Goal: Transaction & Acquisition: Purchase product/service

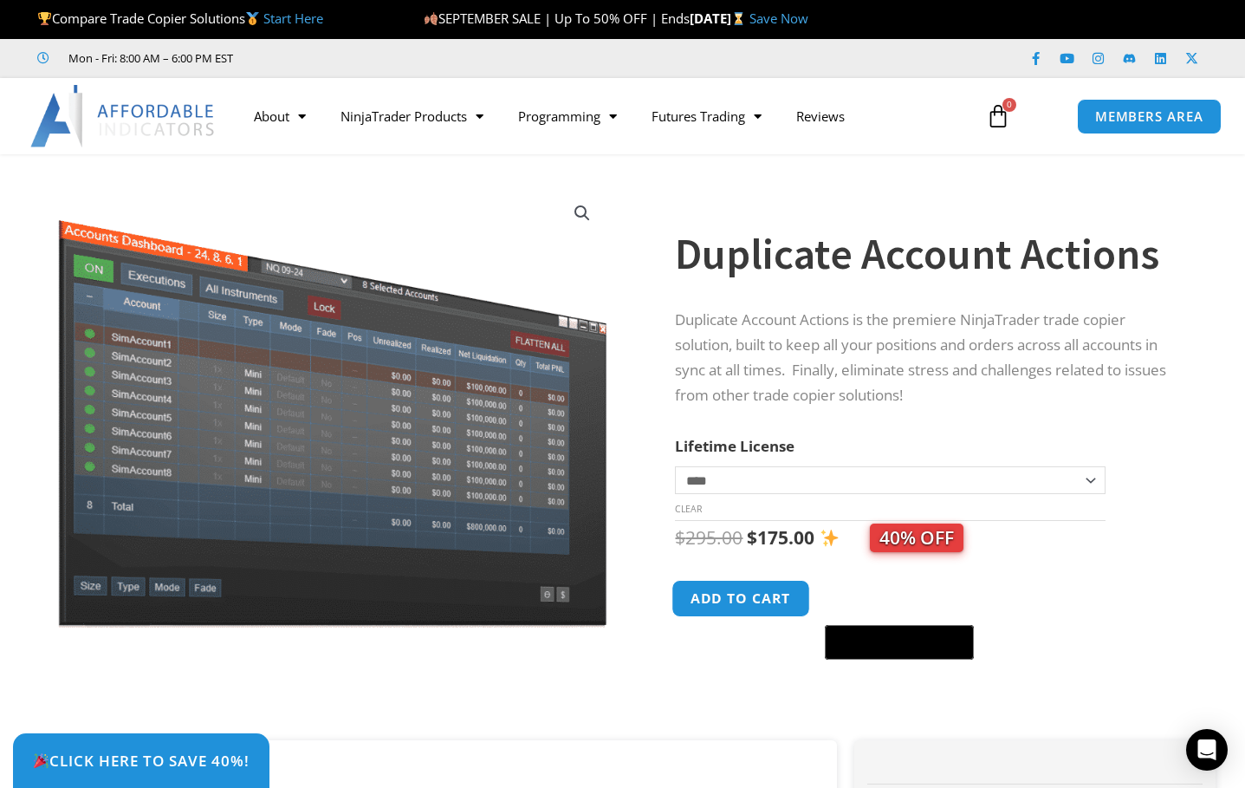
click at [752, 601] on button "Add to cart" at bounding box center [742, 598] width 139 height 37
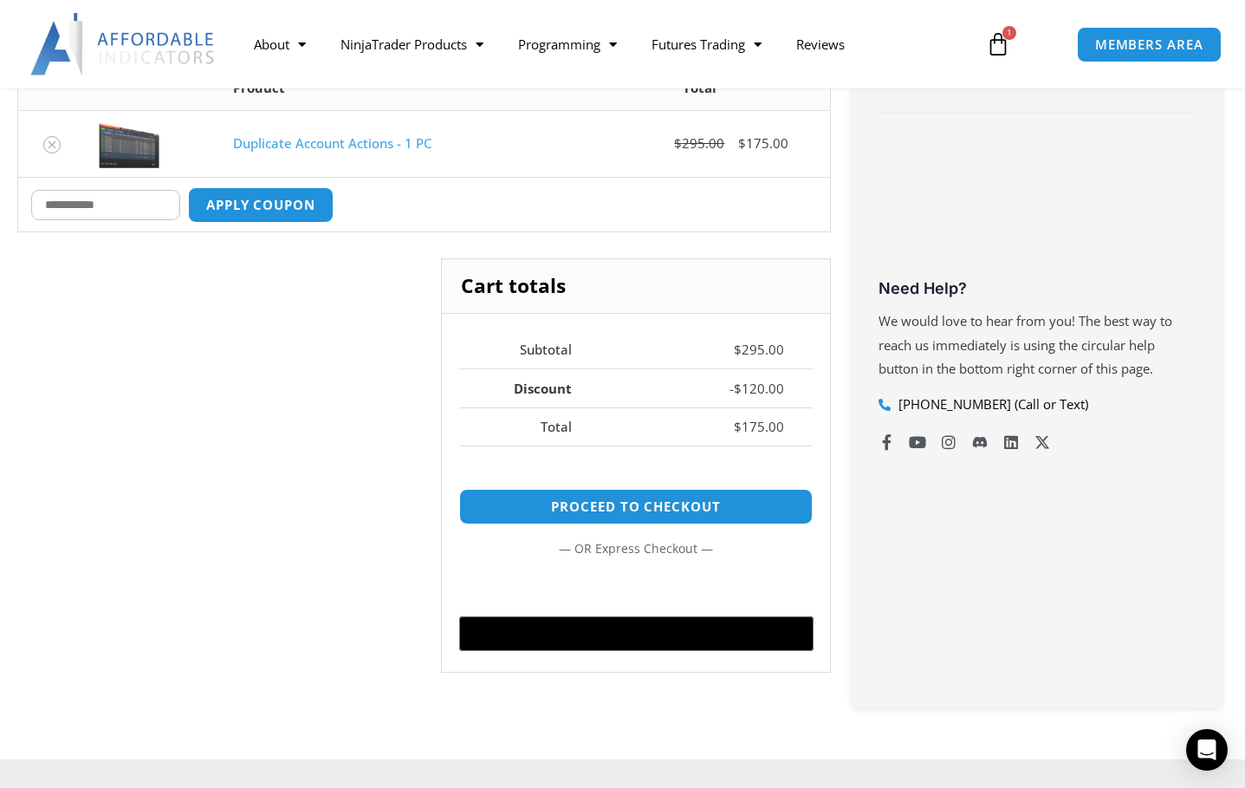
scroll to position [491, 0]
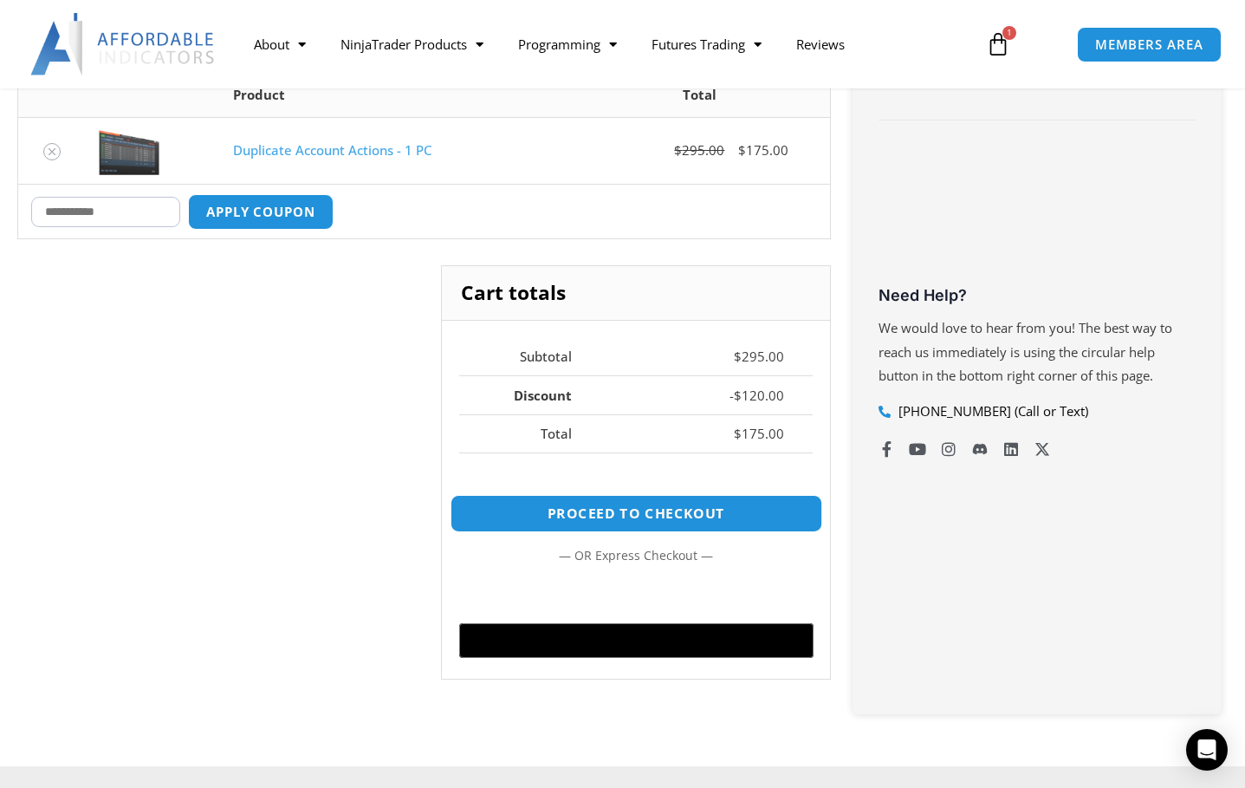
click at [636, 514] on link "Proceed to checkout" at bounding box center [636, 513] width 372 height 37
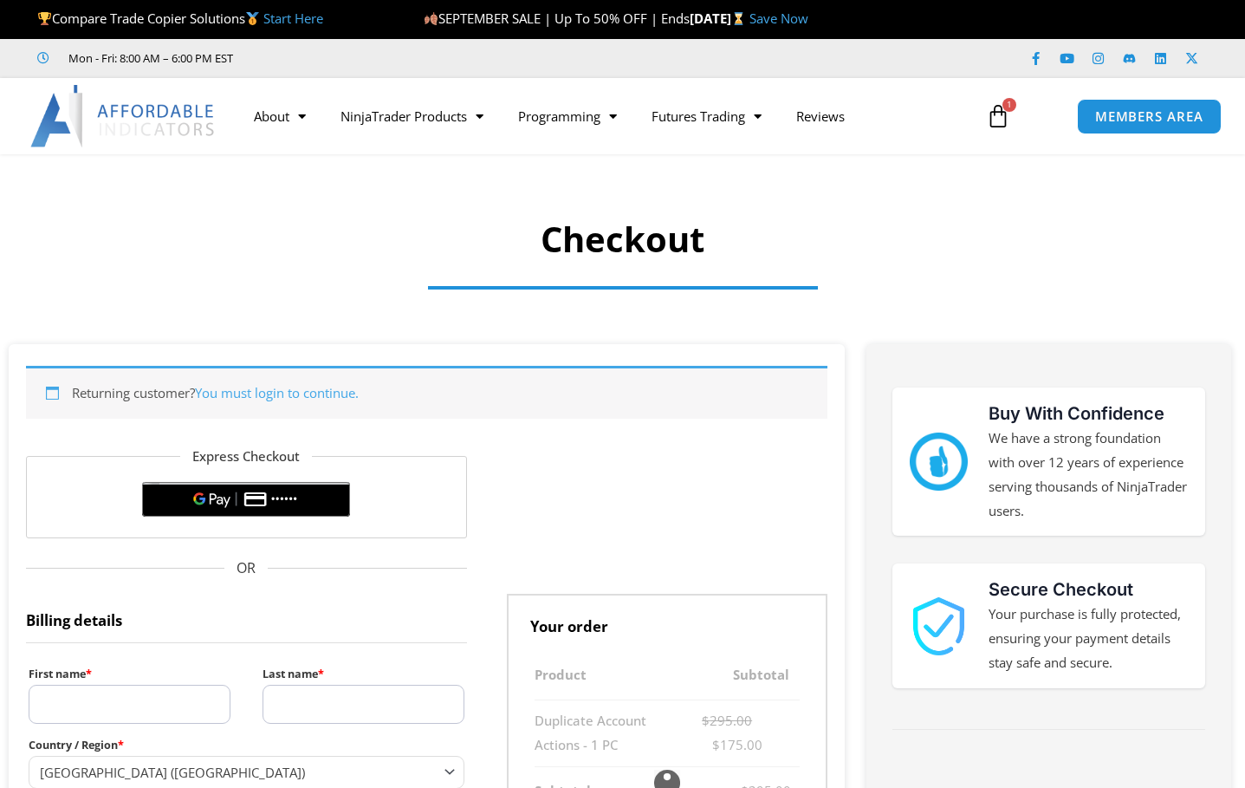
select select "**"
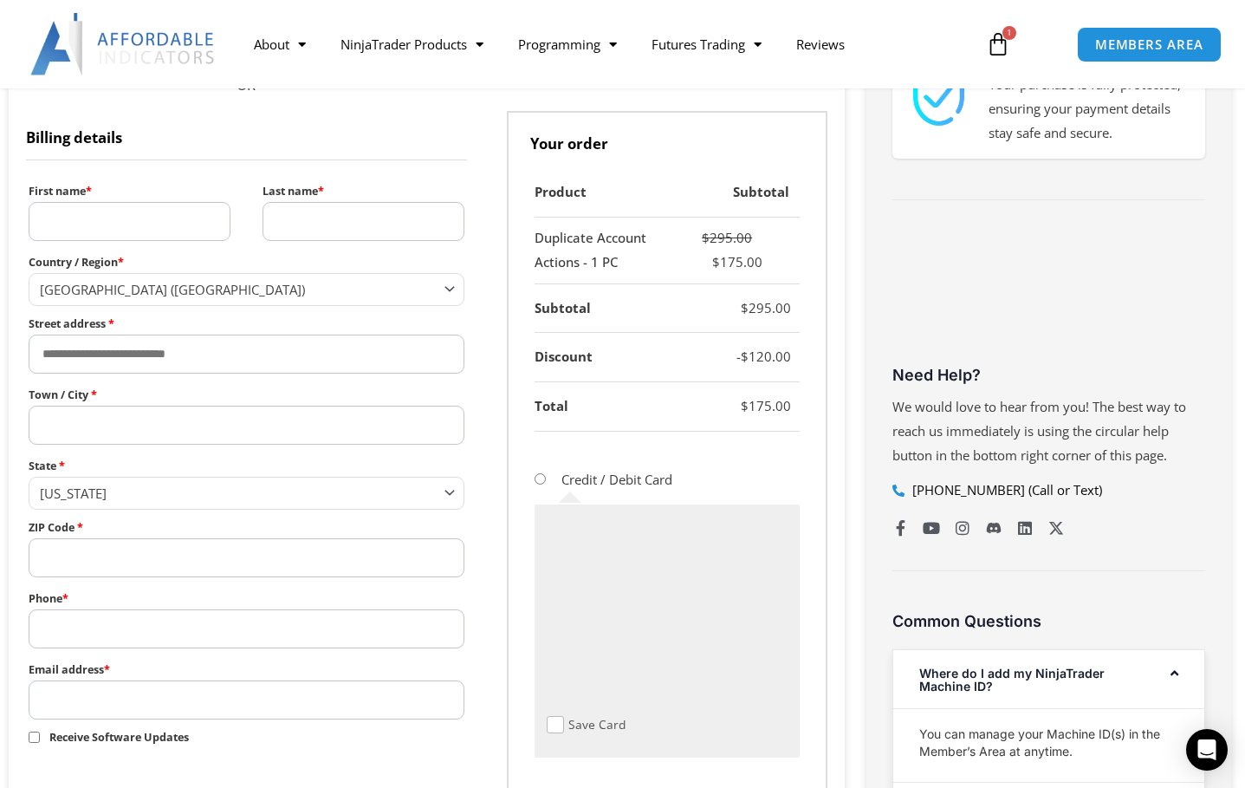
scroll to position [556, 0]
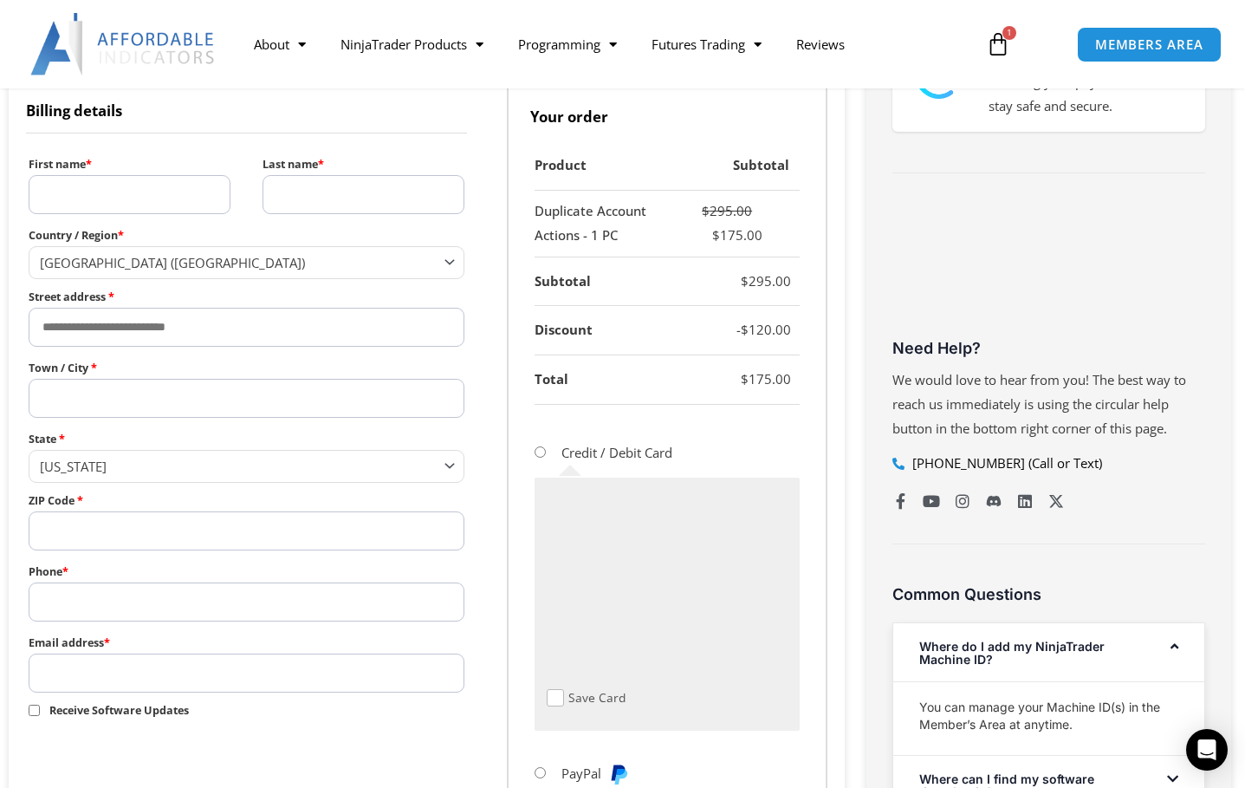
click at [163, 208] on input "First name *" at bounding box center [130, 194] width 202 height 39
type input "*****"
type input "********"
type input "**********"
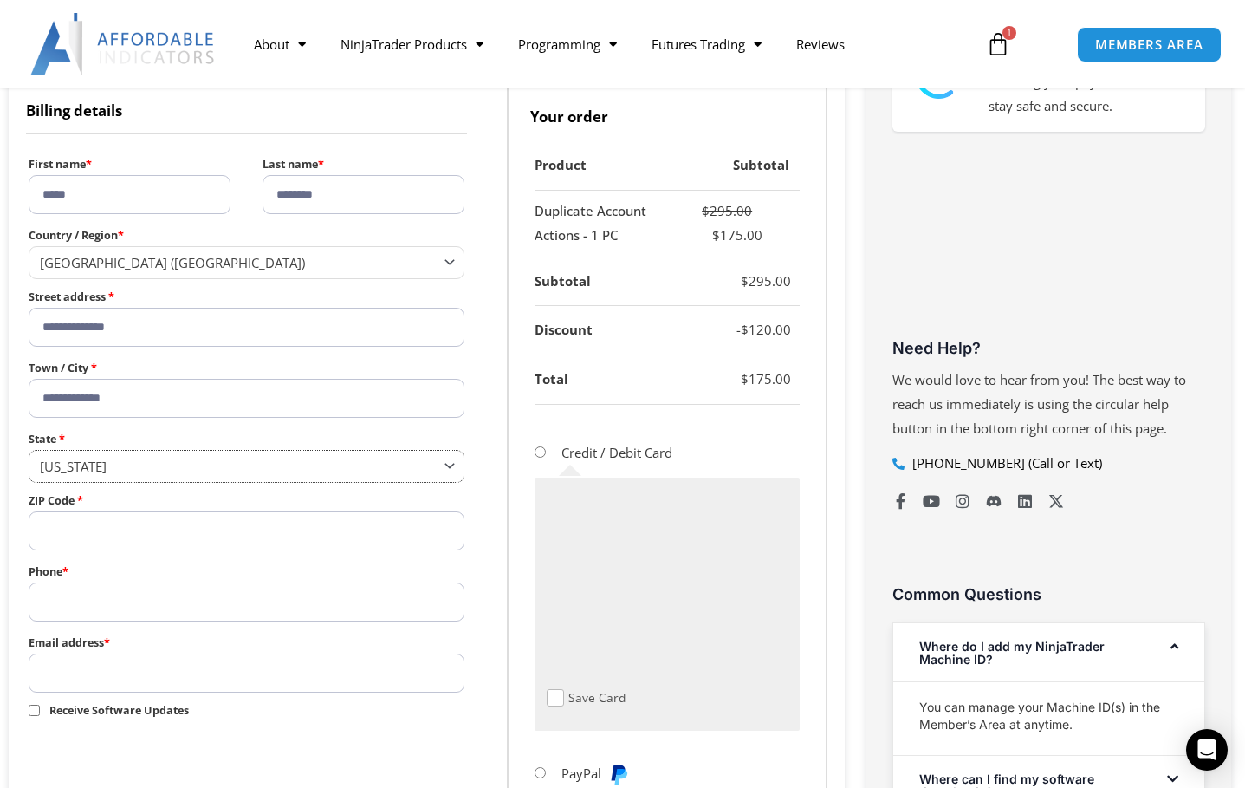
select select "**"
type input "*****"
type input "**********"
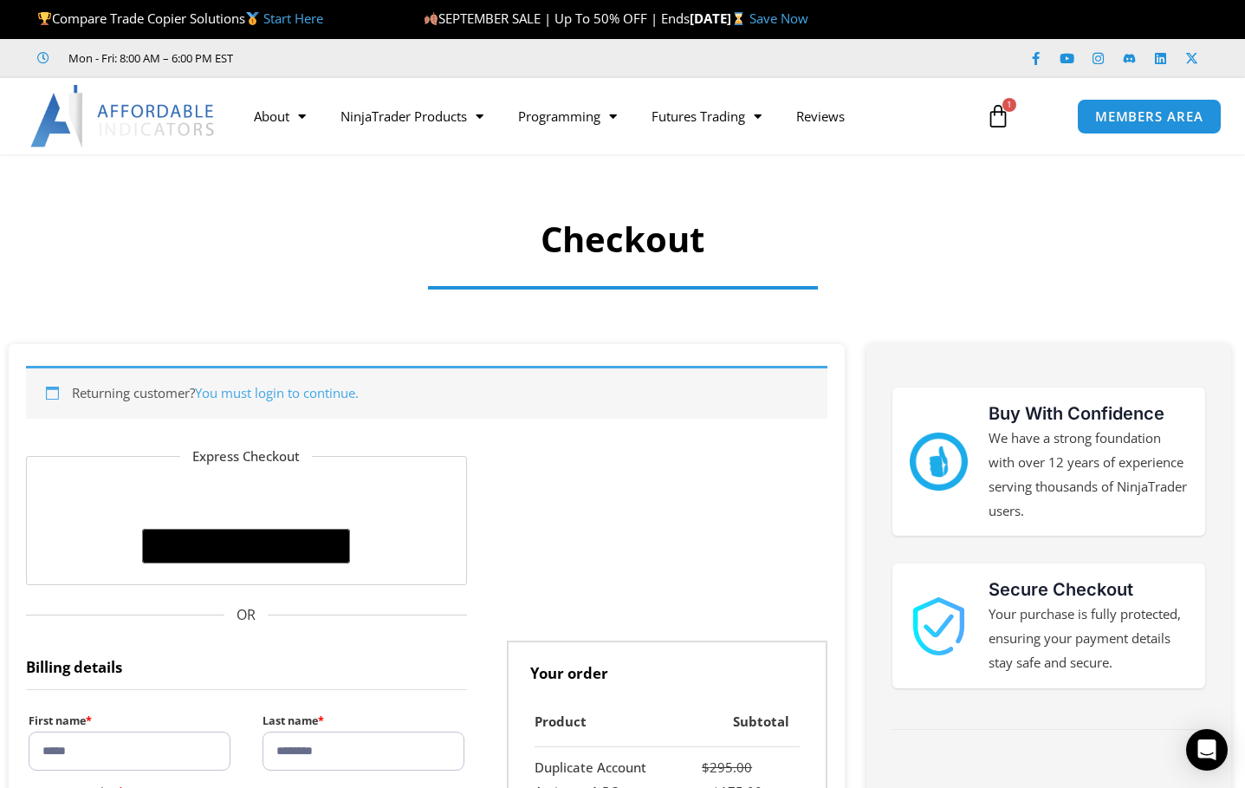
scroll to position [751, 0]
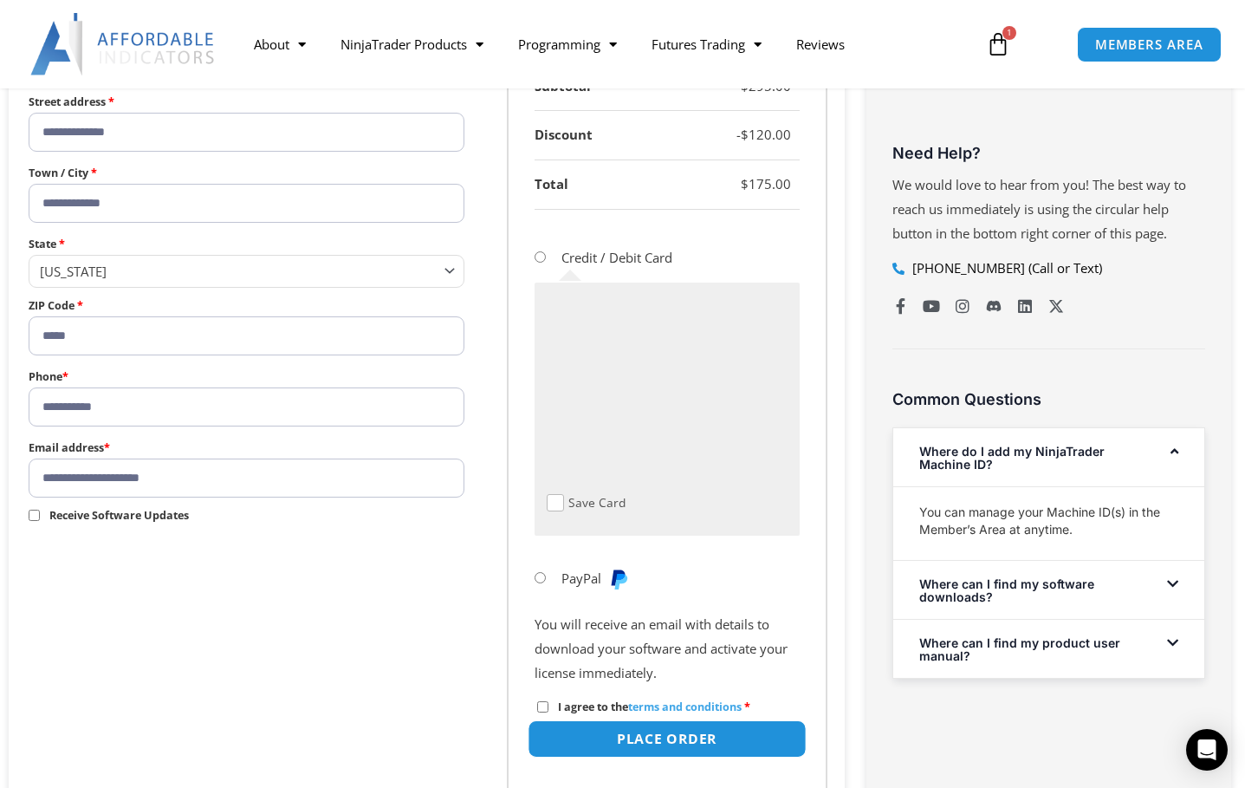
click at [676, 741] on button "Place order" at bounding box center [667, 738] width 278 height 37
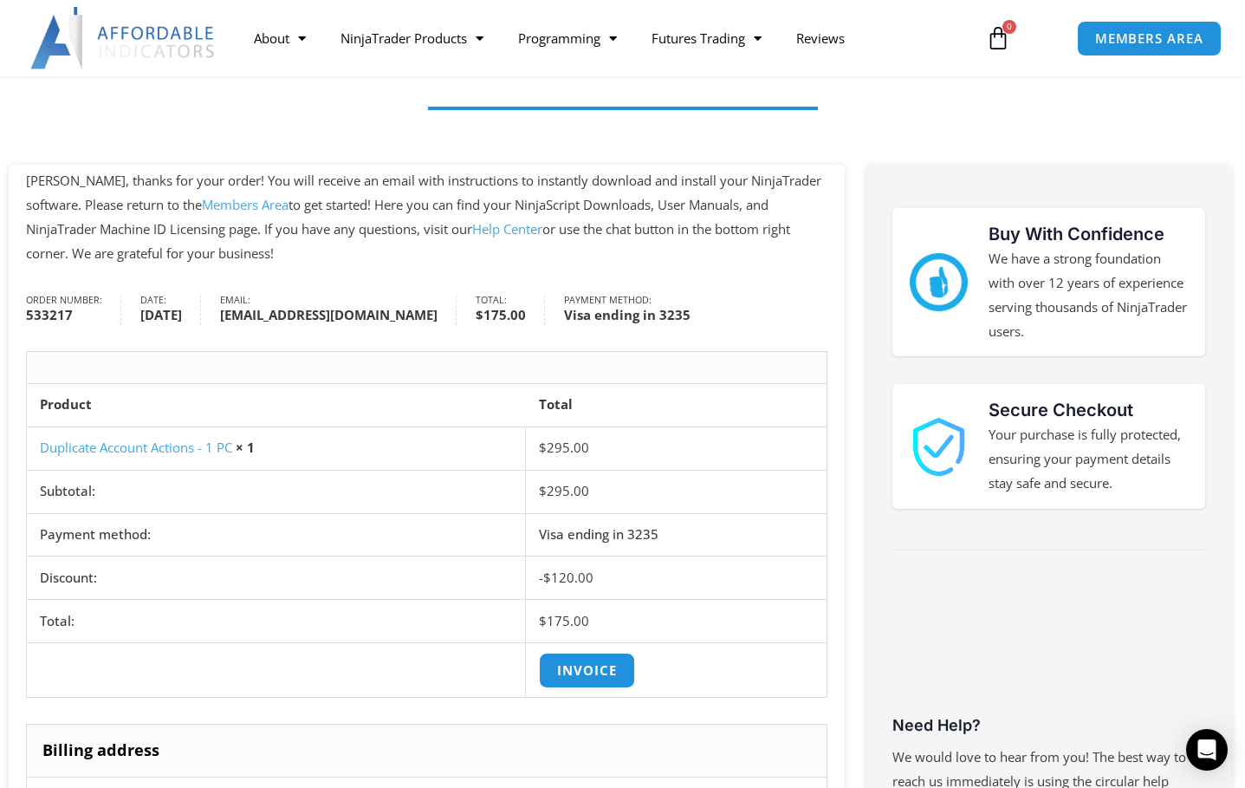
scroll to position [155, 0]
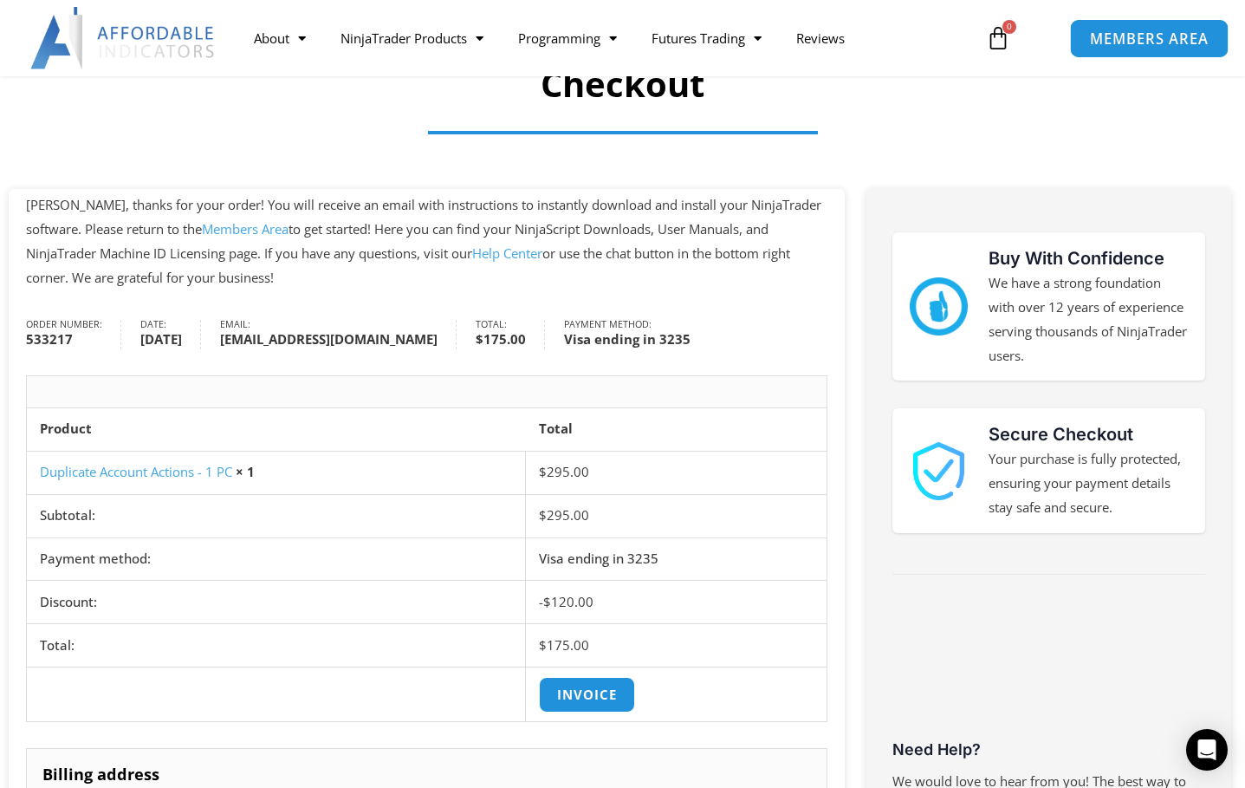
click at [1119, 37] on span "MEMBERS AREA" at bounding box center [1149, 38] width 119 height 15
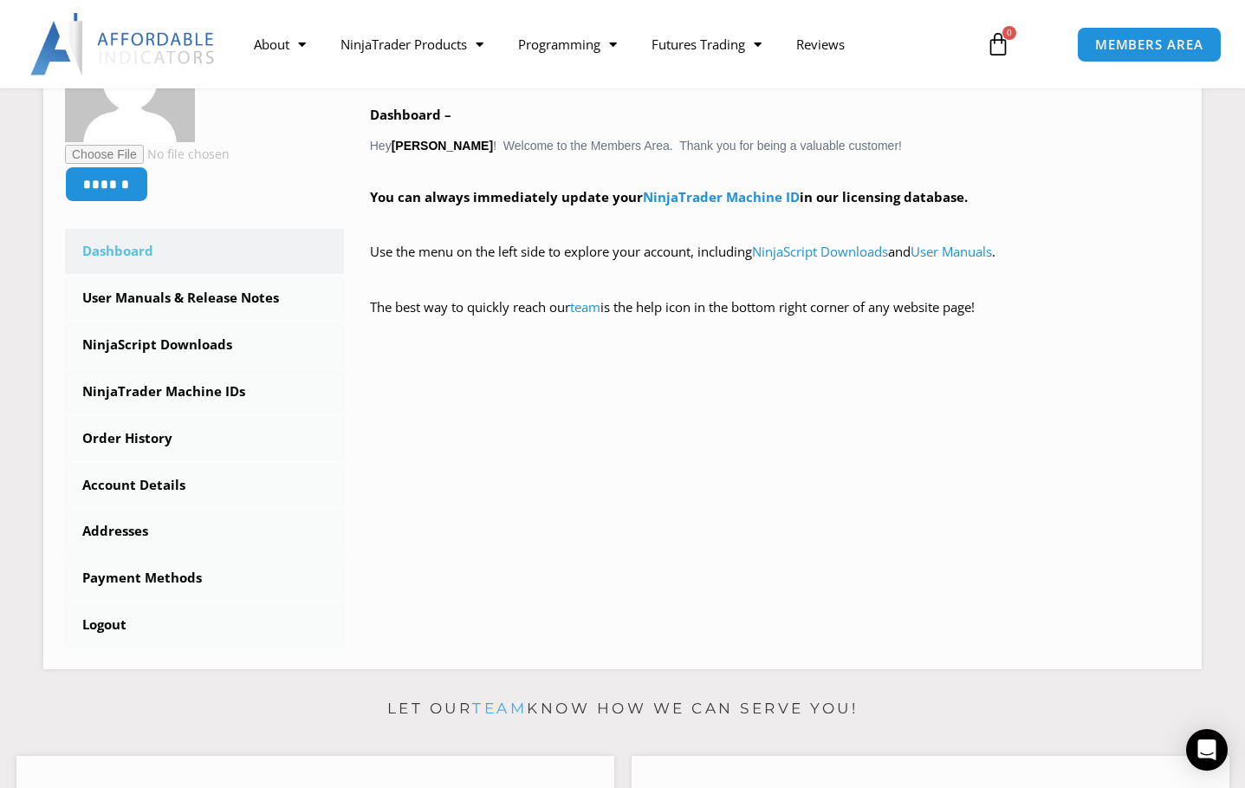
scroll to position [369, 0]
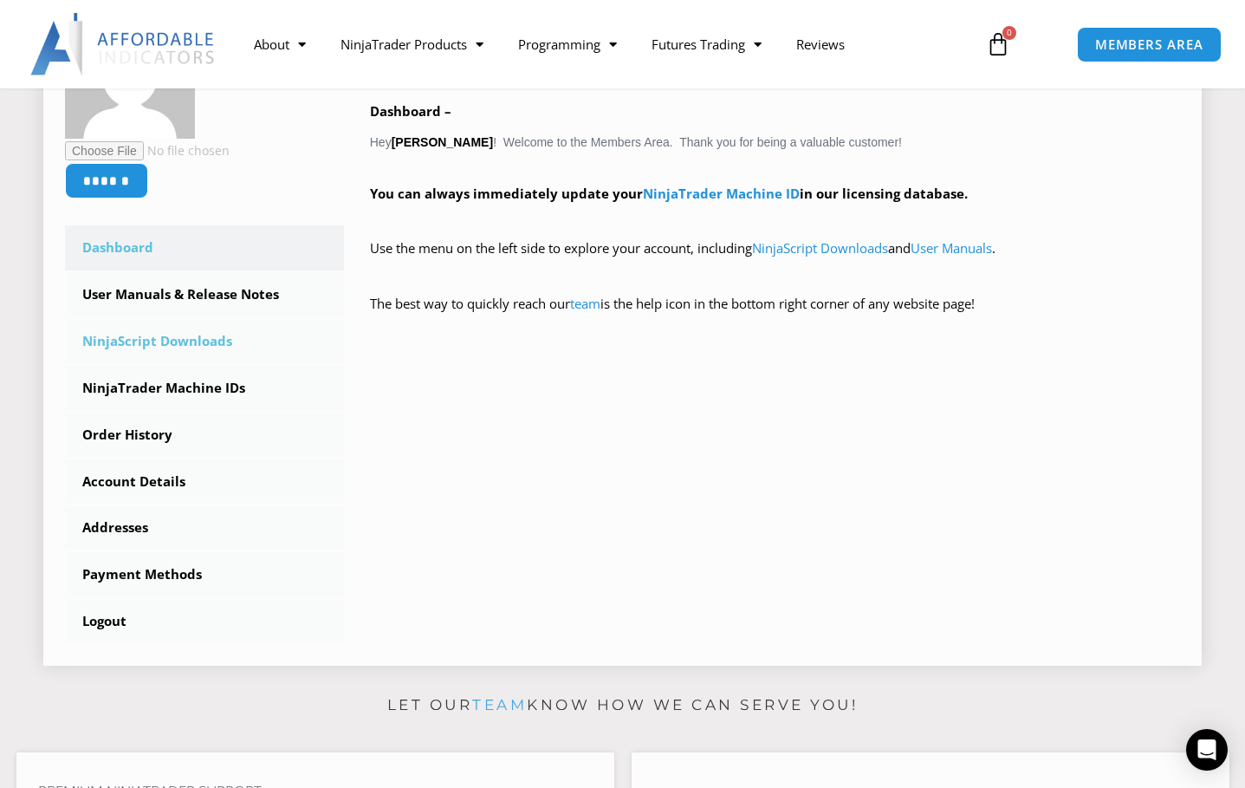
click at [171, 346] on link "NinjaScript Downloads" at bounding box center [204, 341] width 279 height 45
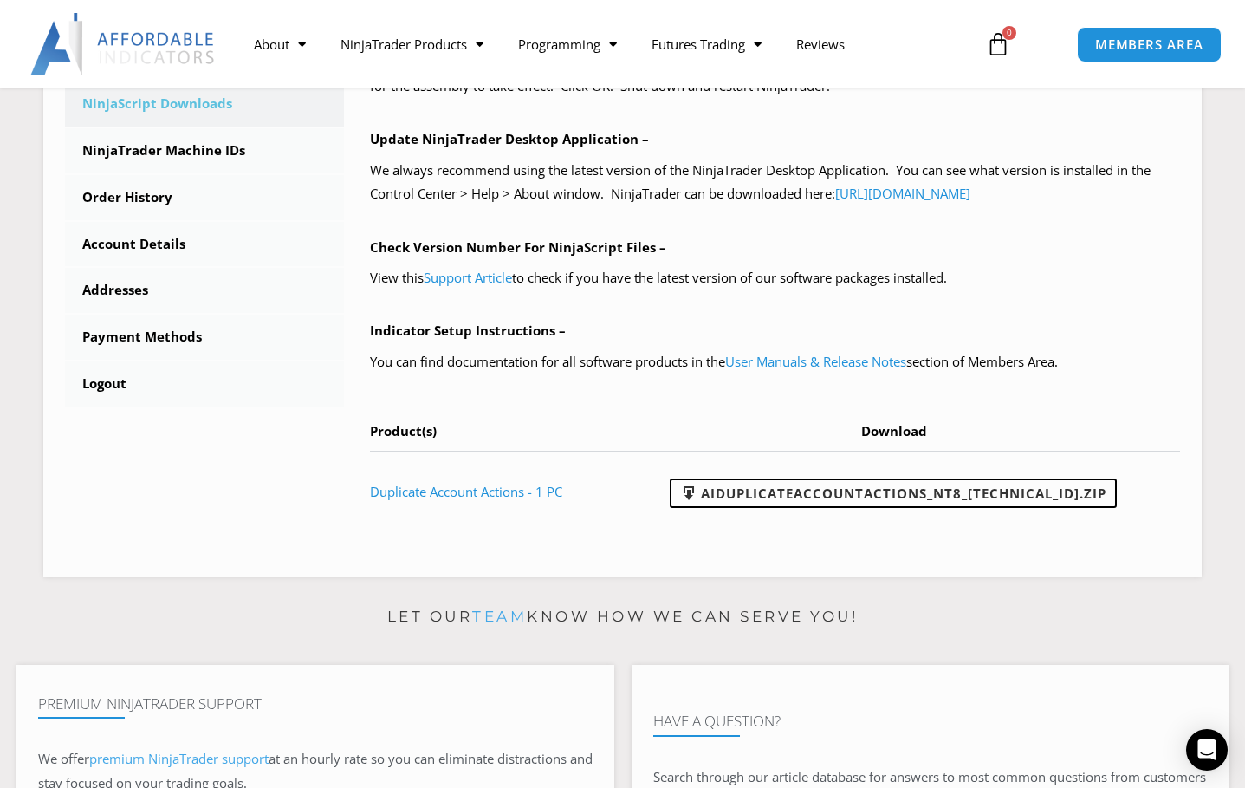
scroll to position [592, 0]
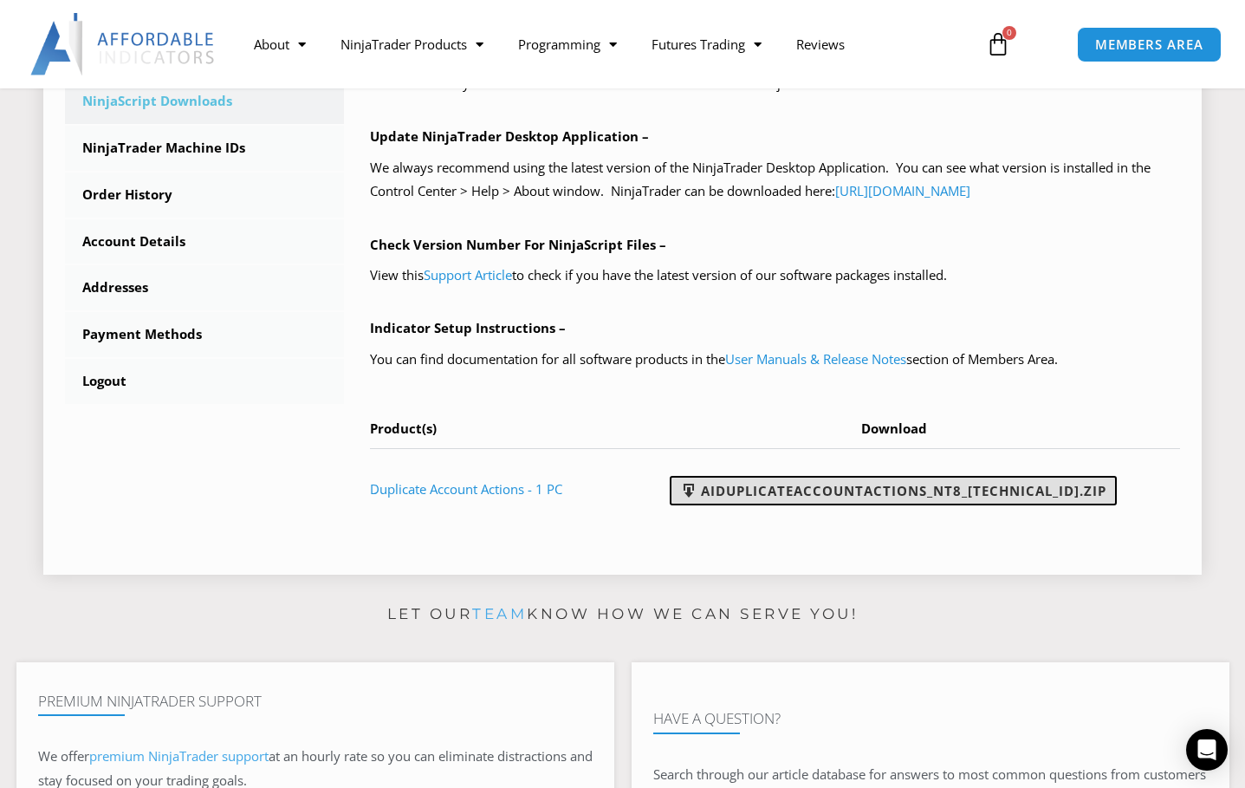
click at [952, 488] on link "AIDuplicateAccountActions_NT8_25.9.18.2.zip" at bounding box center [893, 490] width 447 height 29
click at [224, 153] on link "NinjaTrader Machine IDs" at bounding box center [204, 148] width 279 height 45
click at [224, 152] on link "NinjaTrader Machine IDs" at bounding box center [204, 148] width 279 height 45
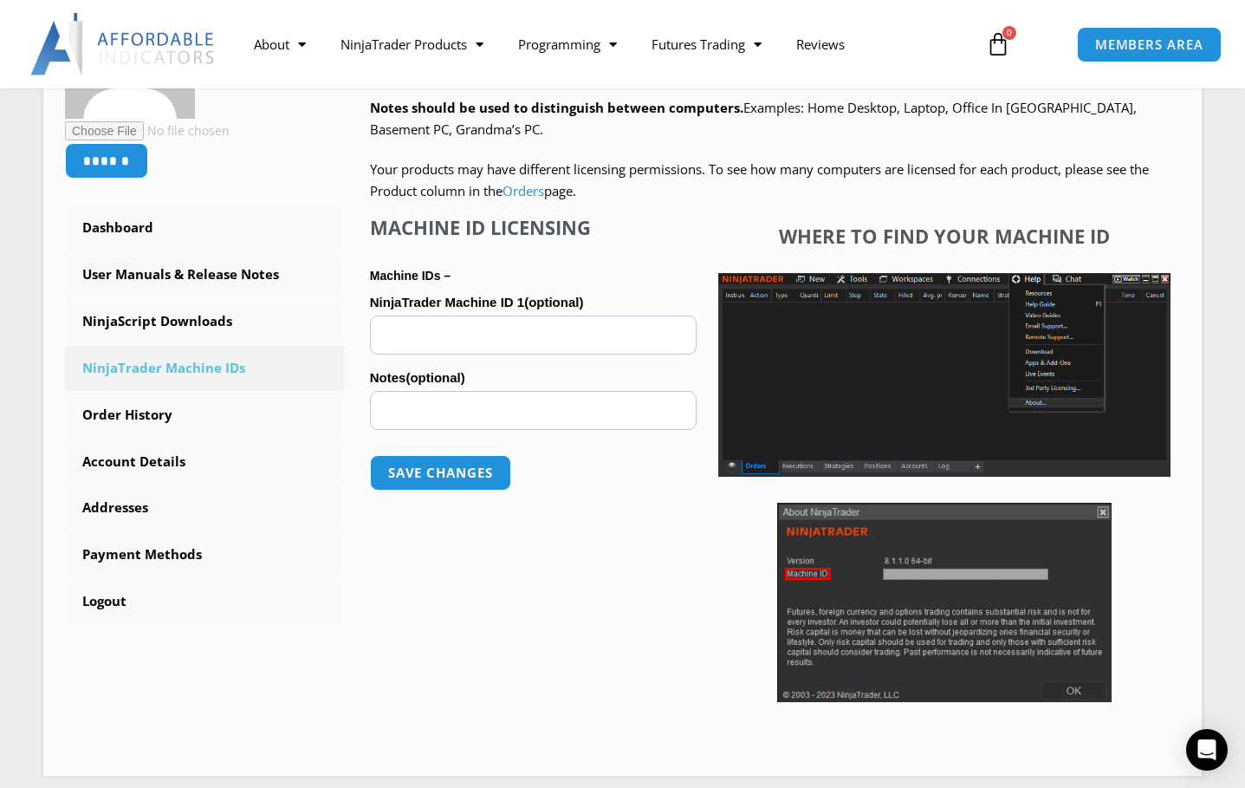
scroll to position [392, 0]
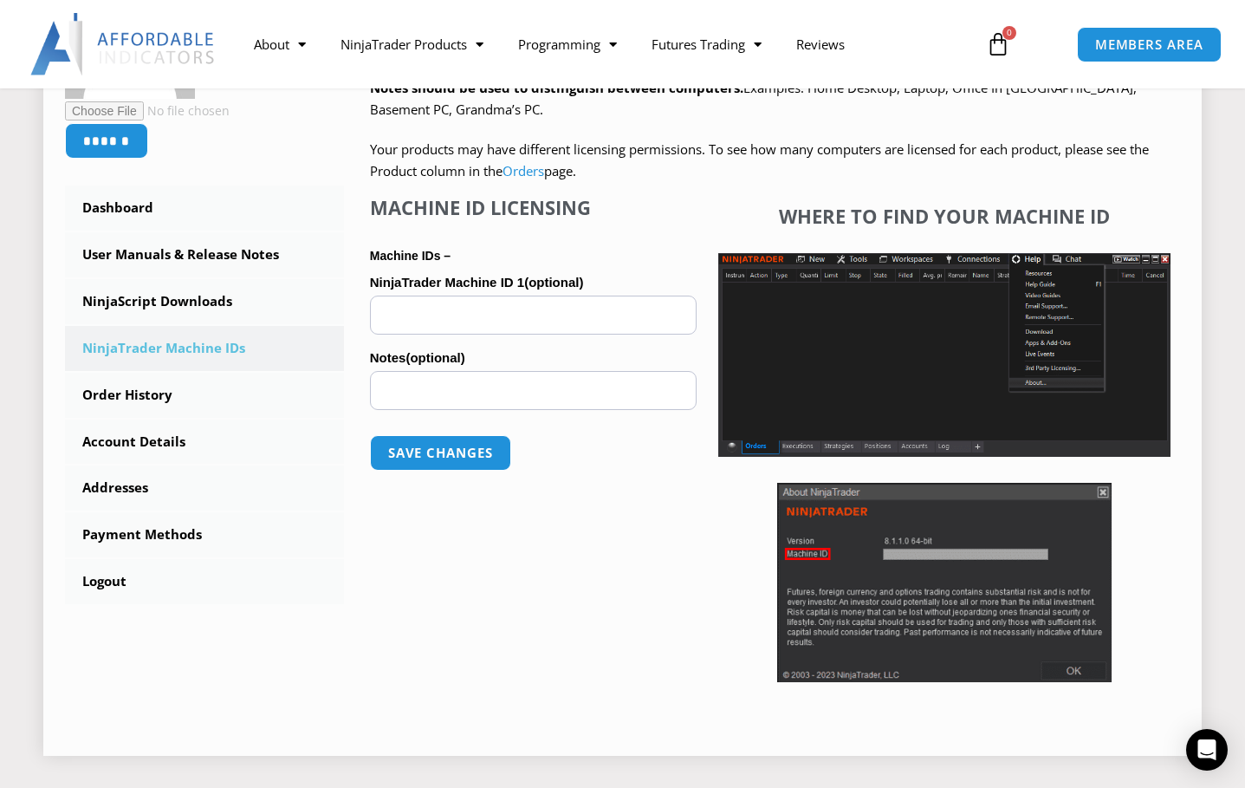
paste input "**********"
type input "**********"
click at [459, 446] on button "Save changes" at bounding box center [441, 452] width 148 height 37
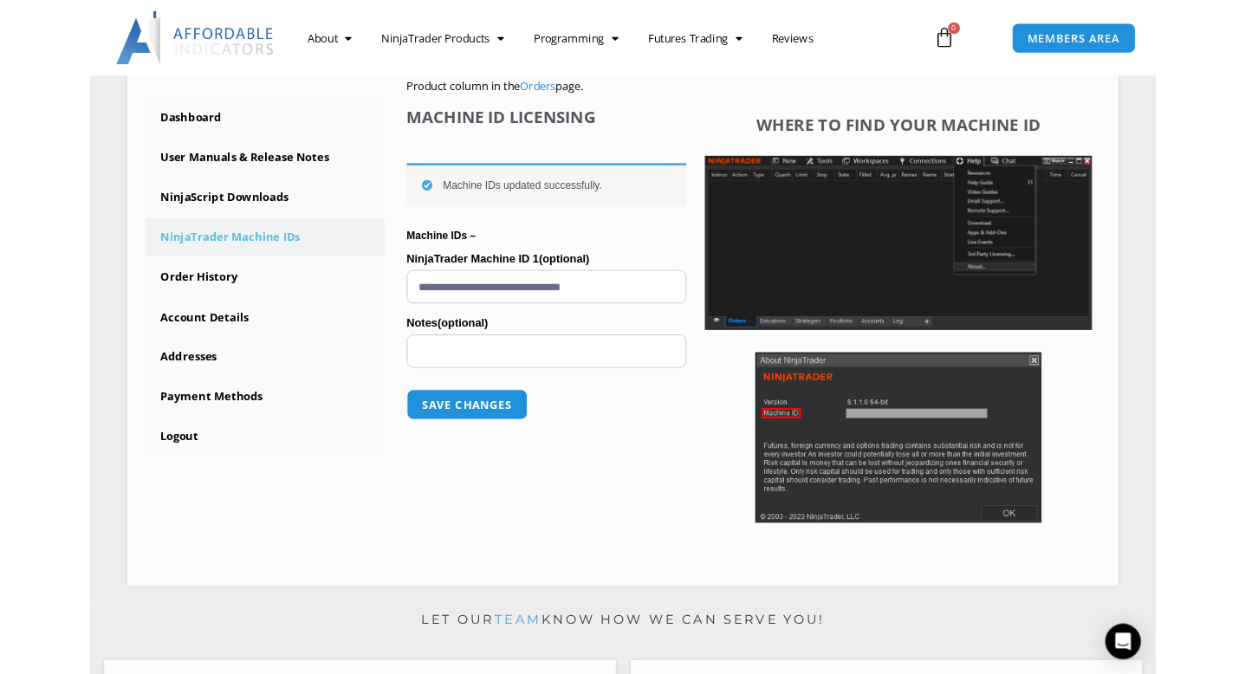
scroll to position [465, 0]
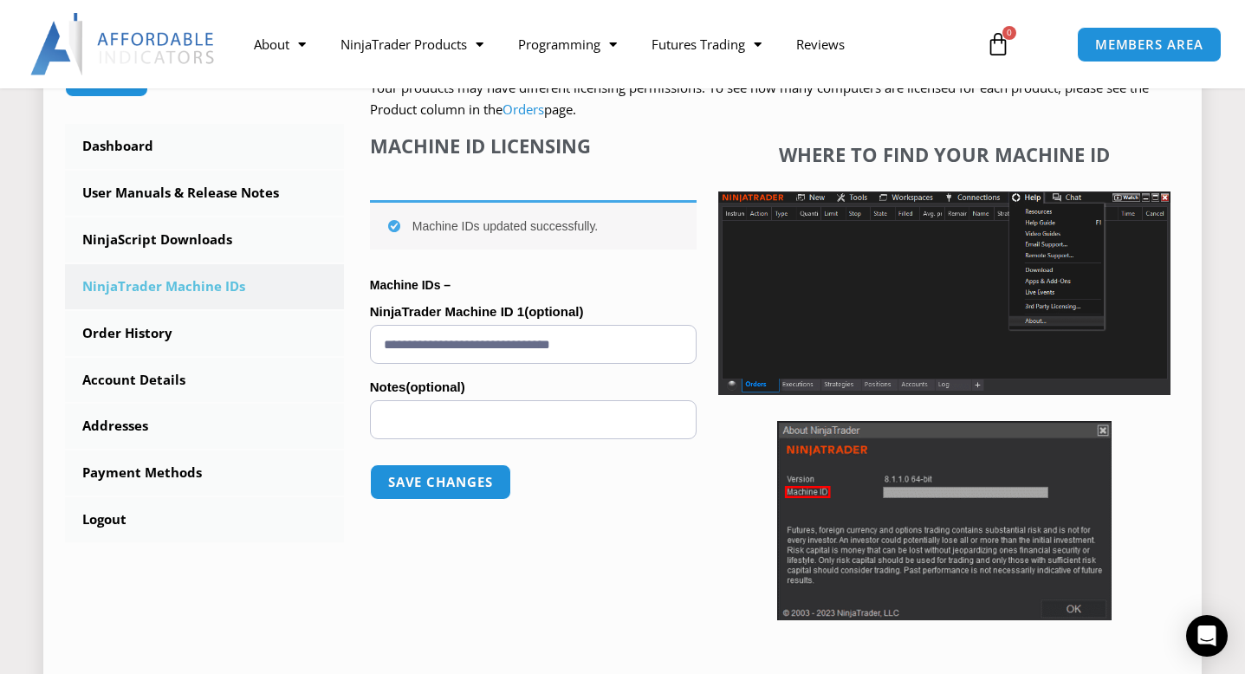
click at [234, 558] on div "****** Dashboard Subscriptions User Manuals & Release Notes NinjaScript Downloa…" at bounding box center [622, 289] width 1115 height 765
click at [185, 202] on link "User Manuals & Release Notes" at bounding box center [204, 193] width 279 height 45
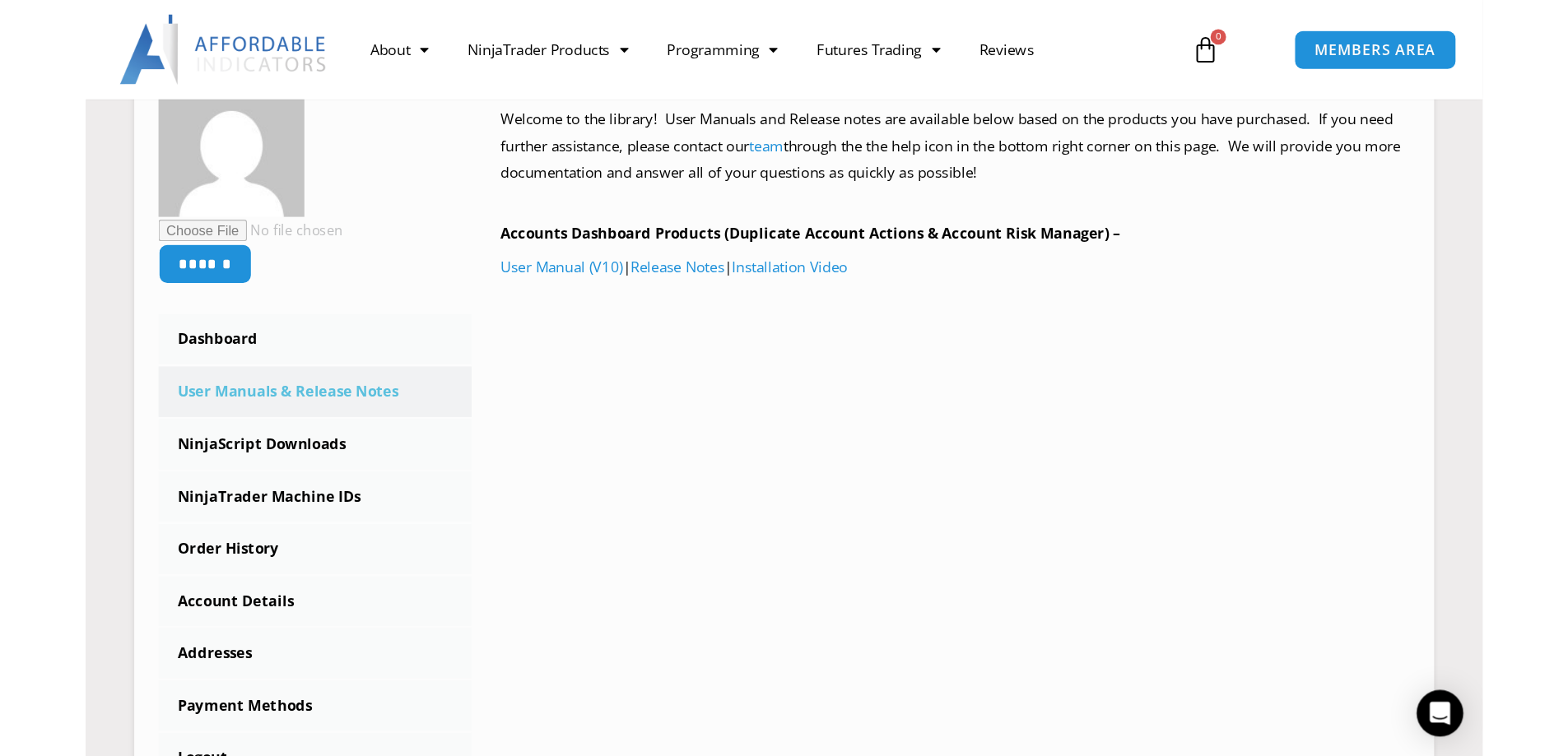
scroll to position [286, 0]
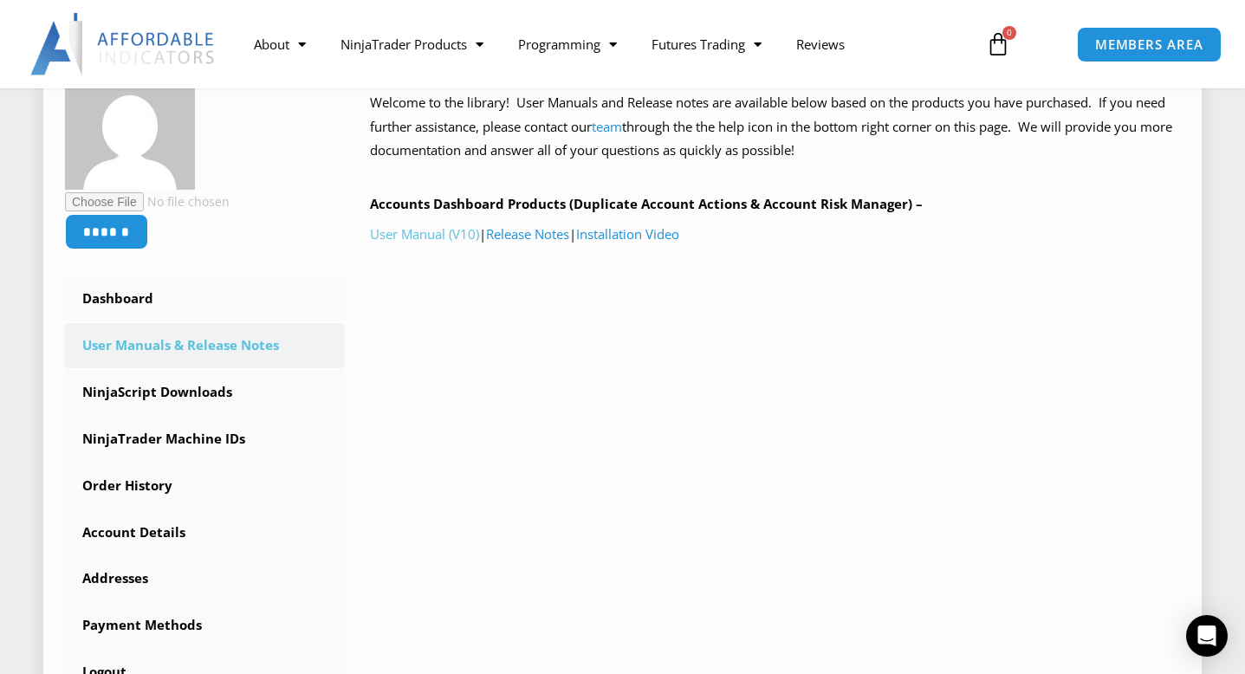
click at [421, 237] on link "User Manual (V10)" at bounding box center [424, 233] width 109 height 17
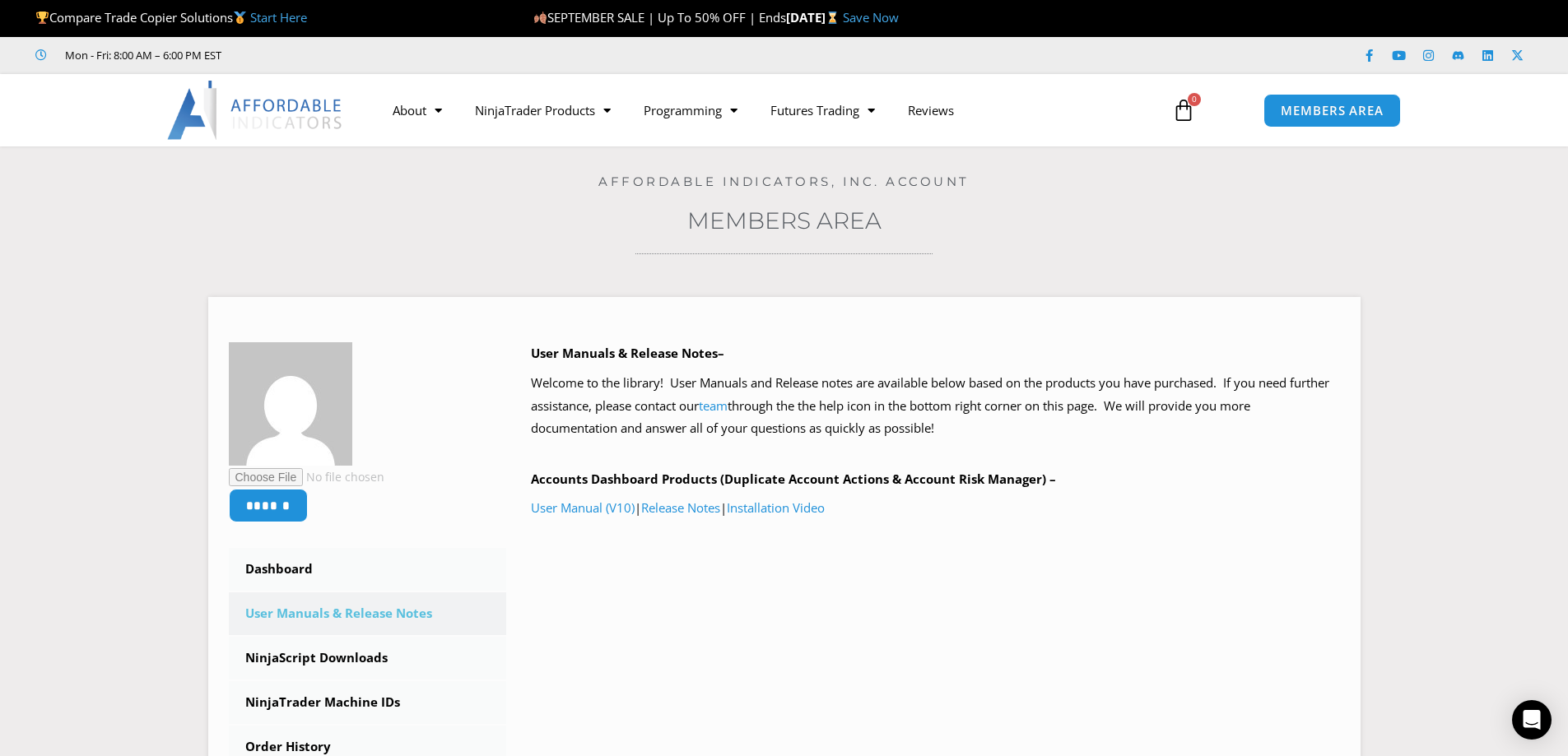
scroll to position [713, 0]
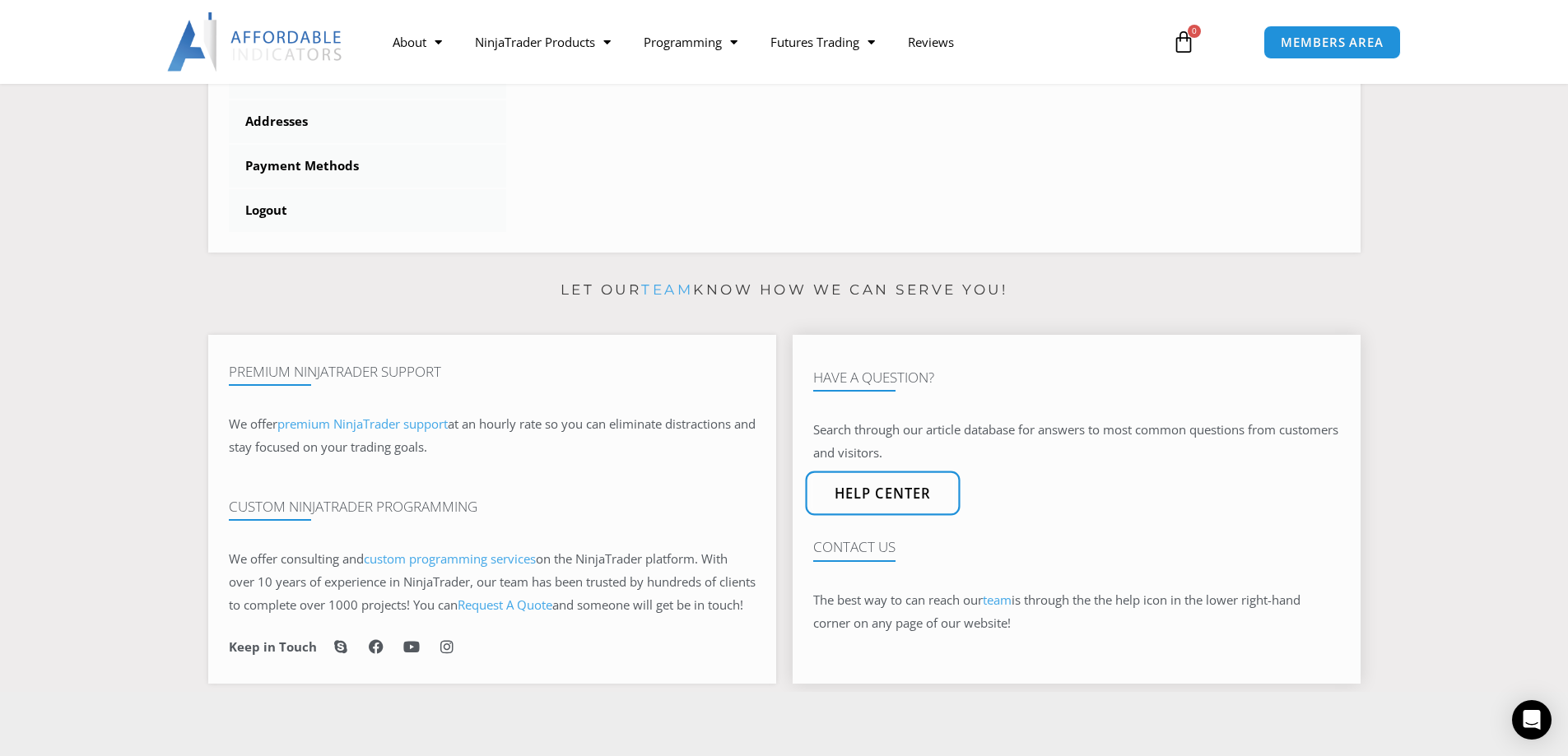
click at [894, 501] on span "Help center" at bounding box center [882, 494] width 97 height 14
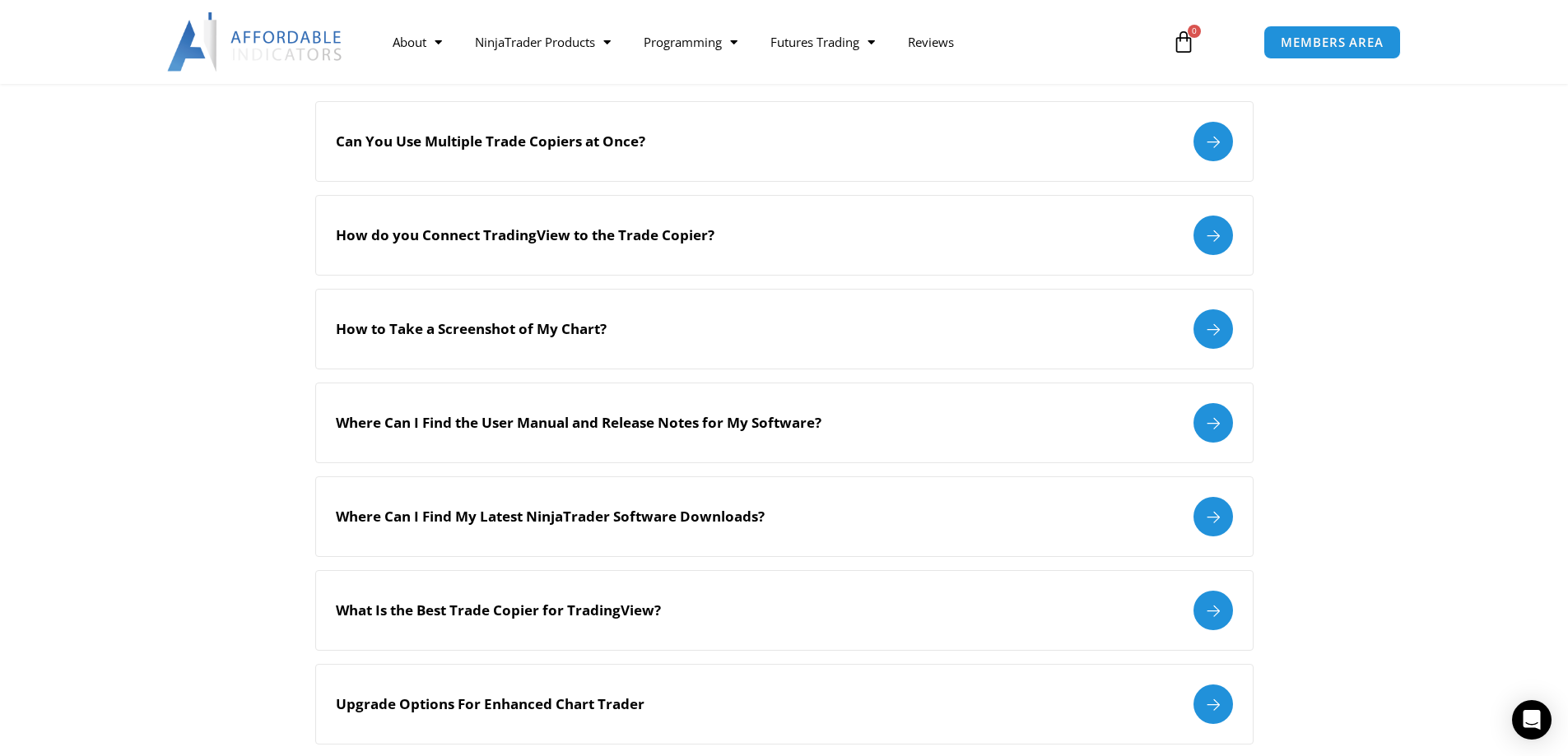
scroll to position [454, 0]
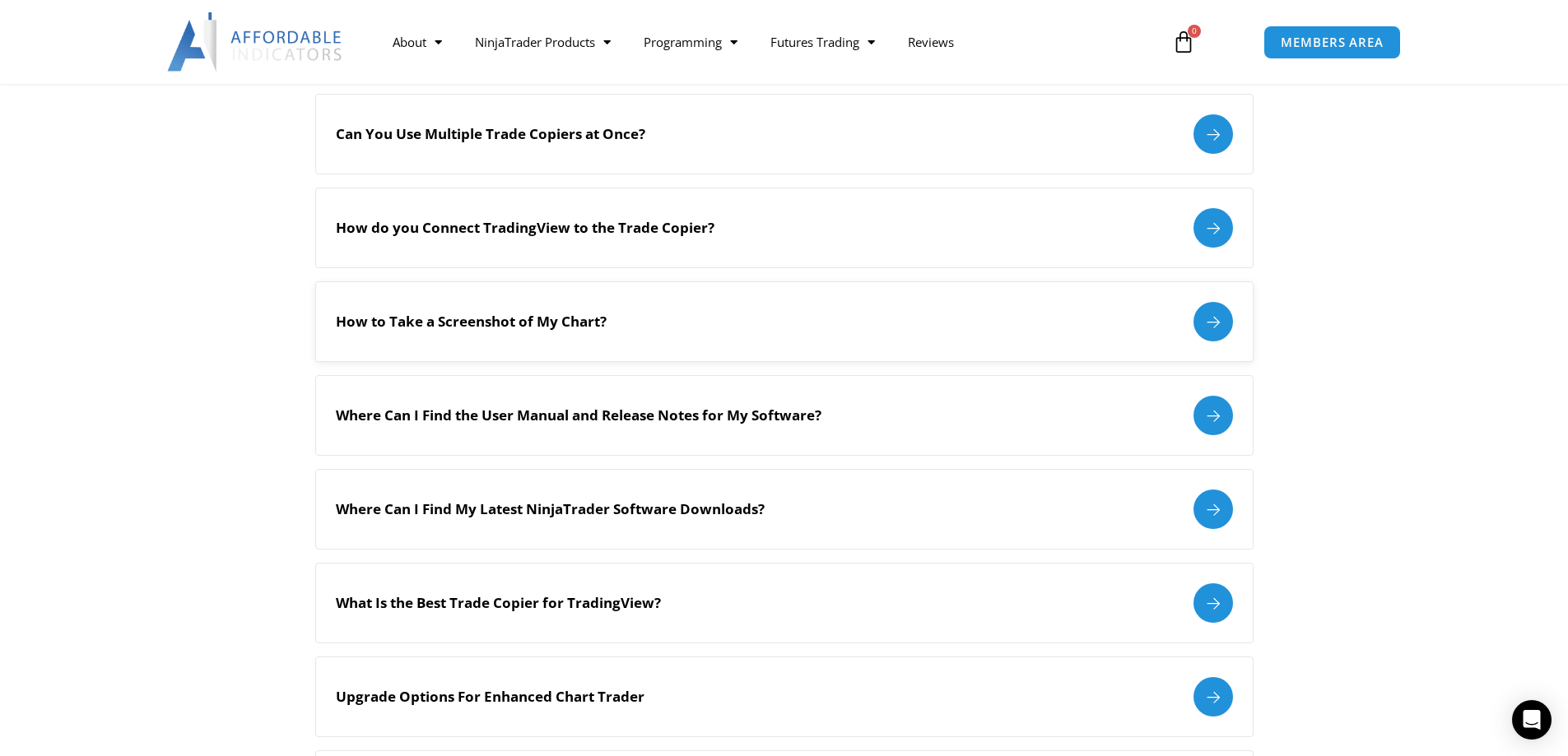
click at [1218, 325] on div at bounding box center [1214, 322] width 40 height 40
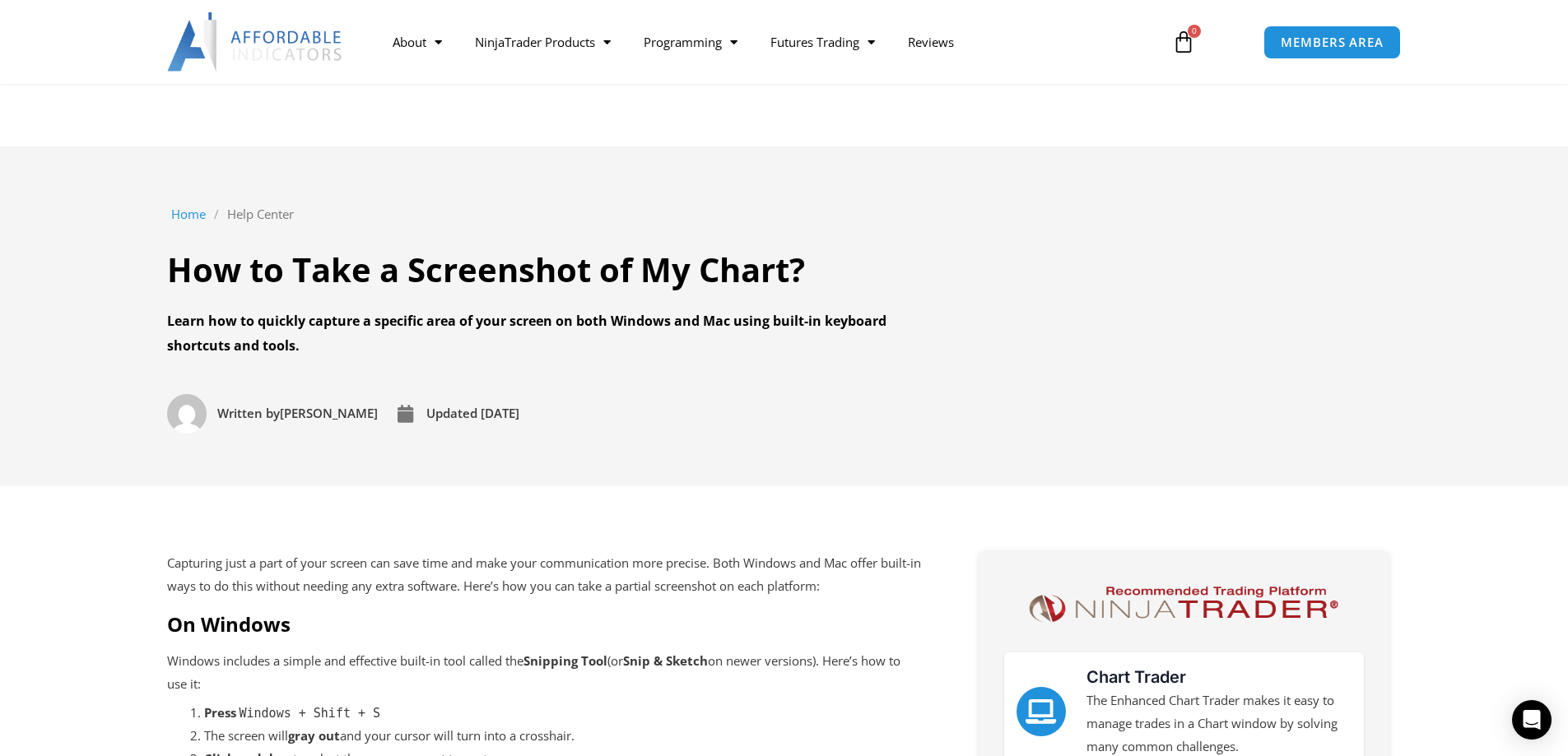
scroll to position [713, 0]
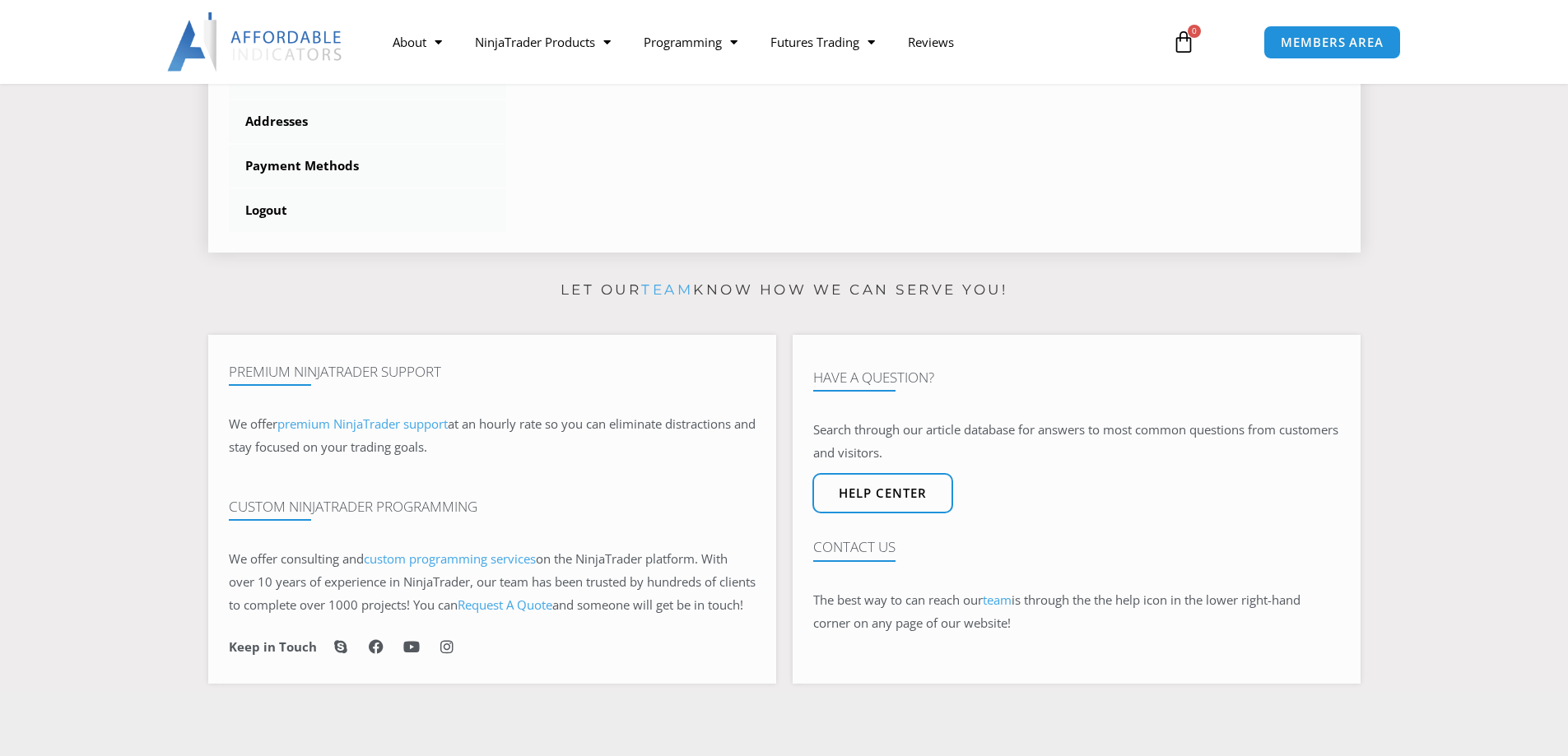
scroll to position [713, 0]
click at [1528, 720] on icon "Open Intercom Messenger" at bounding box center [1531, 720] width 19 height 22
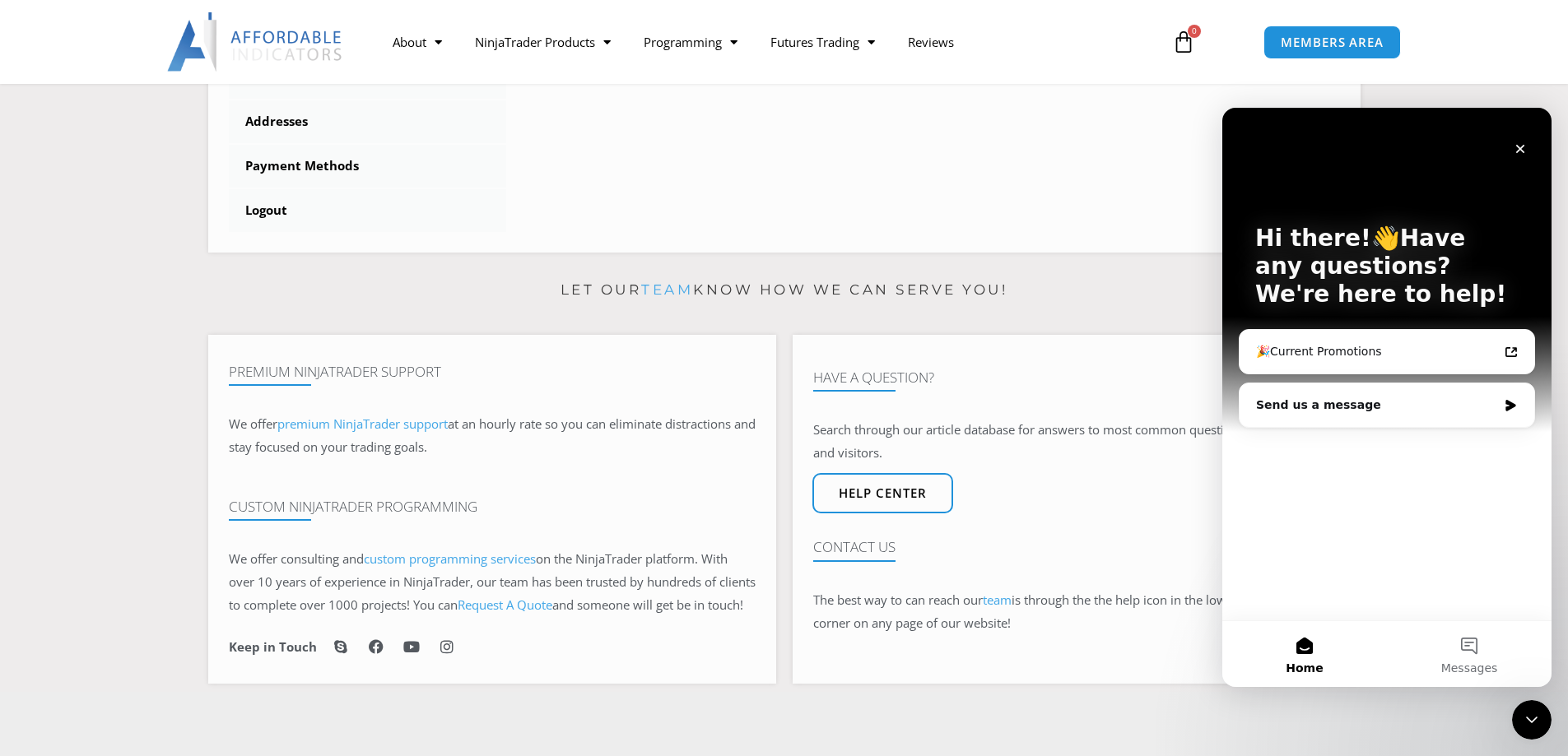
scroll to position [0, 0]
click at [1311, 406] on div "Send us a message" at bounding box center [1377, 406] width 241 height 17
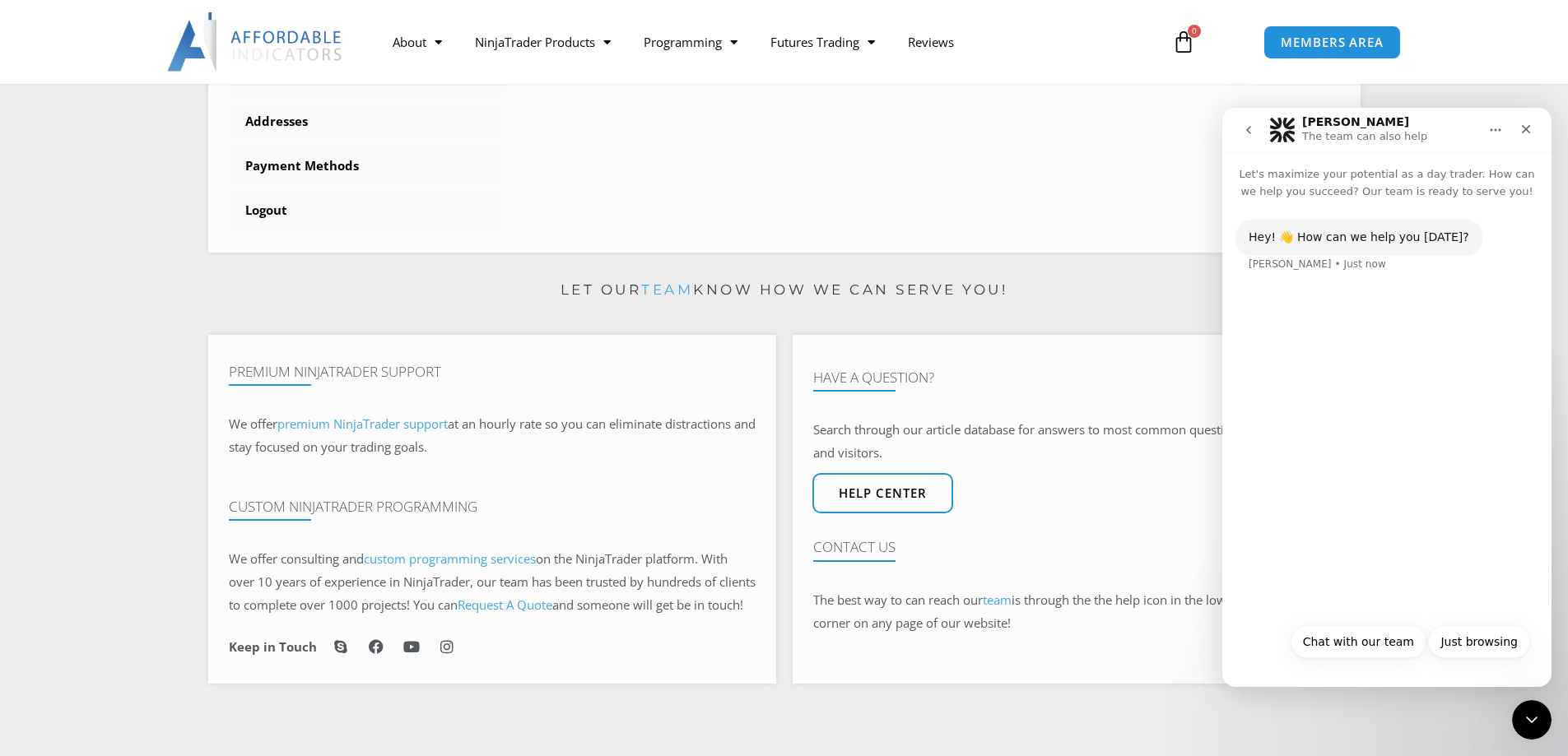
click at [1316, 321] on div "Hey! 👋 How can we help you today? Solomon • Just now" at bounding box center [1387, 407] width 330 height 415
click at [1299, 244] on div "Hey! 👋 How can we help you [DATE]?" at bounding box center [1359, 237] width 220 height 16
click at [1358, 425] on div "Hey! 👋 How can we help you today? Solomon • Just now" at bounding box center [1387, 407] width 330 height 415
click at [1374, 644] on button "Chat with our team" at bounding box center [1358, 642] width 136 height 33
click at [1299, 349] on div "Typing" at bounding box center [1387, 362] width 303 height 64
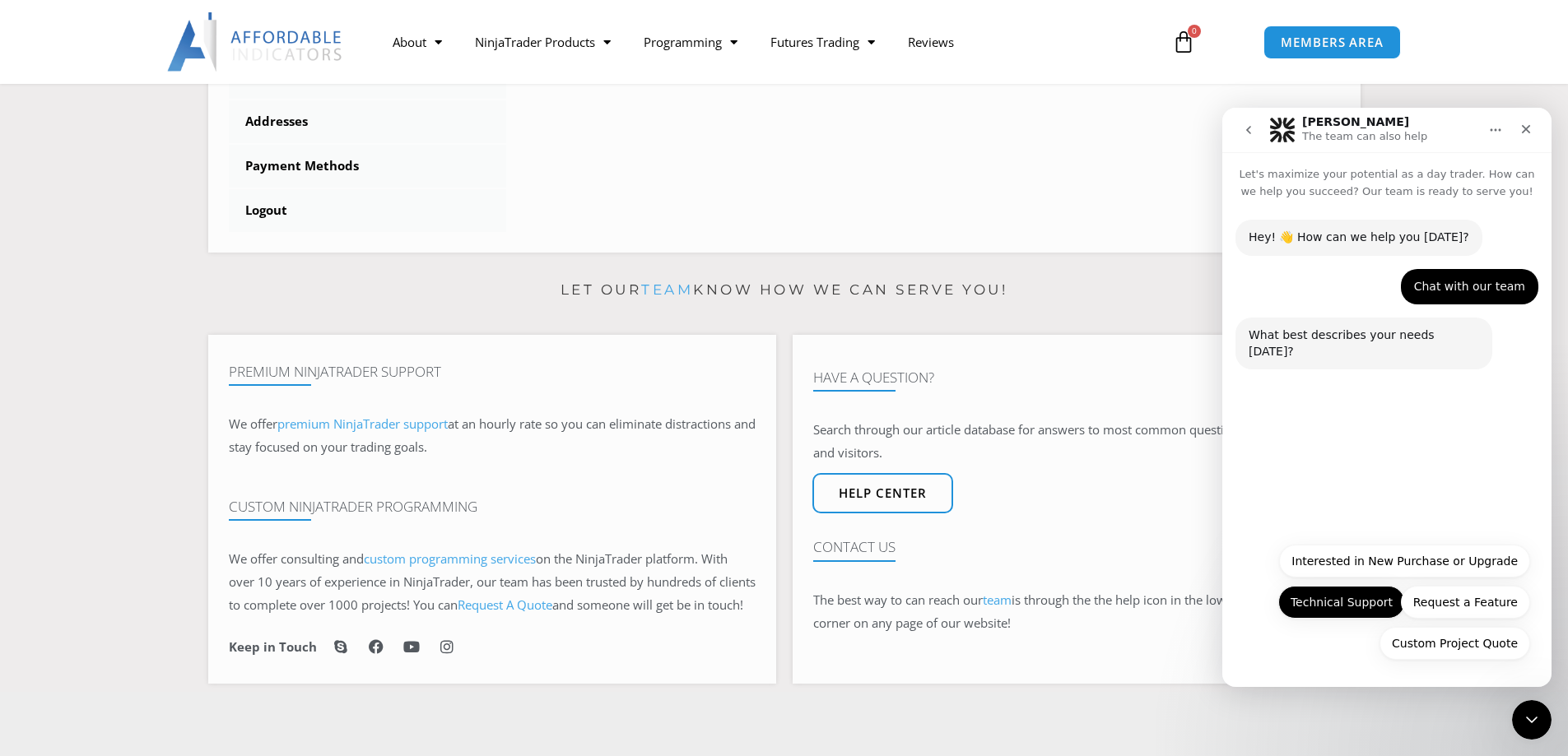
click at [1347, 614] on button "Technical Support" at bounding box center [1341, 602] width 126 height 33
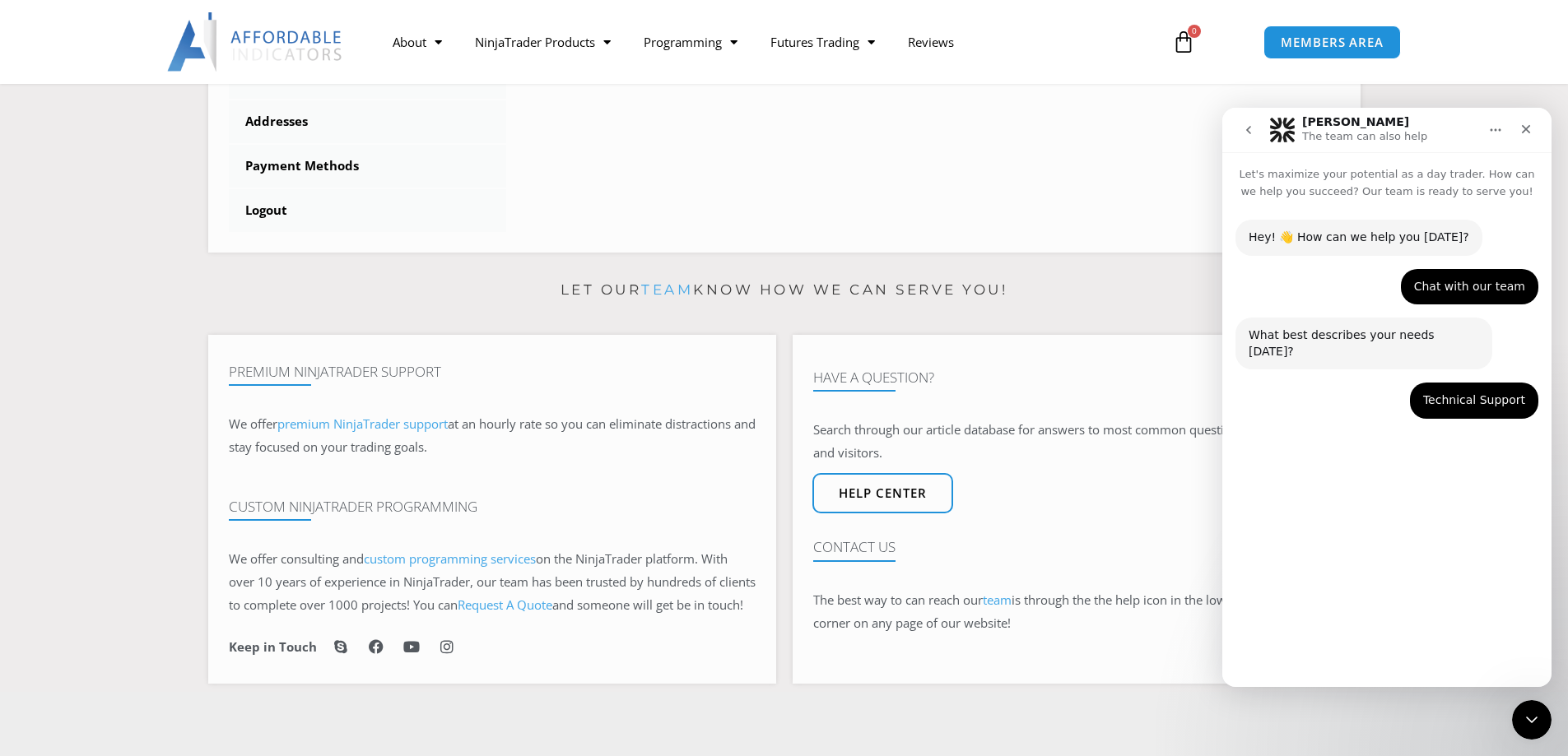
click at [1380, 468] on div "Hey! 👋 How can we help you today? Solomon • Just now Chat with our team Bobby •…" at bounding box center [1387, 437] width 330 height 473
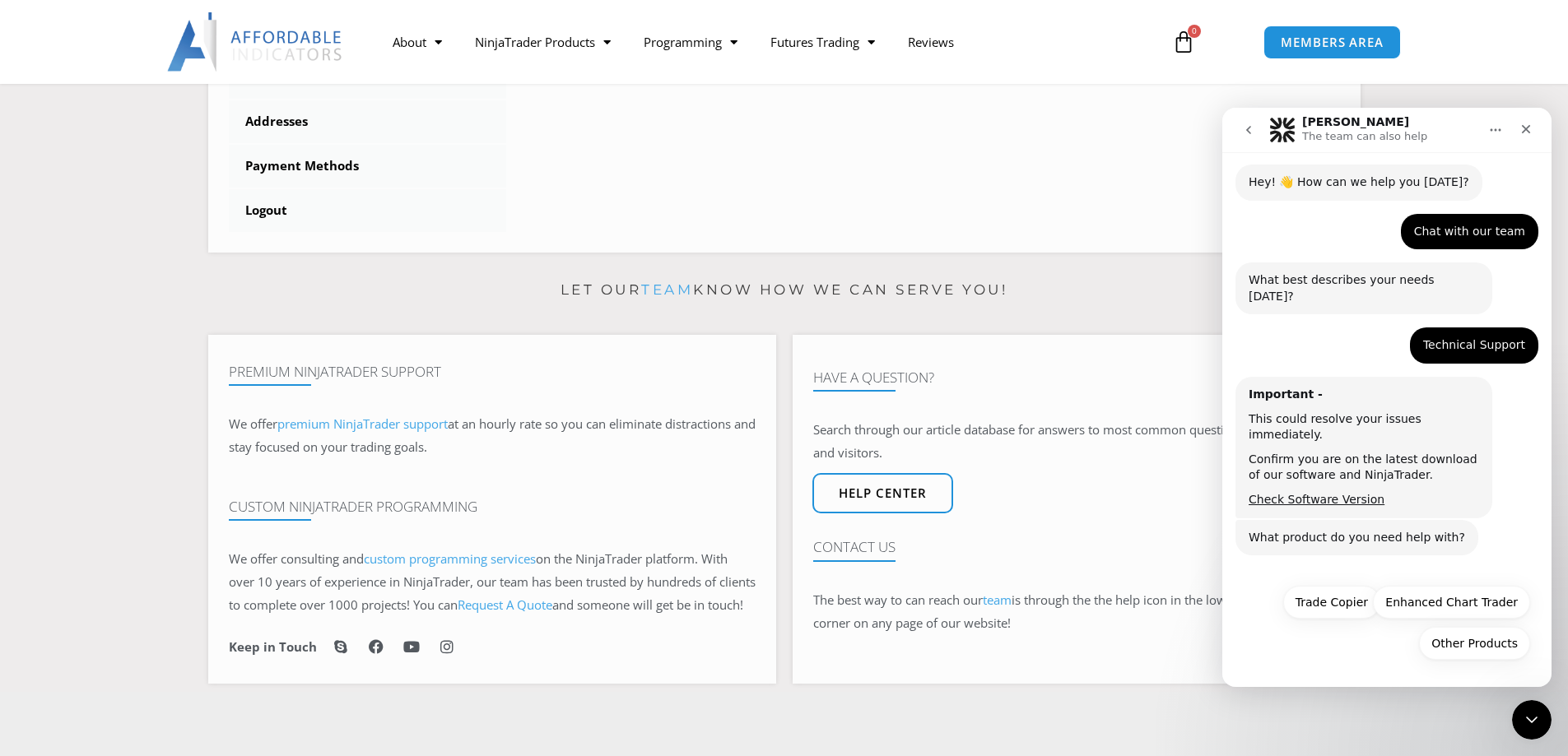
scroll to position [23, 0]
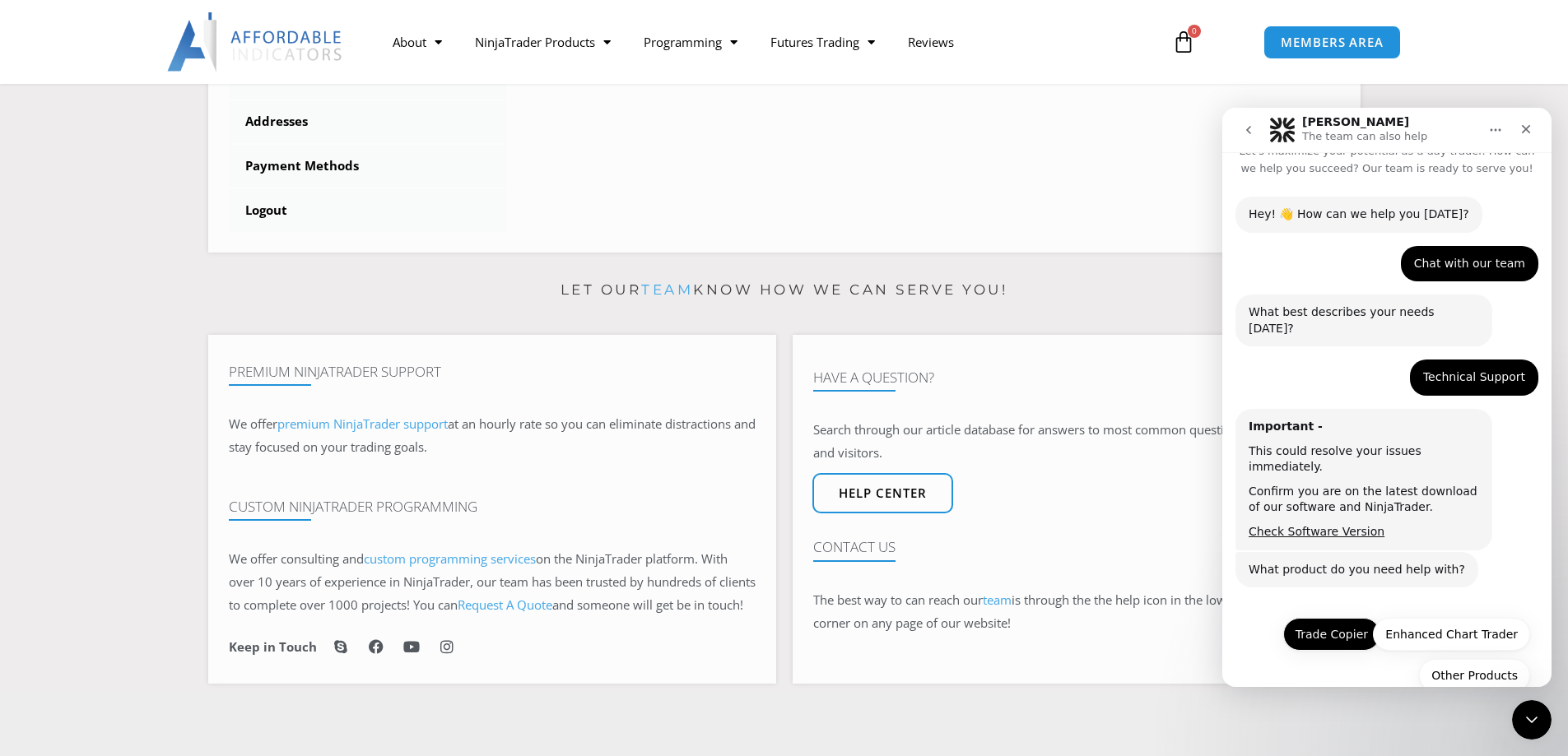
click at [1323, 618] on button "Trade Copier" at bounding box center [1332, 634] width 97 height 33
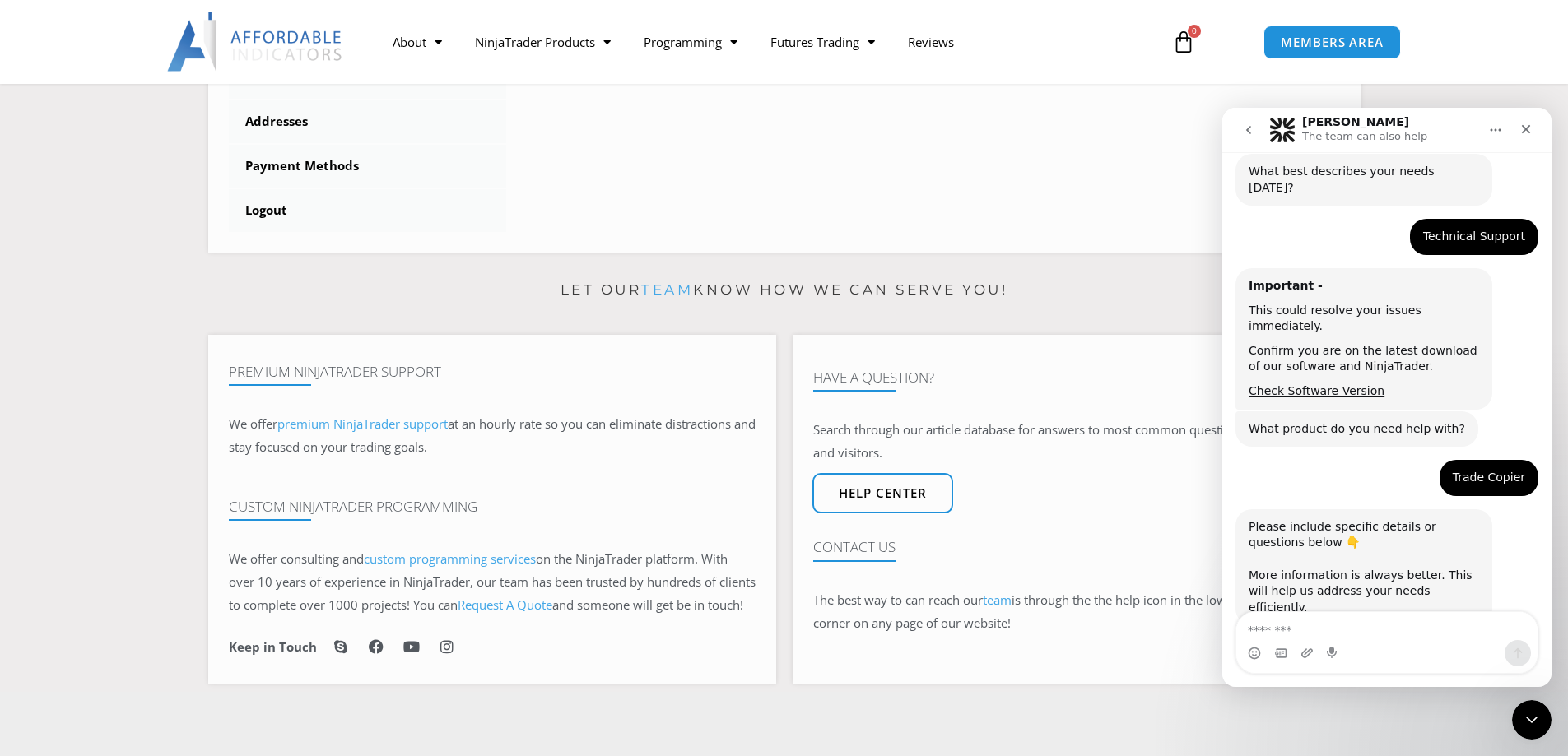
scroll to position [217, 0]
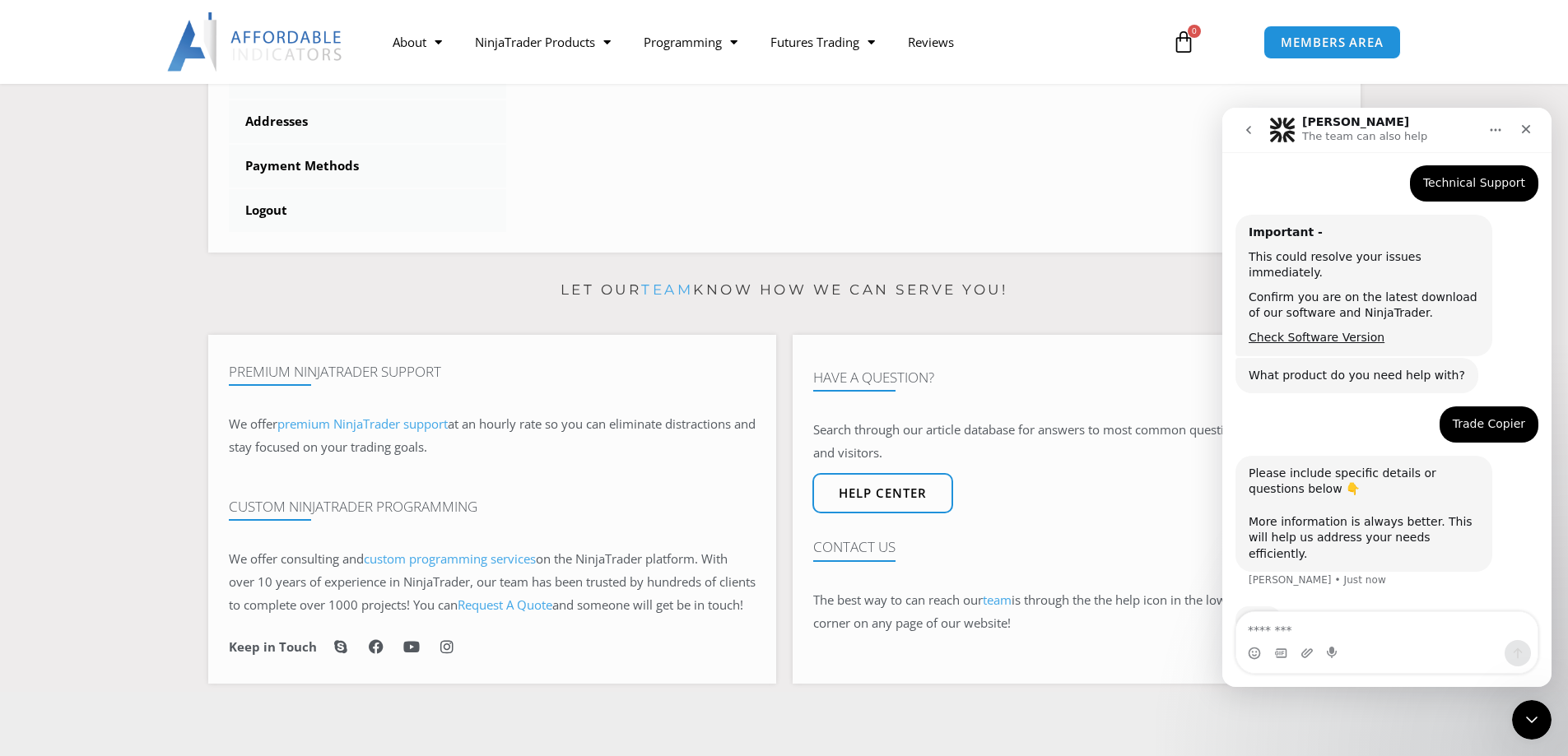
click at [1331, 634] on textarea "Message…" at bounding box center [1387, 626] width 301 height 28
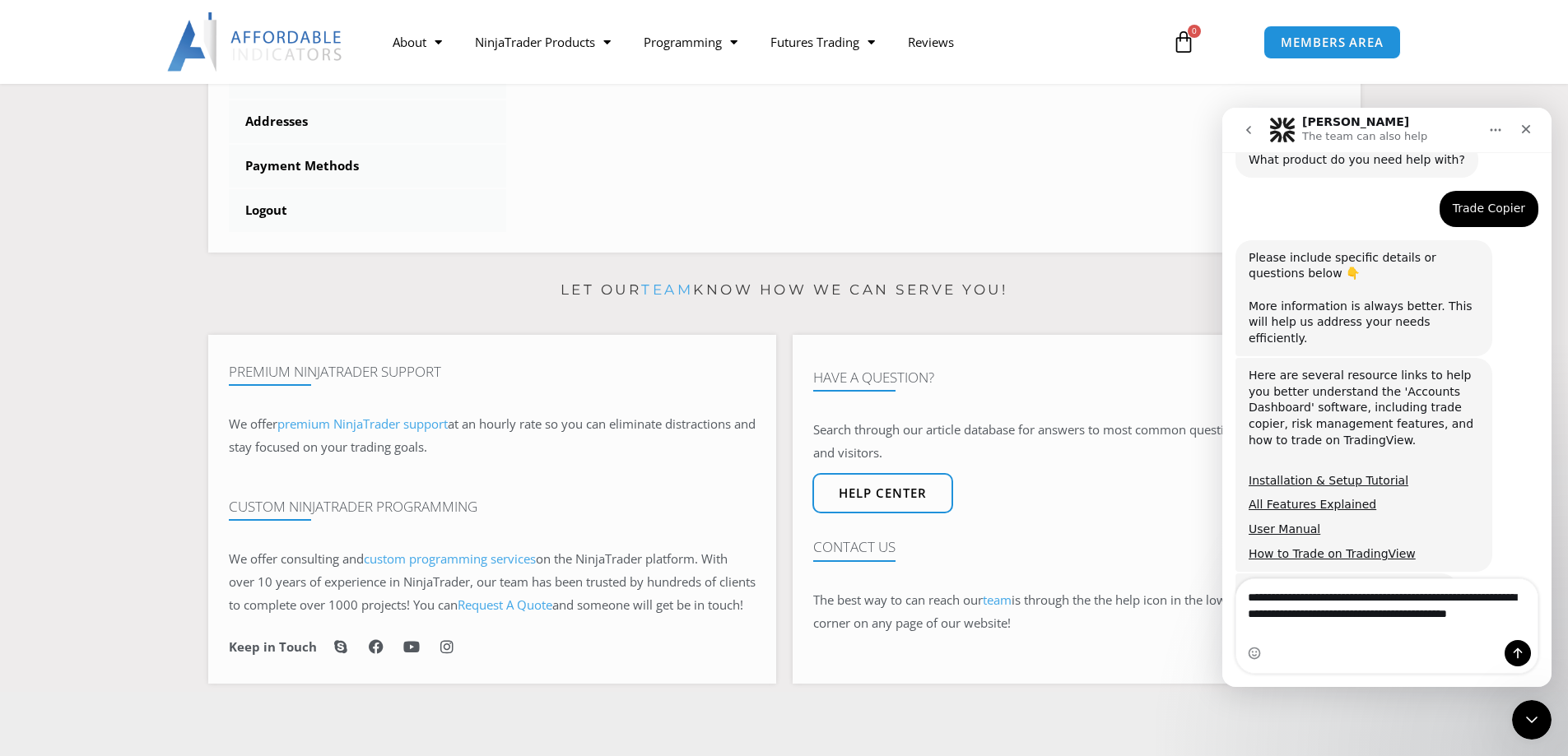
scroll to position [449, 0]
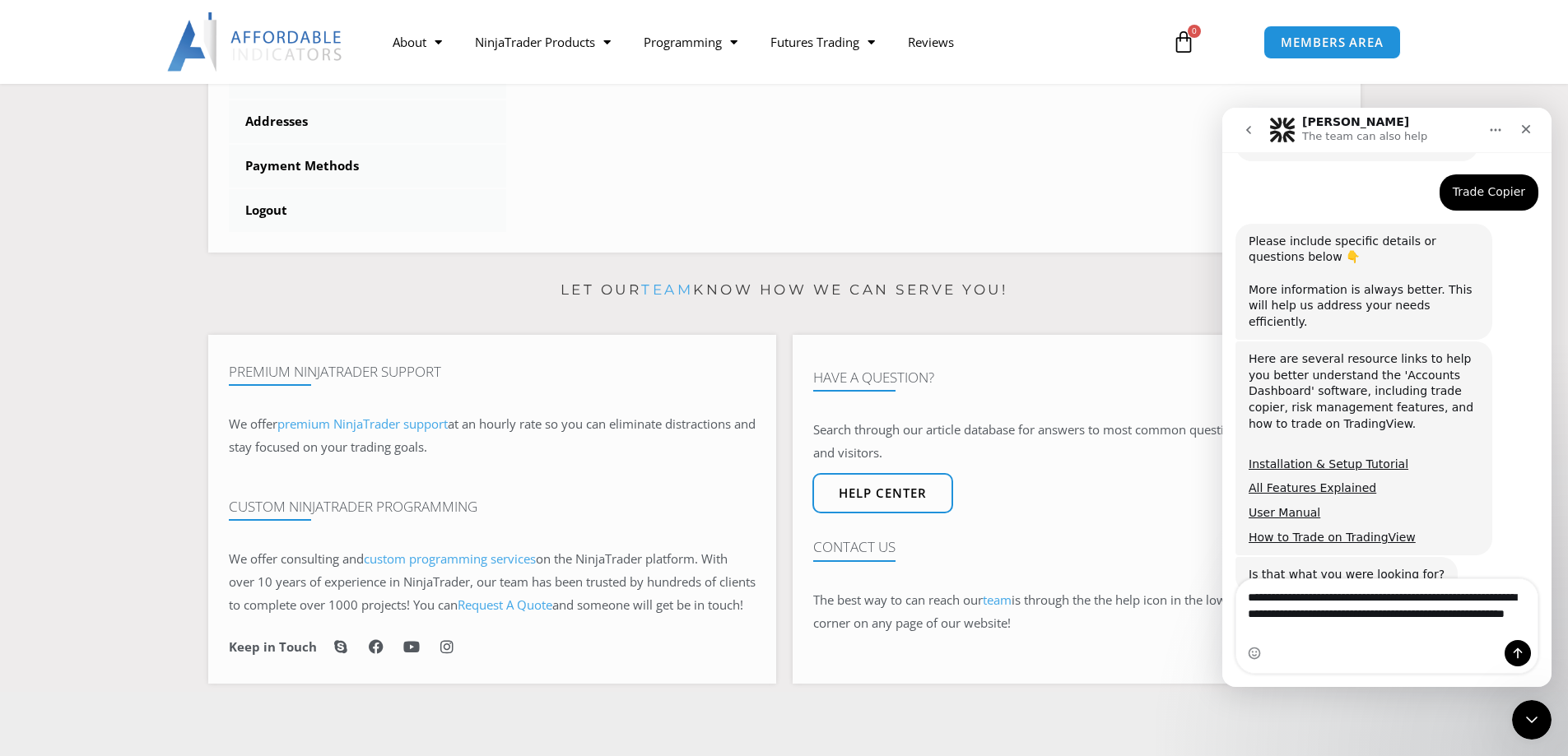
type textarea "**********"
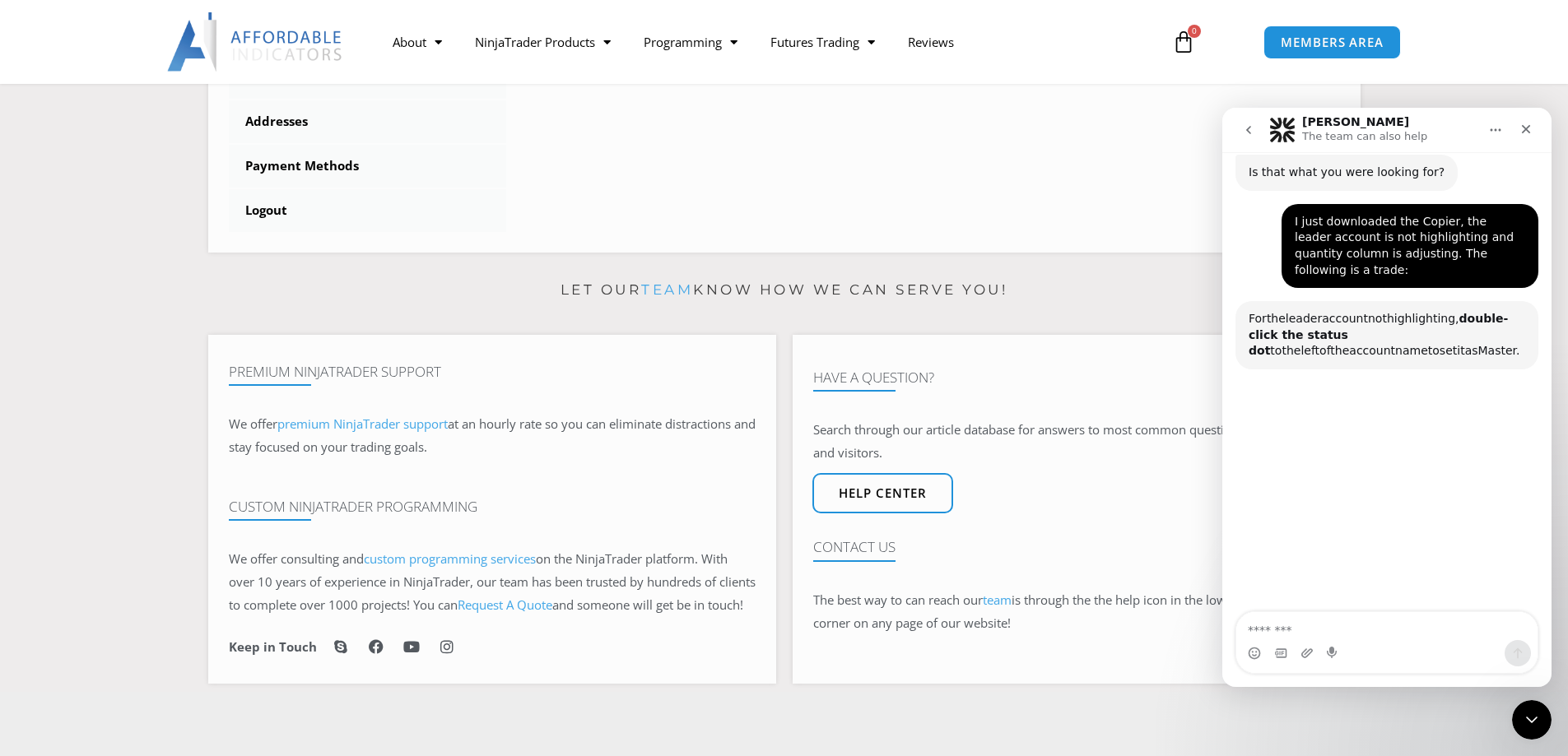
scroll to position [860, 0]
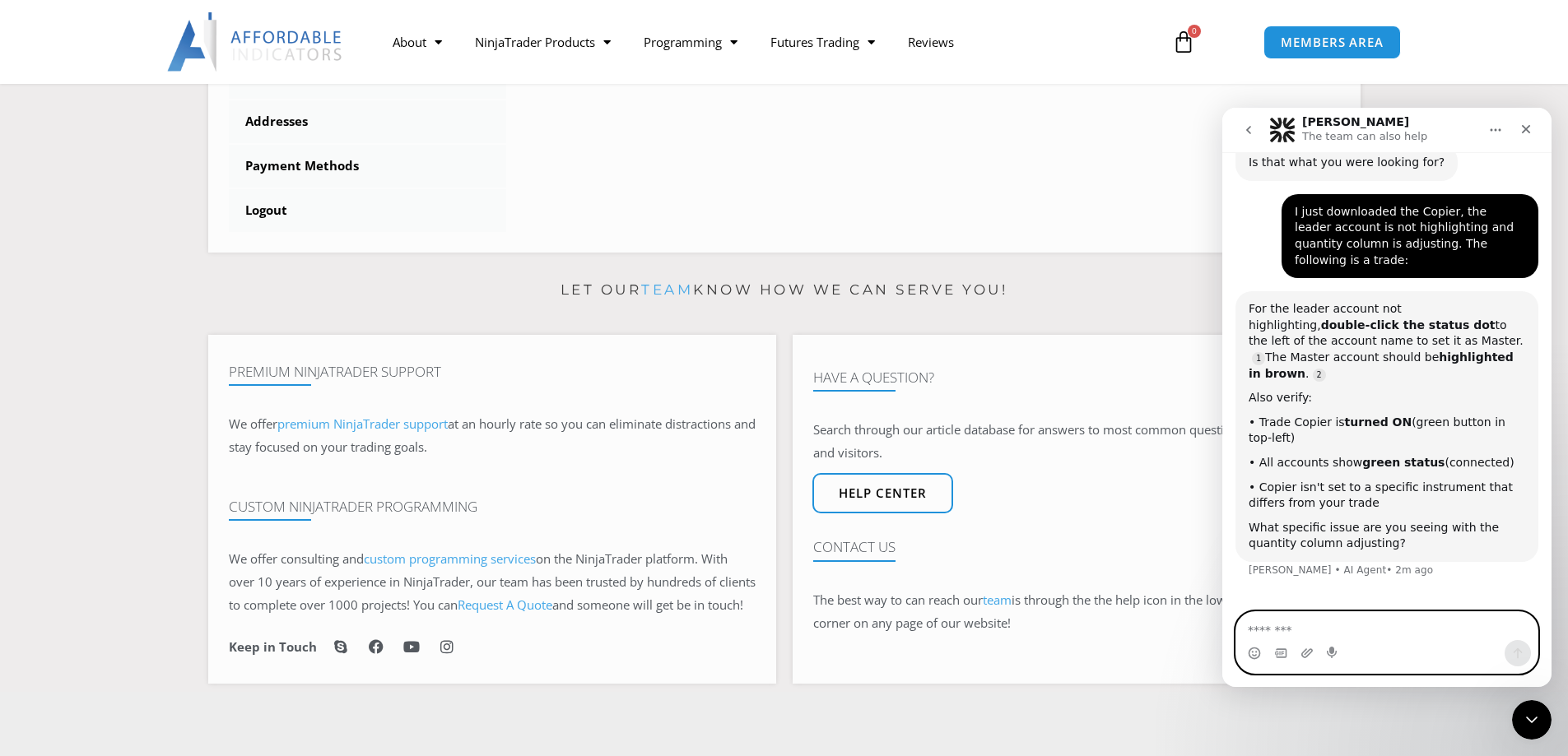
click at [1324, 633] on textarea "Message…" at bounding box center [1387, 626] width 301 height 28
click at [1271, 637] on textarea "**********" at bounding box center [1387, 626] width 301 height 28
type textarea "**********"
click at [1516, 647] on icon "Send a message…" at bounding box center [1518, 653] width 13 height 13
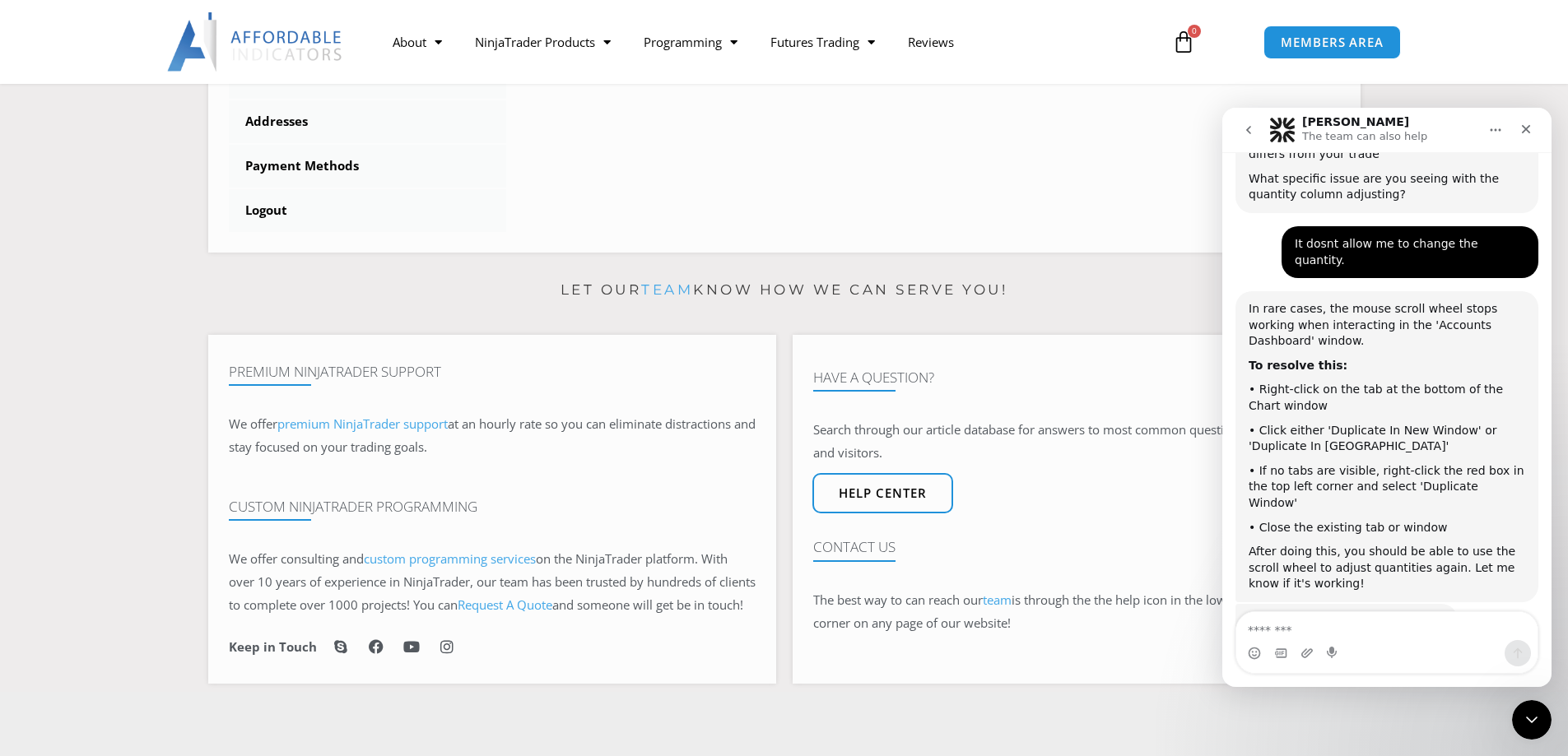
scroll to position [1243, 0]
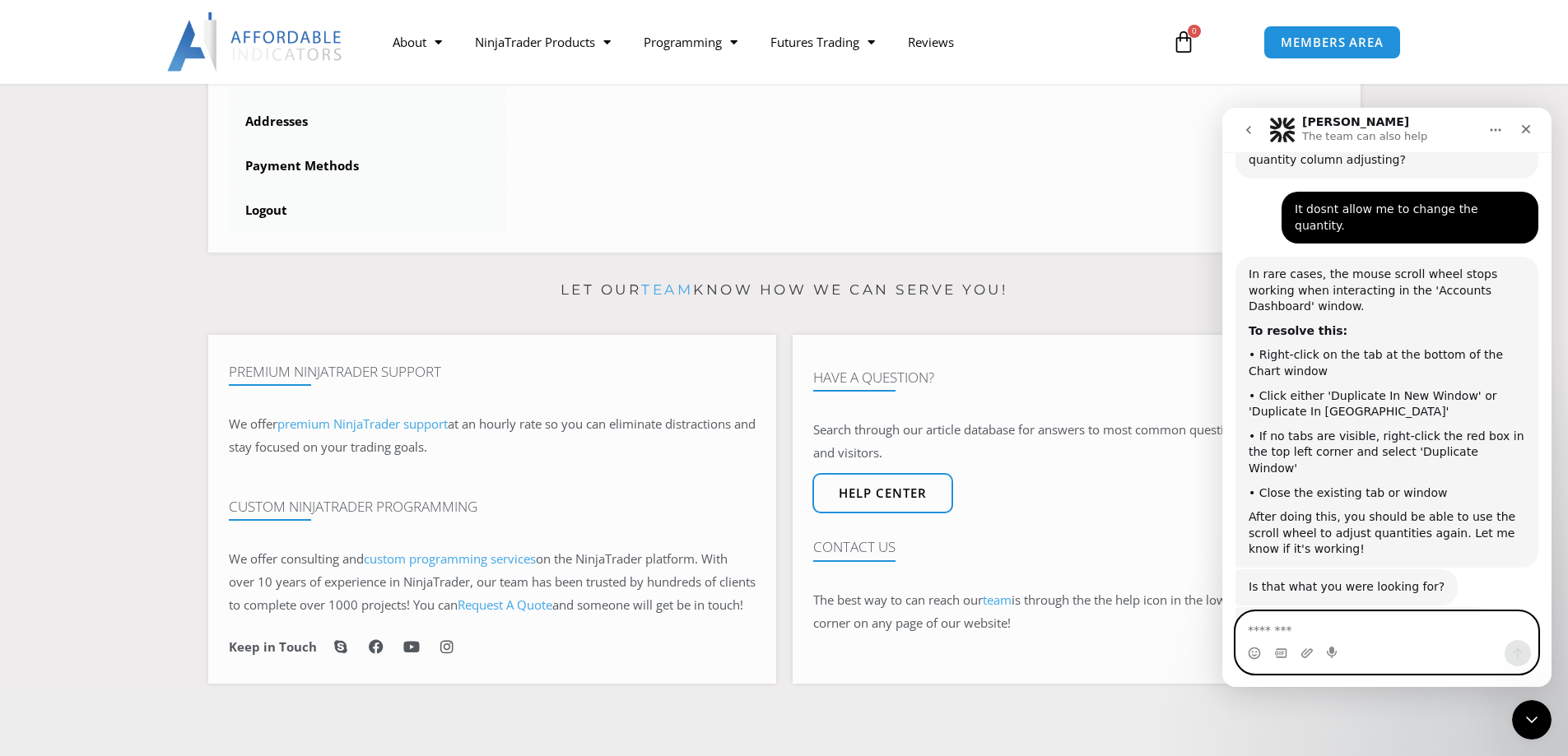
click at [1351, 639] on textarea "Message…" at bounding box center [1387, 626] width 301 height 28
type textarea "**********"
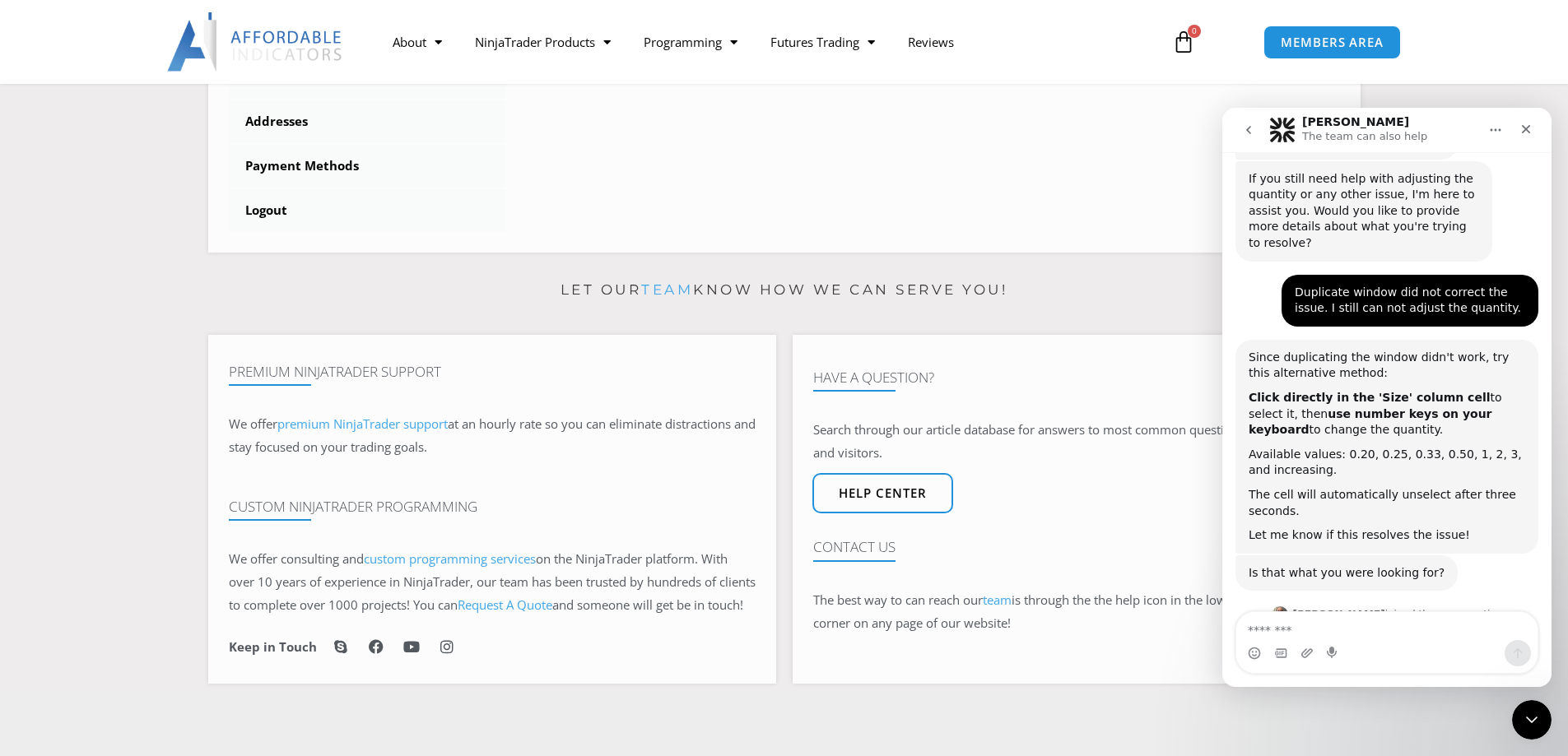
scroll to position [1726, 0]
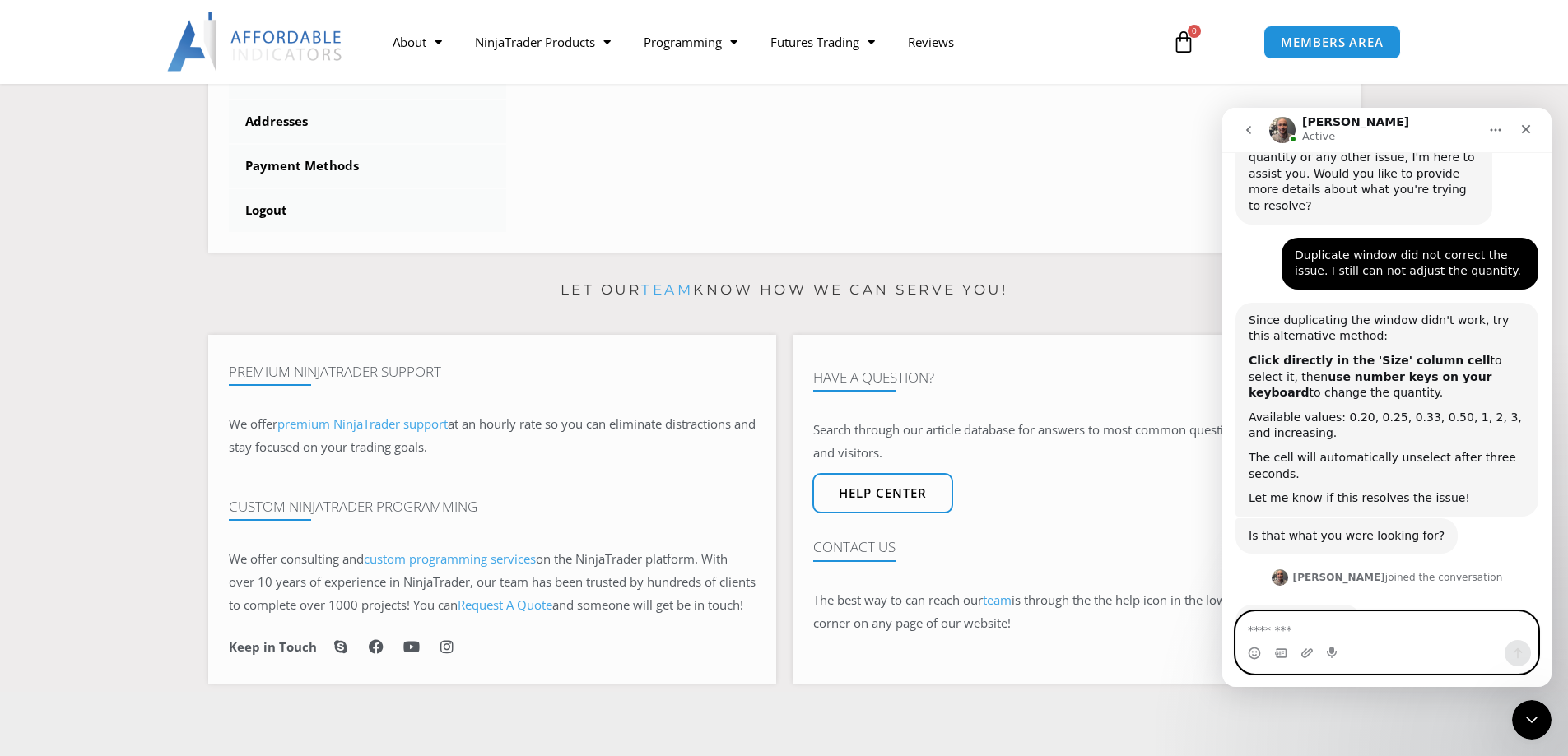
click at [1332, 629] on textarea "Message…" at bounding box center [1387, 626] width 301 height 28
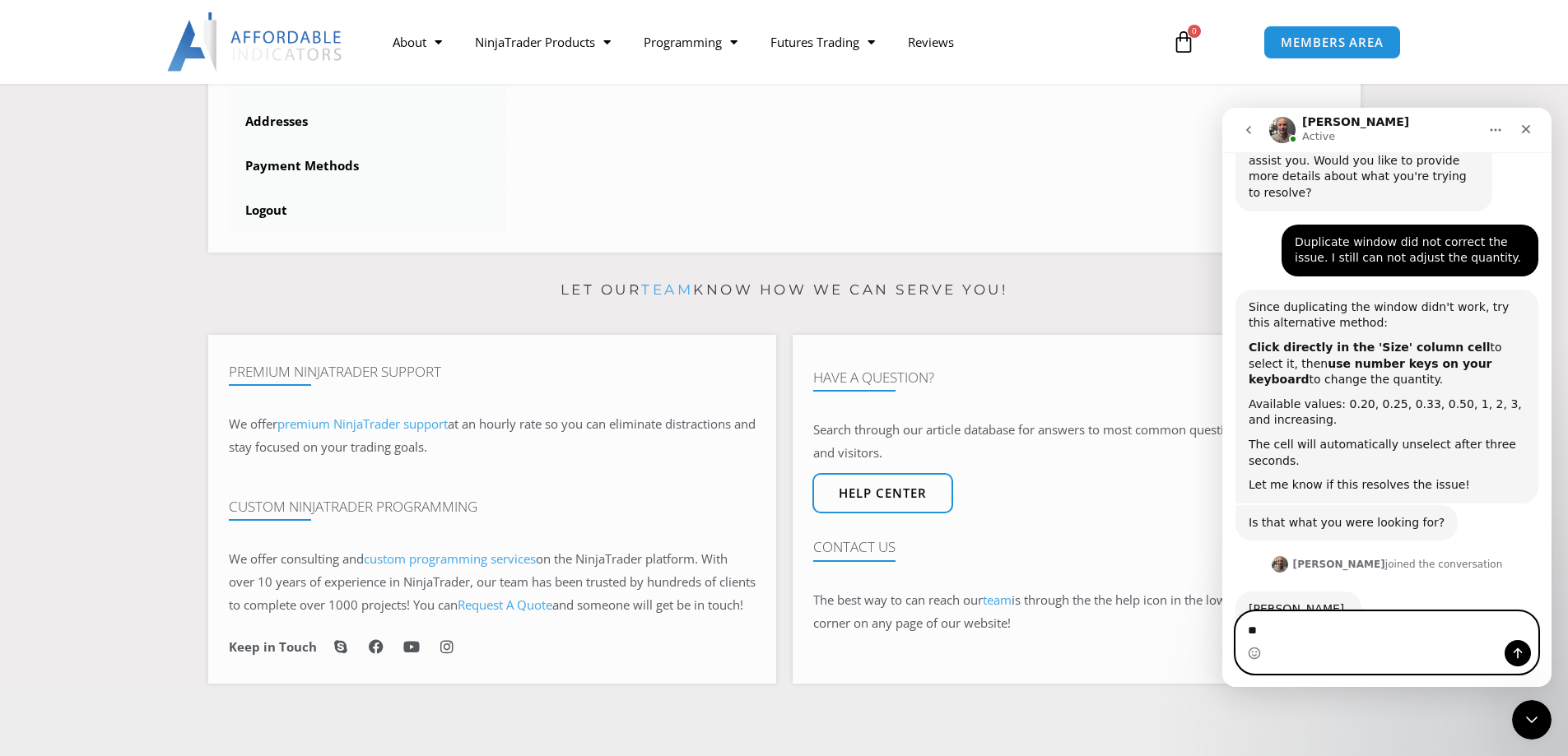
type textarea "*"
type textarea "**********"
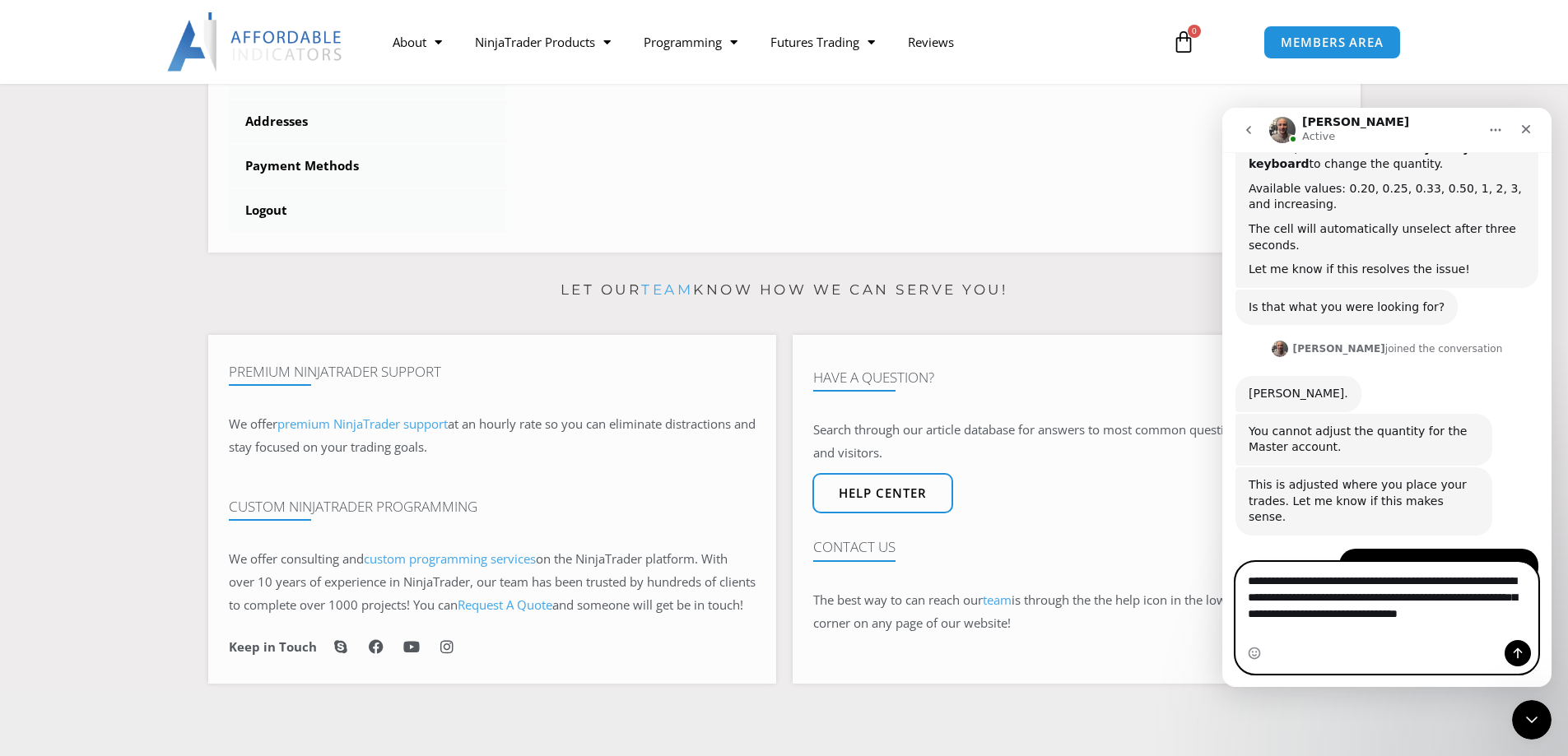
scroll to position [1972, 0]
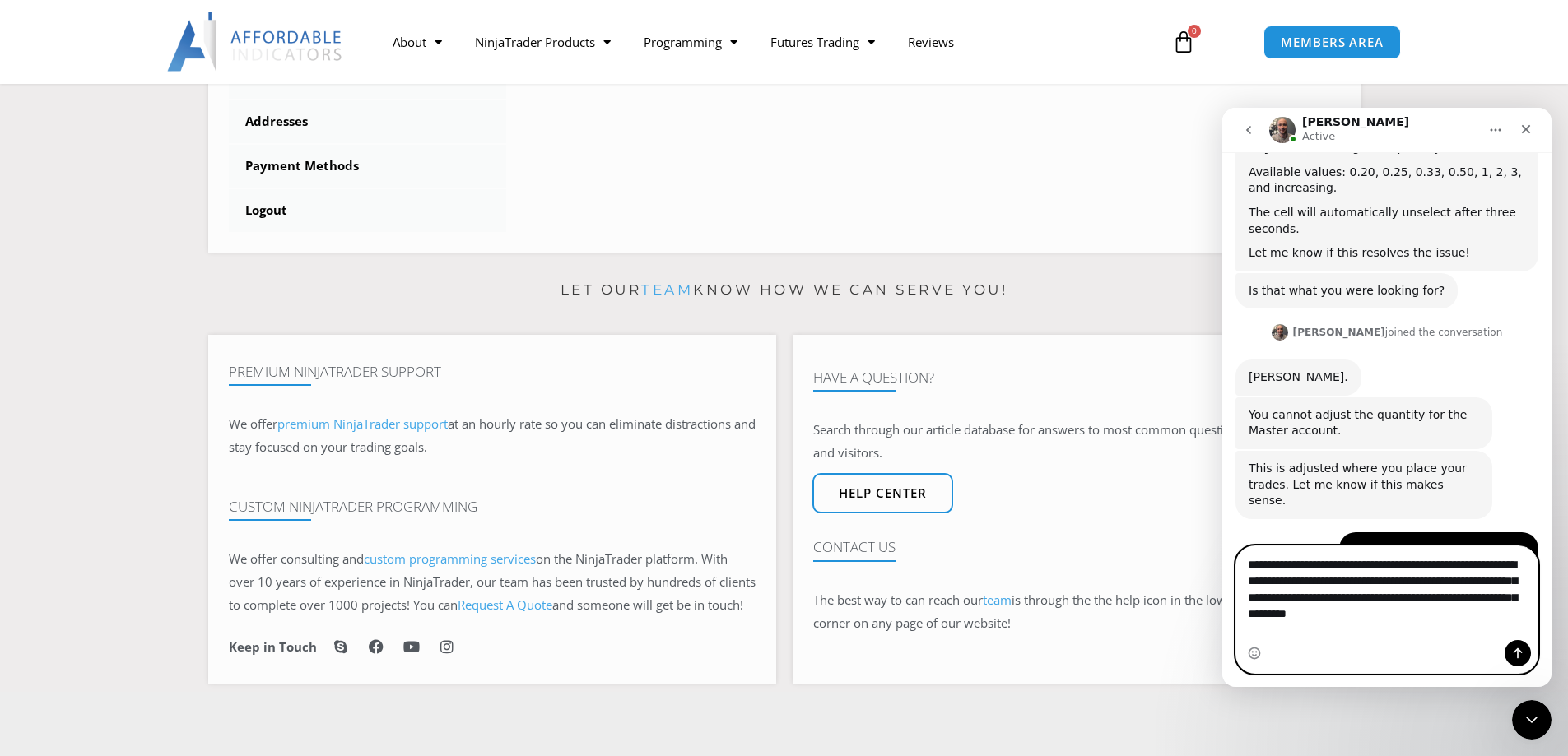
type textarea "**********"
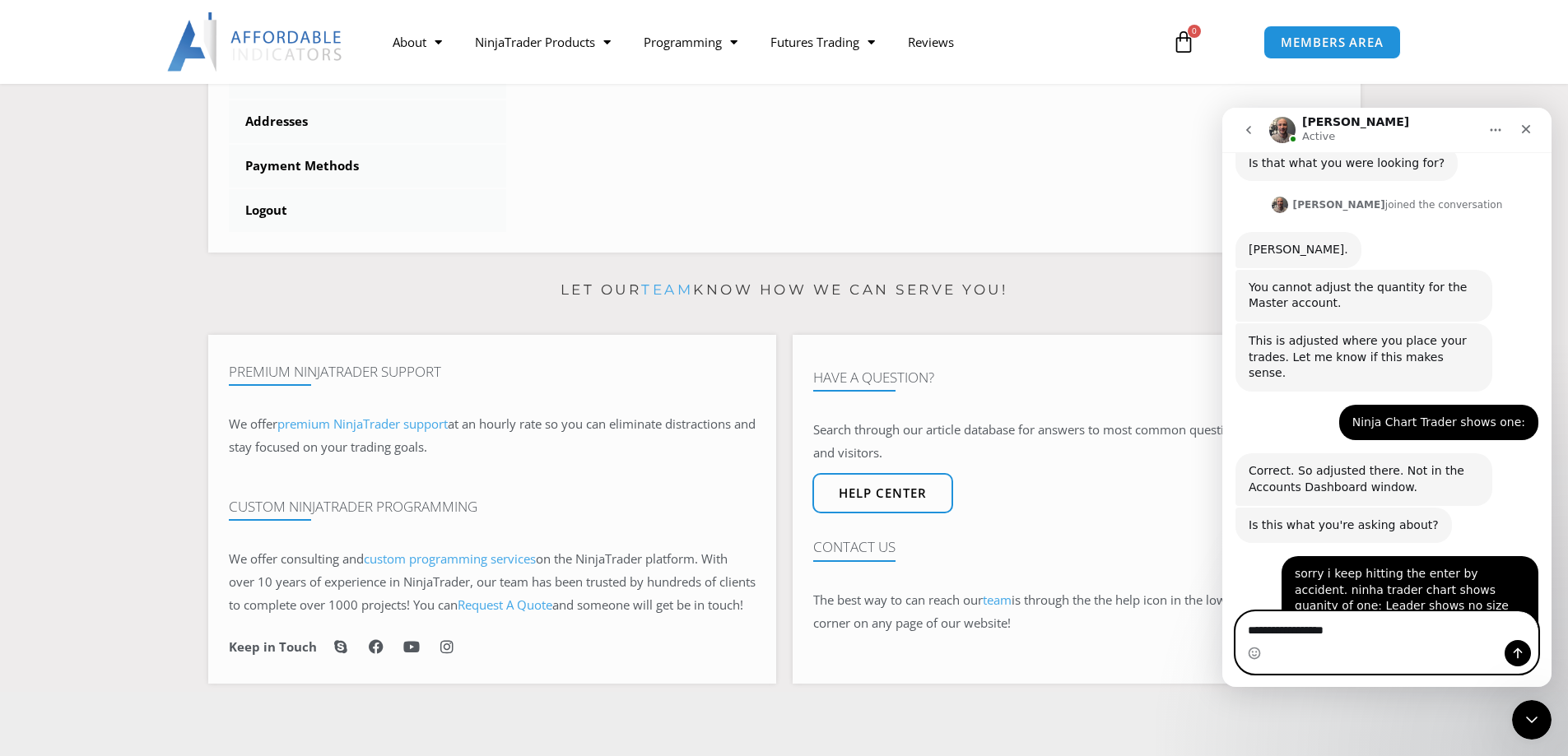
scroll to position [2149, 0]
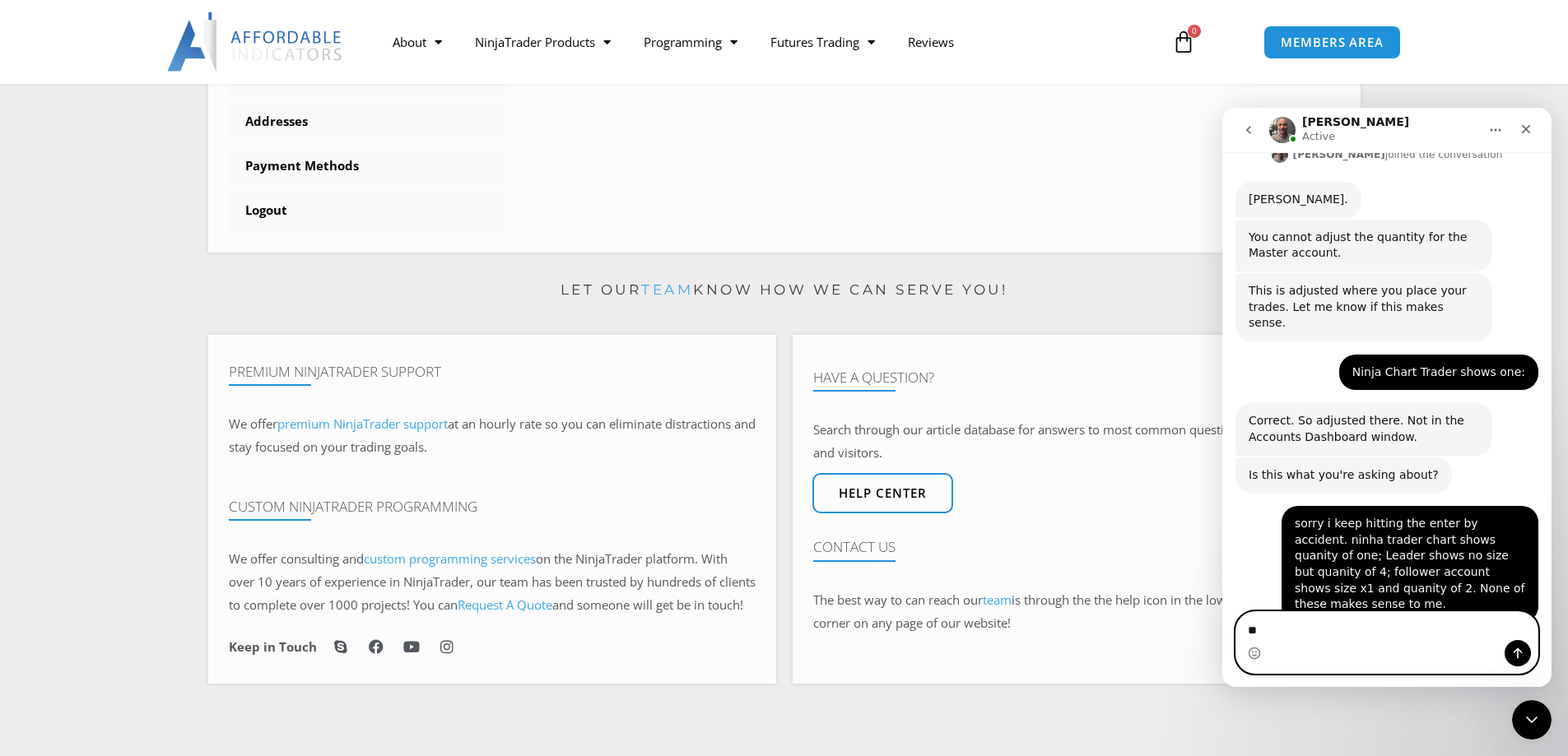
type textarea "*"
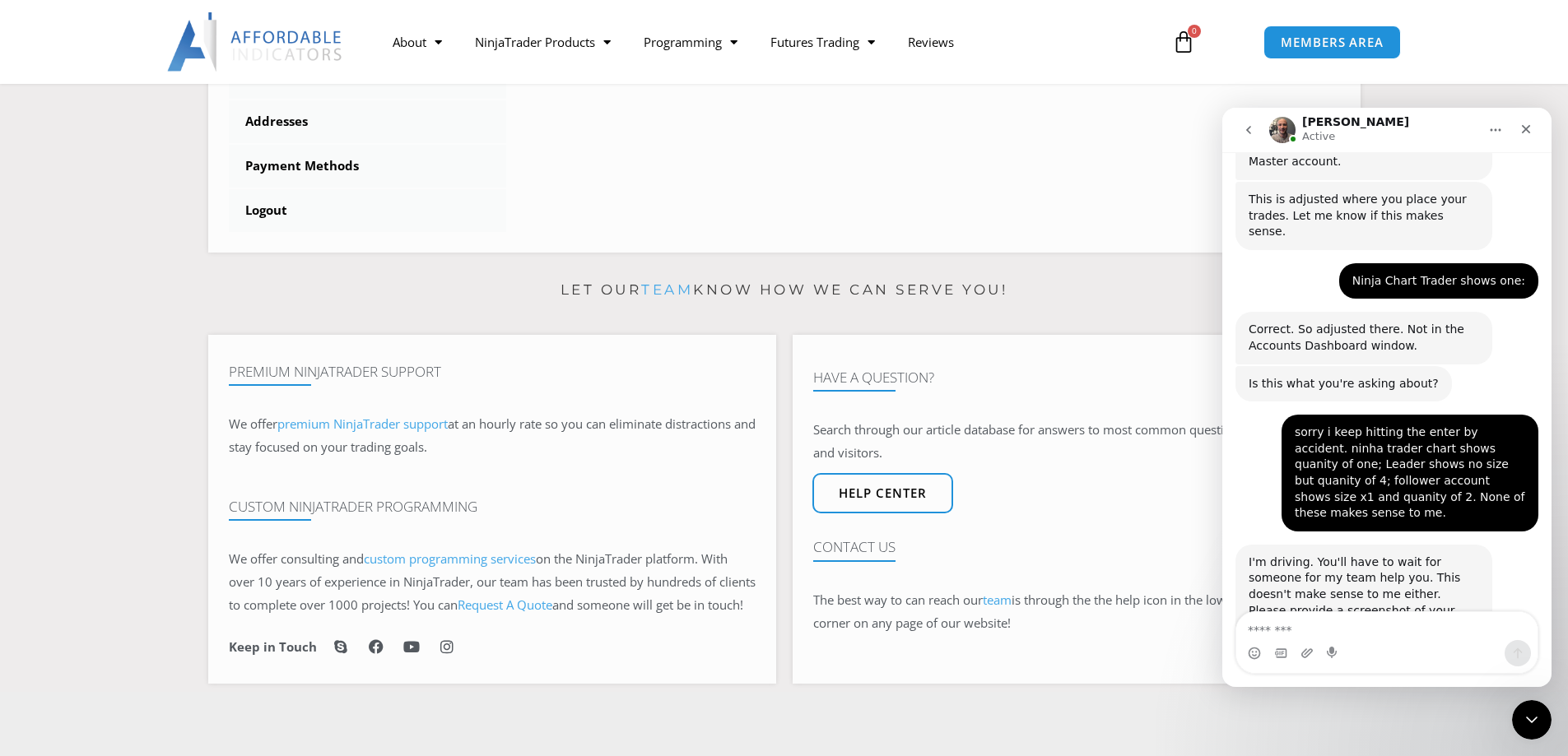
scroll to position [2240, 0]
click at [1283, 634] on textarea "Message…" at bounding box center [1387, 626] width 301 height 28
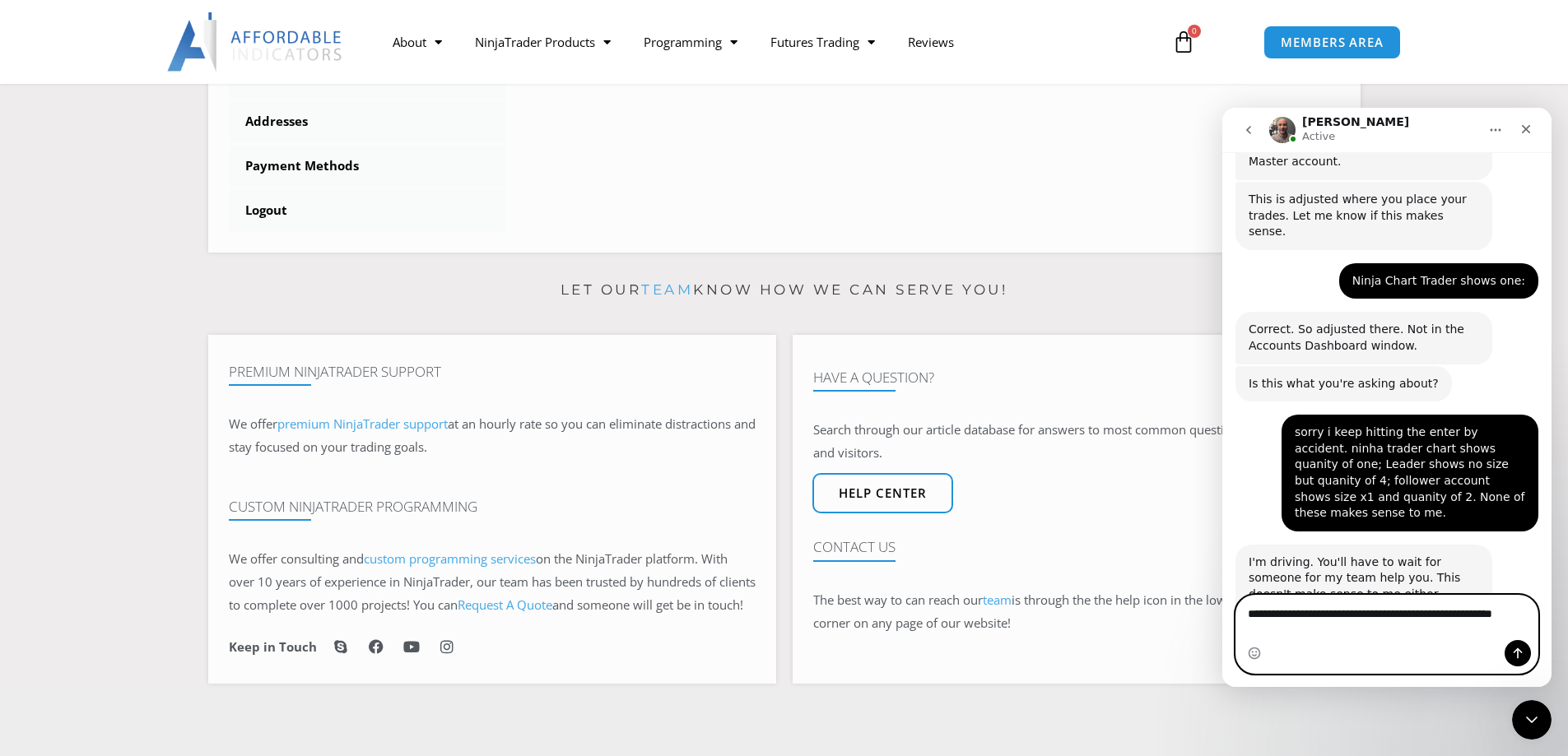
scroll to position [2257, 0]
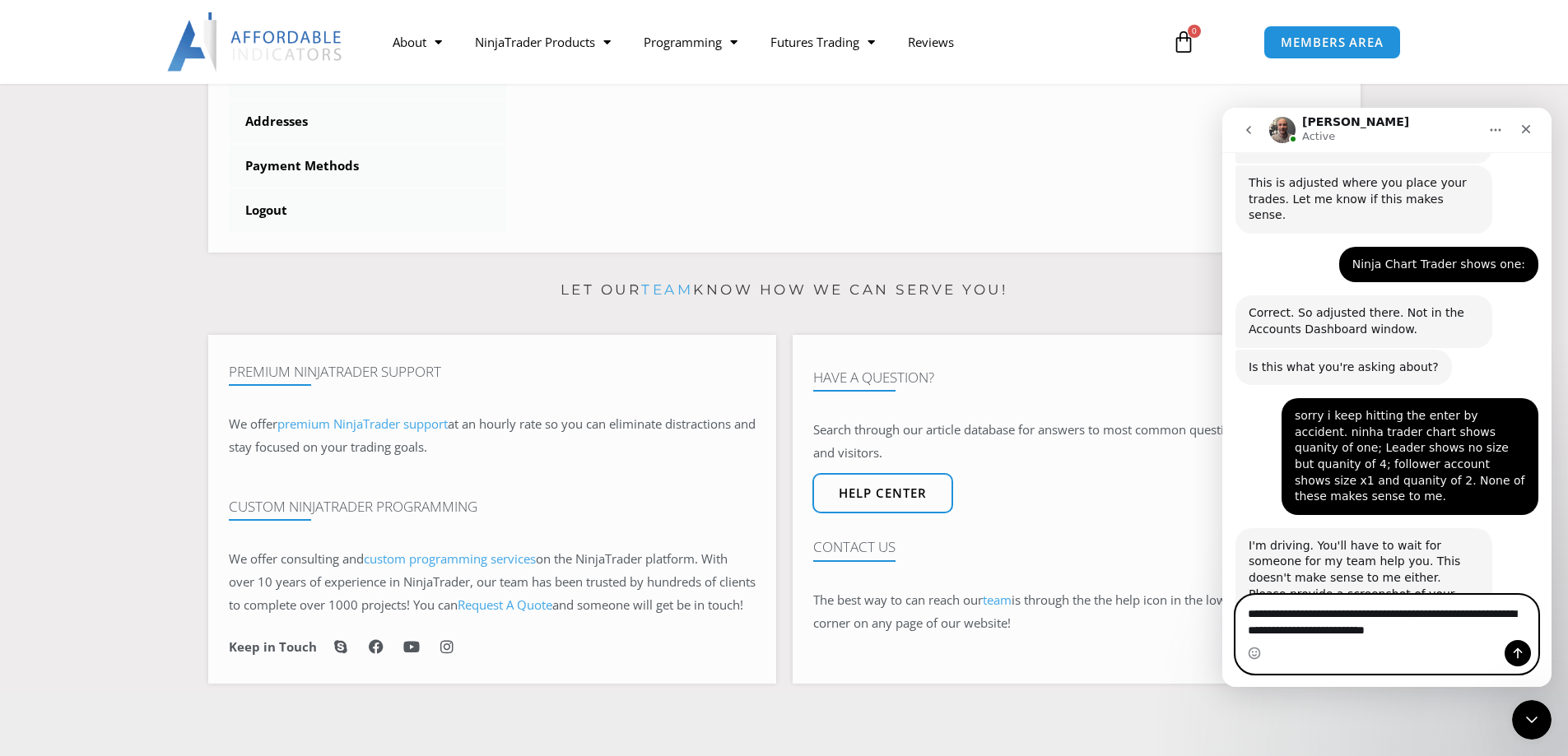
type textarea "**********"
click at [1512, 652] on icon "Send a message…" at bounding box center [1518, 653] width 13 height 13
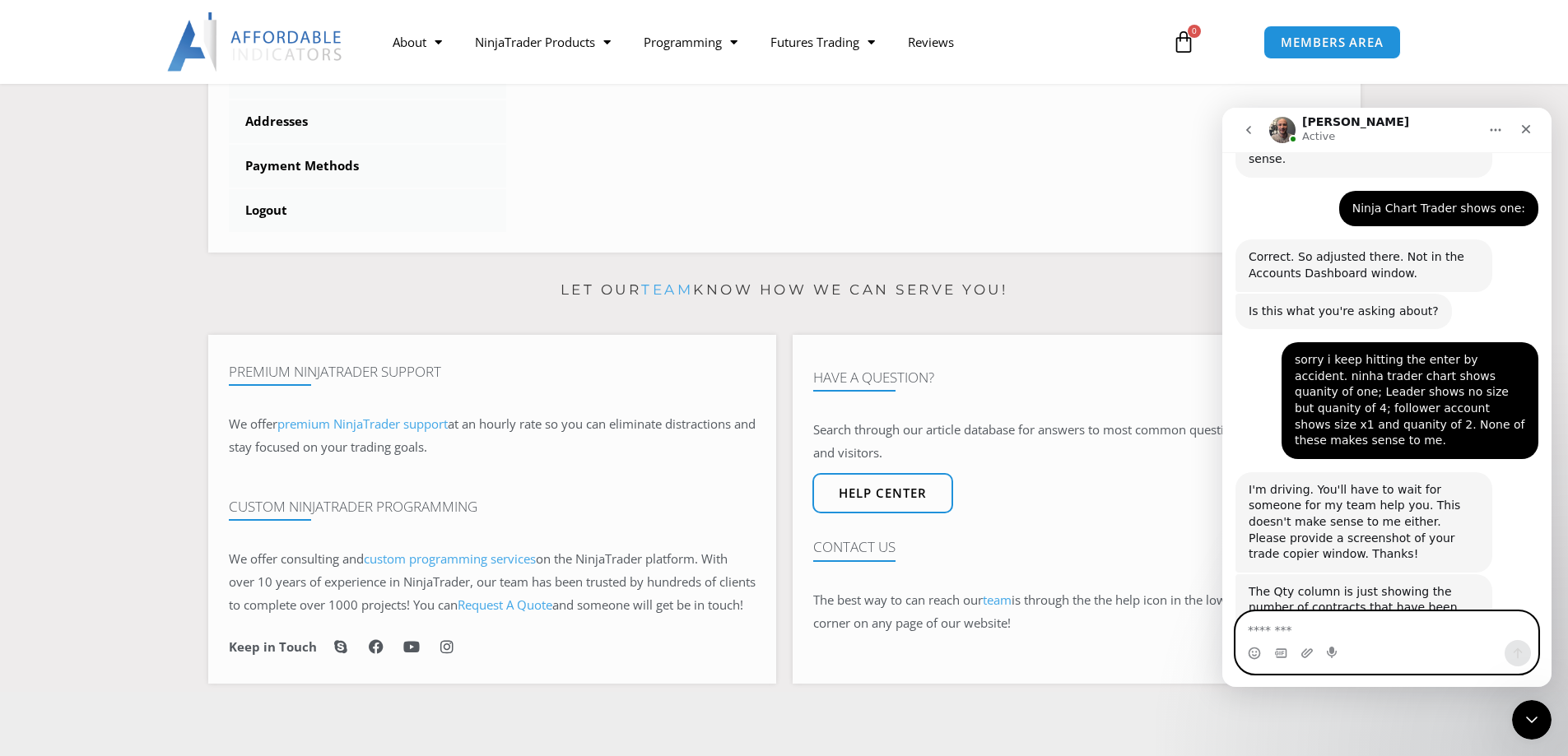
scroll to position [2321, 0]
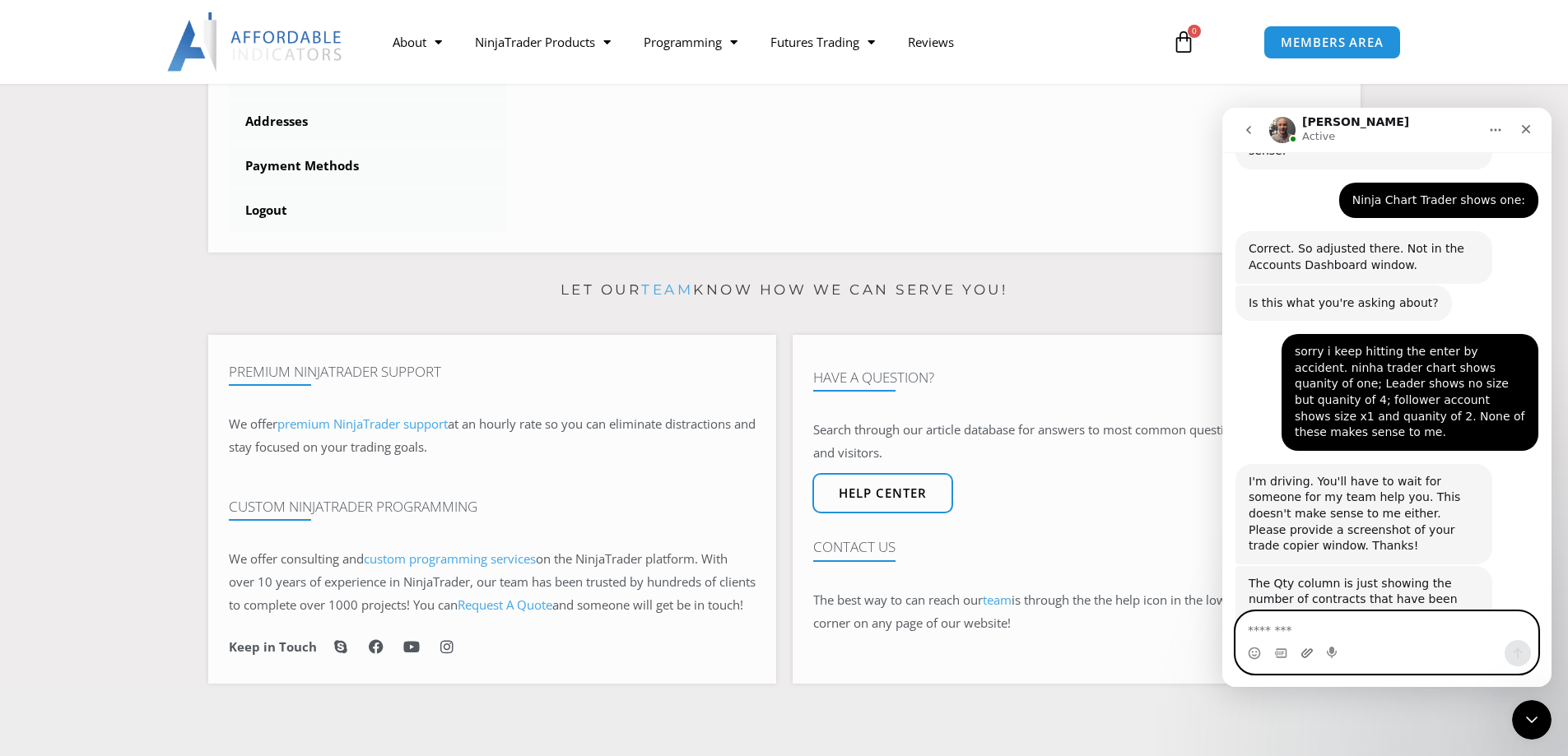
click at [1305, 659] on icon "Upload attachment" at bounding box center [1307, 653] width 13 height 13
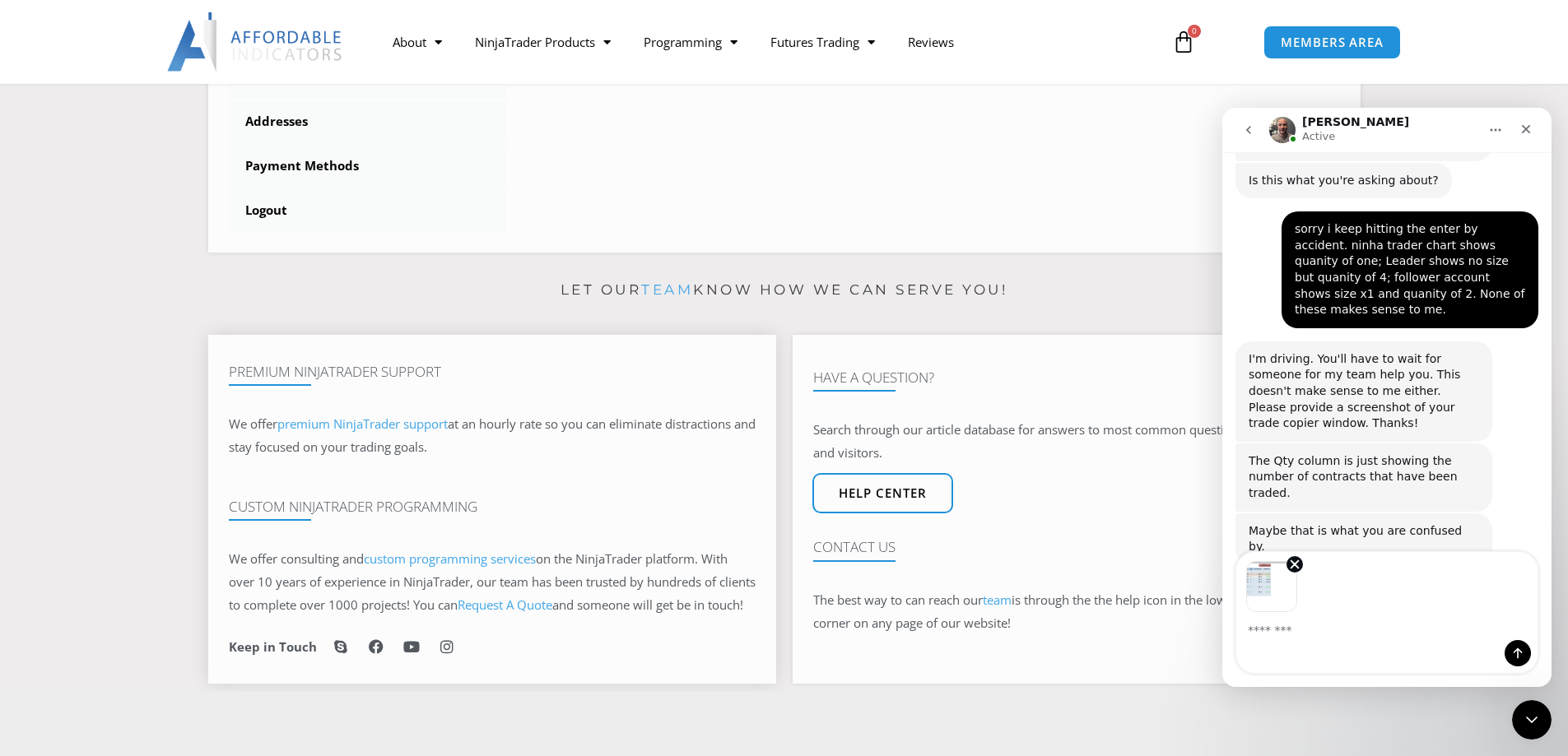
scroll to position [2445, 0]
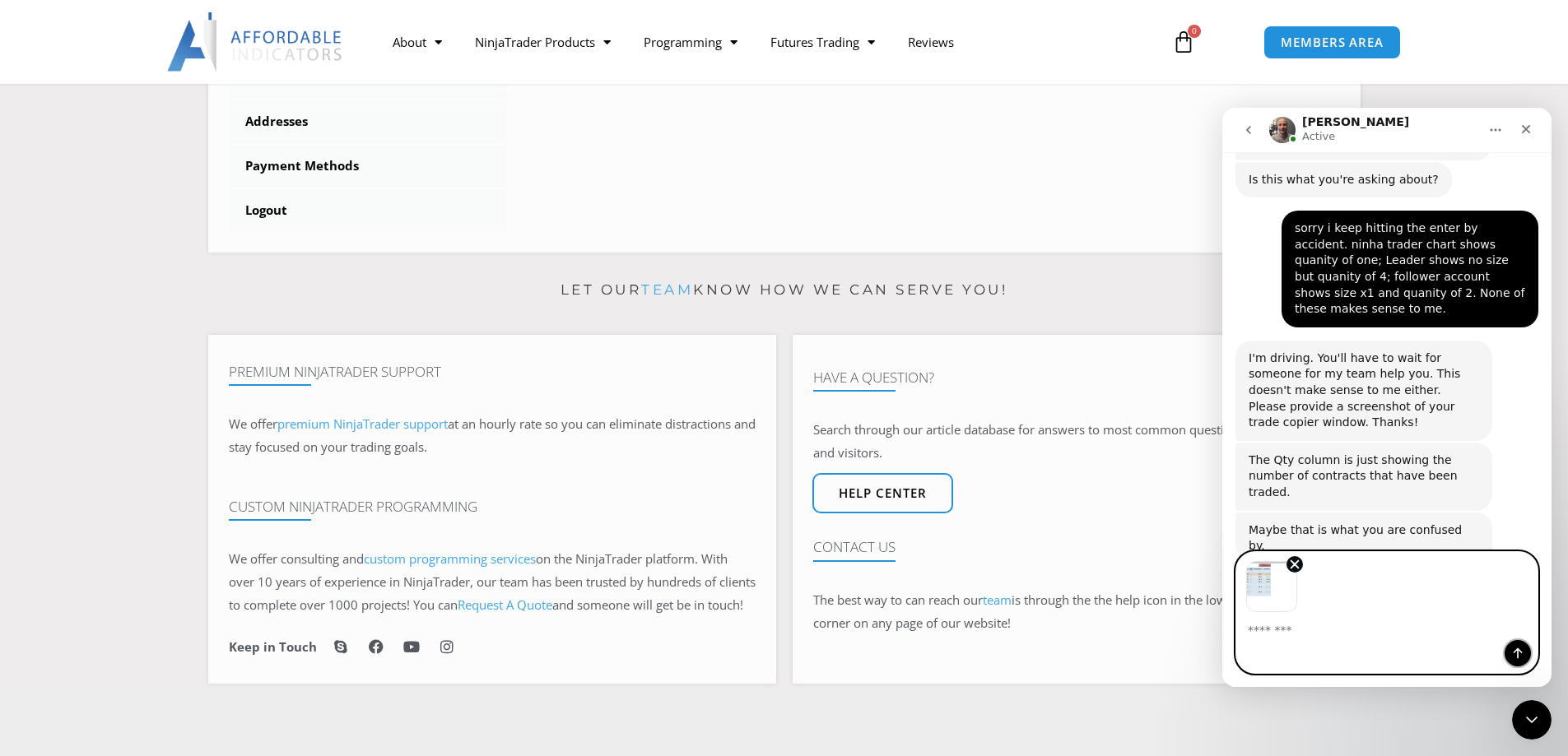
click at [1523, 654] on icon "Send a message…" at bounding box center [1518, 653] width 13 height 13
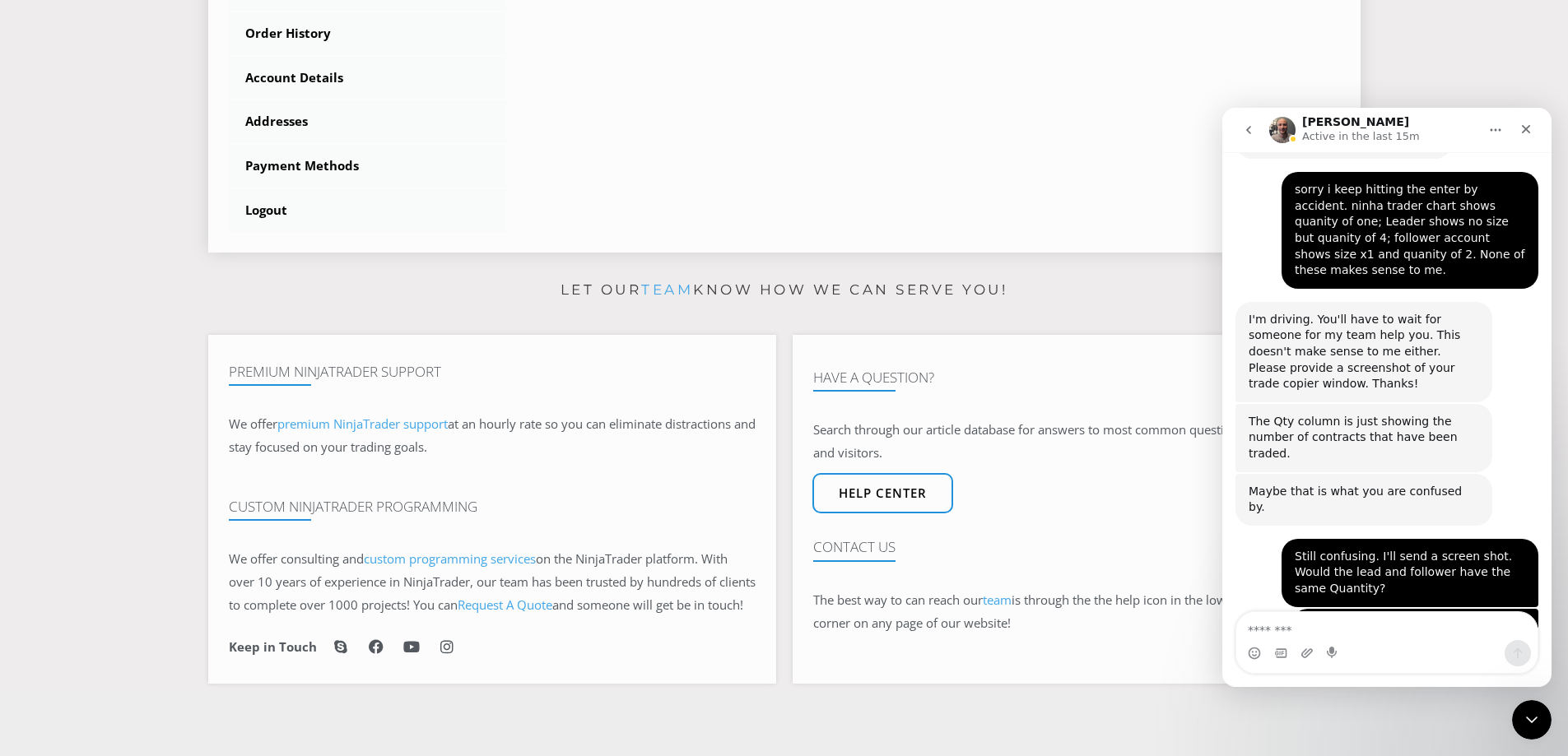
scroll to position [0, 0]
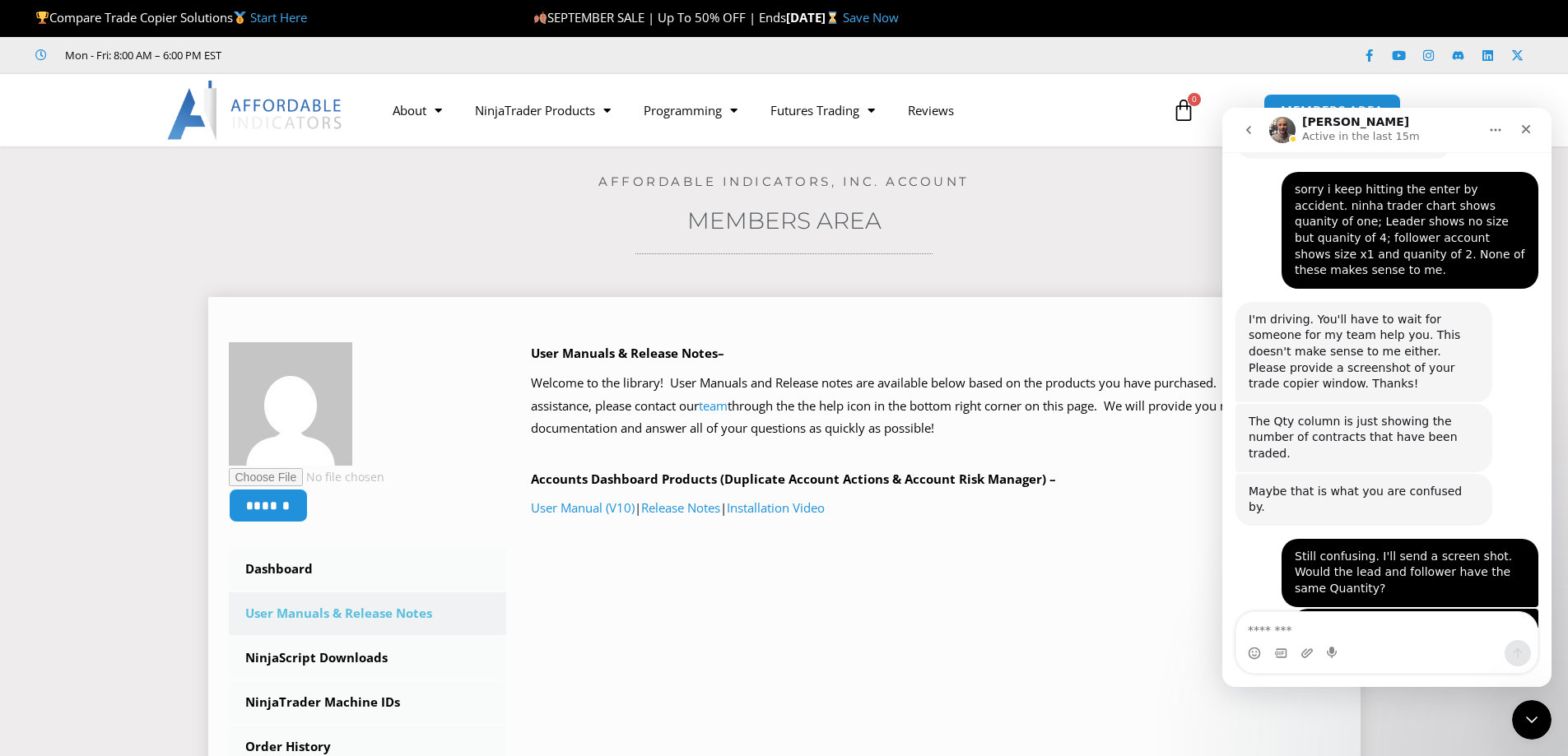
click at [371, 617] on link "User Manuals & Release Notes" at bounding box center [368, 614] width 278 height 43
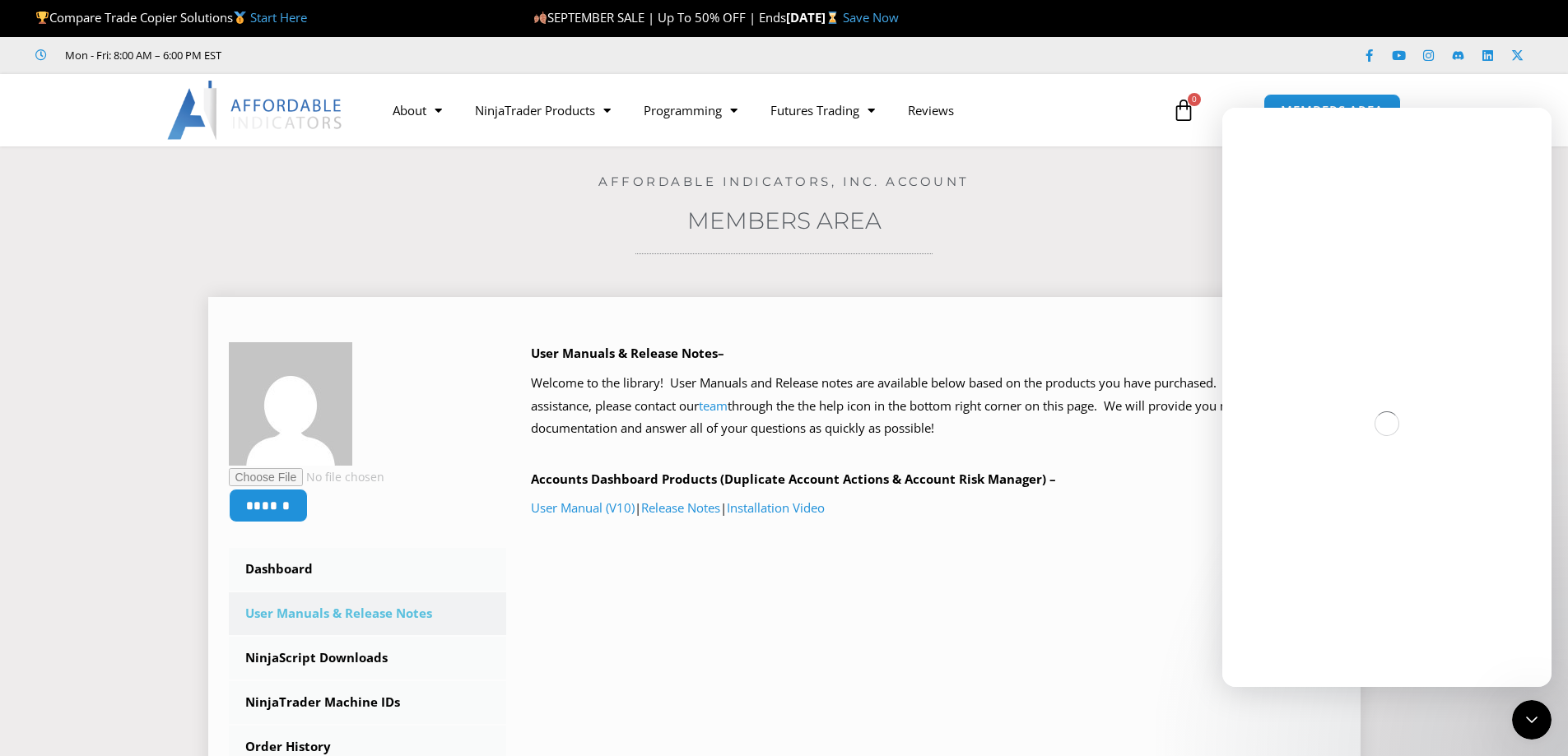
drag, startPoint x: 0, startPoint y: 0, endPoint x: 905, endPoint y: 637, distance: 1106.7
click at [905, 637] on div "****** Dashboard Subscriptions User Manuals & Release Notes NinjaScript Downloa…" at bounding box center [784, 644] width 1111 height 603
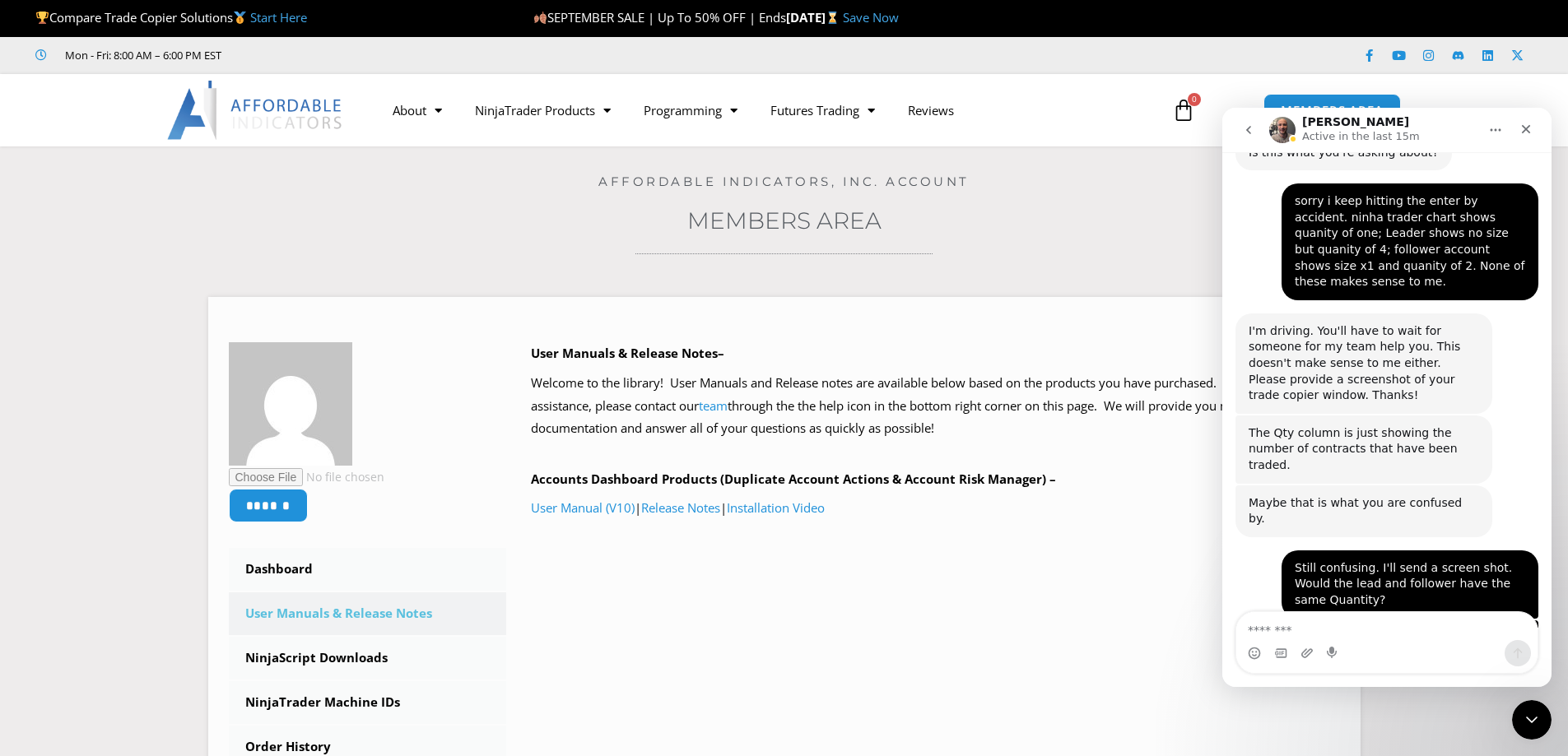
scroll to position [2484, 0]
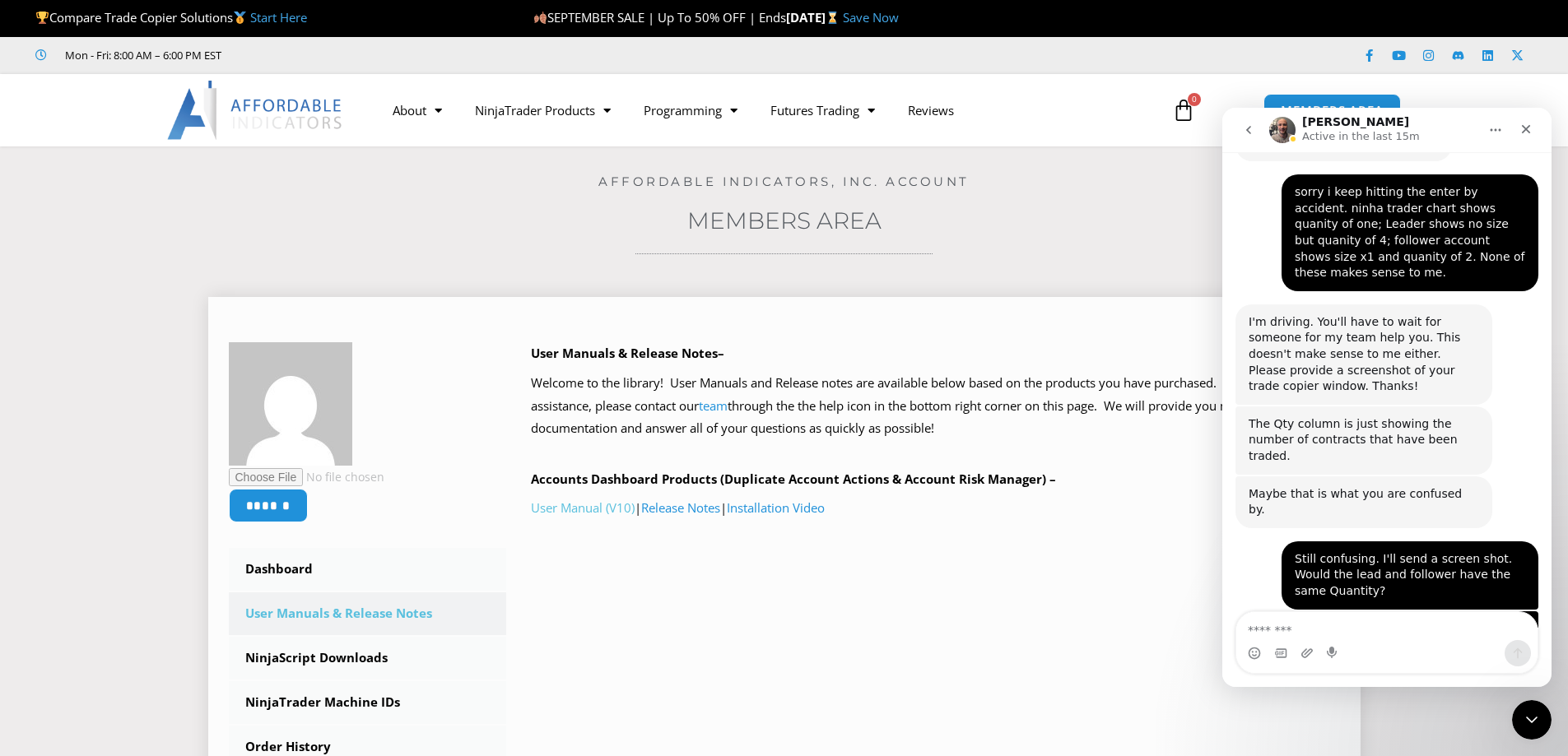
click at [590, 513] on link "User Manual (V10)" at bounding box center [582, 507] width 104 height 16
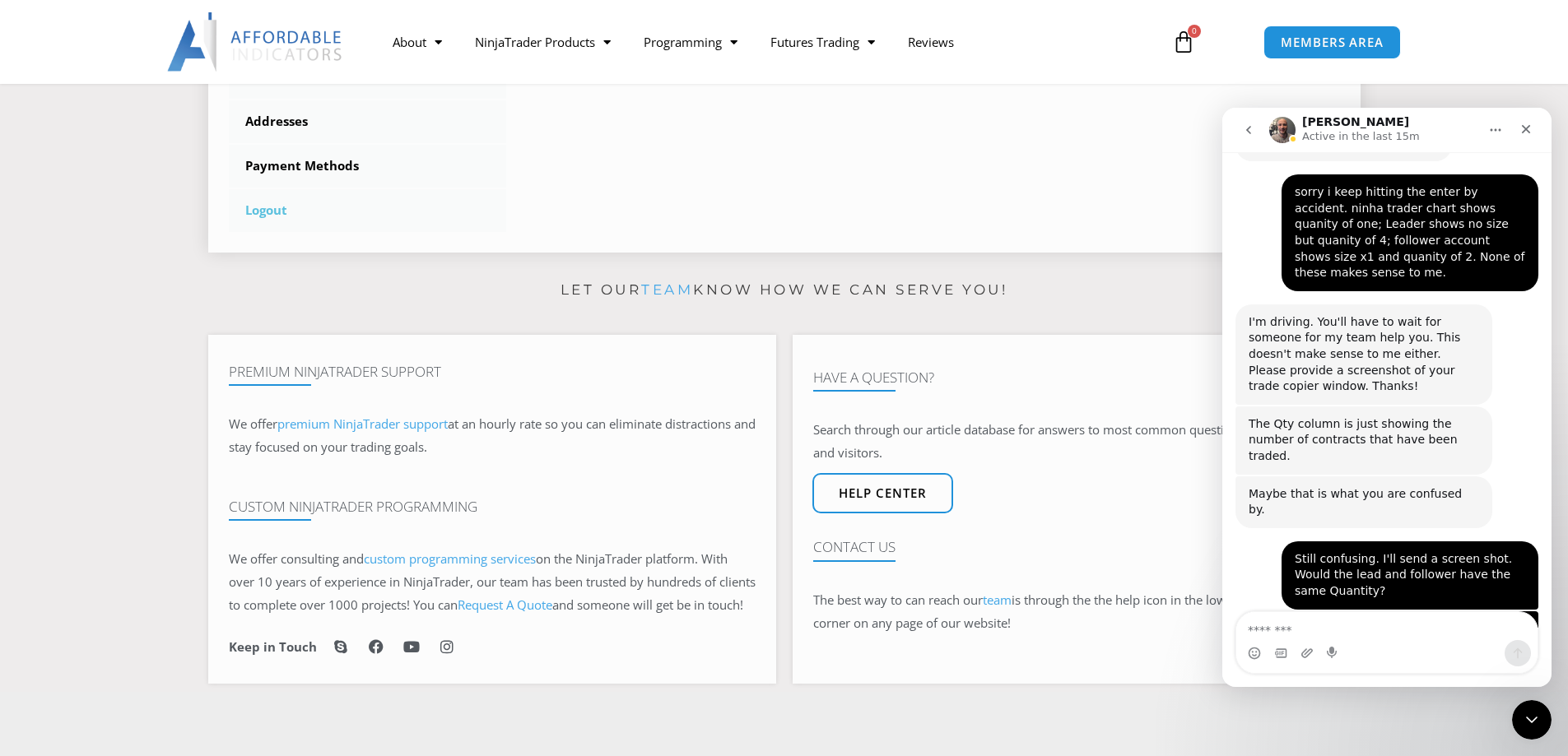
scroll to position [0, 0]
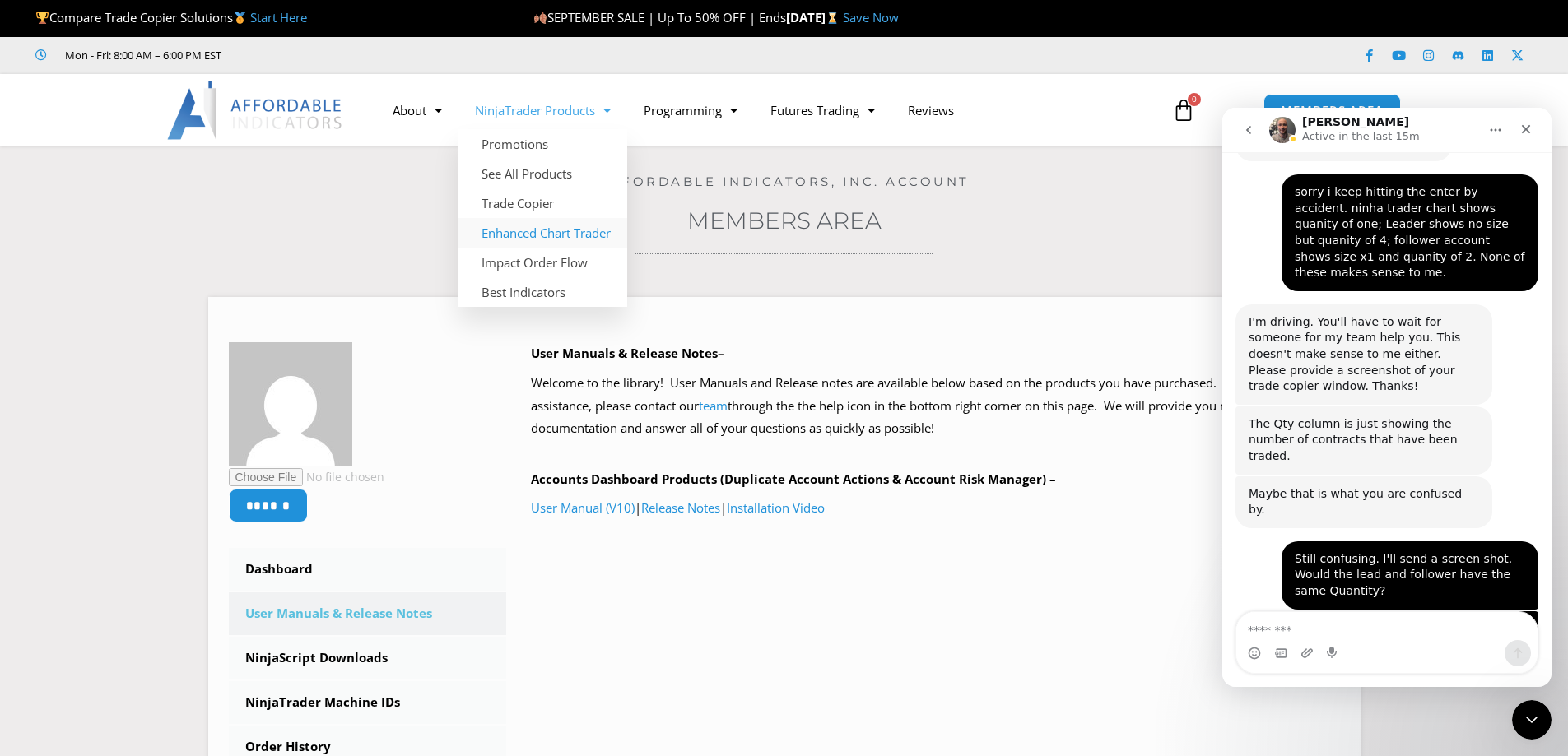
click at [581, 231] on link "Enhanced Chart Trader" at bounding box center [543, 233] width 169 height 29
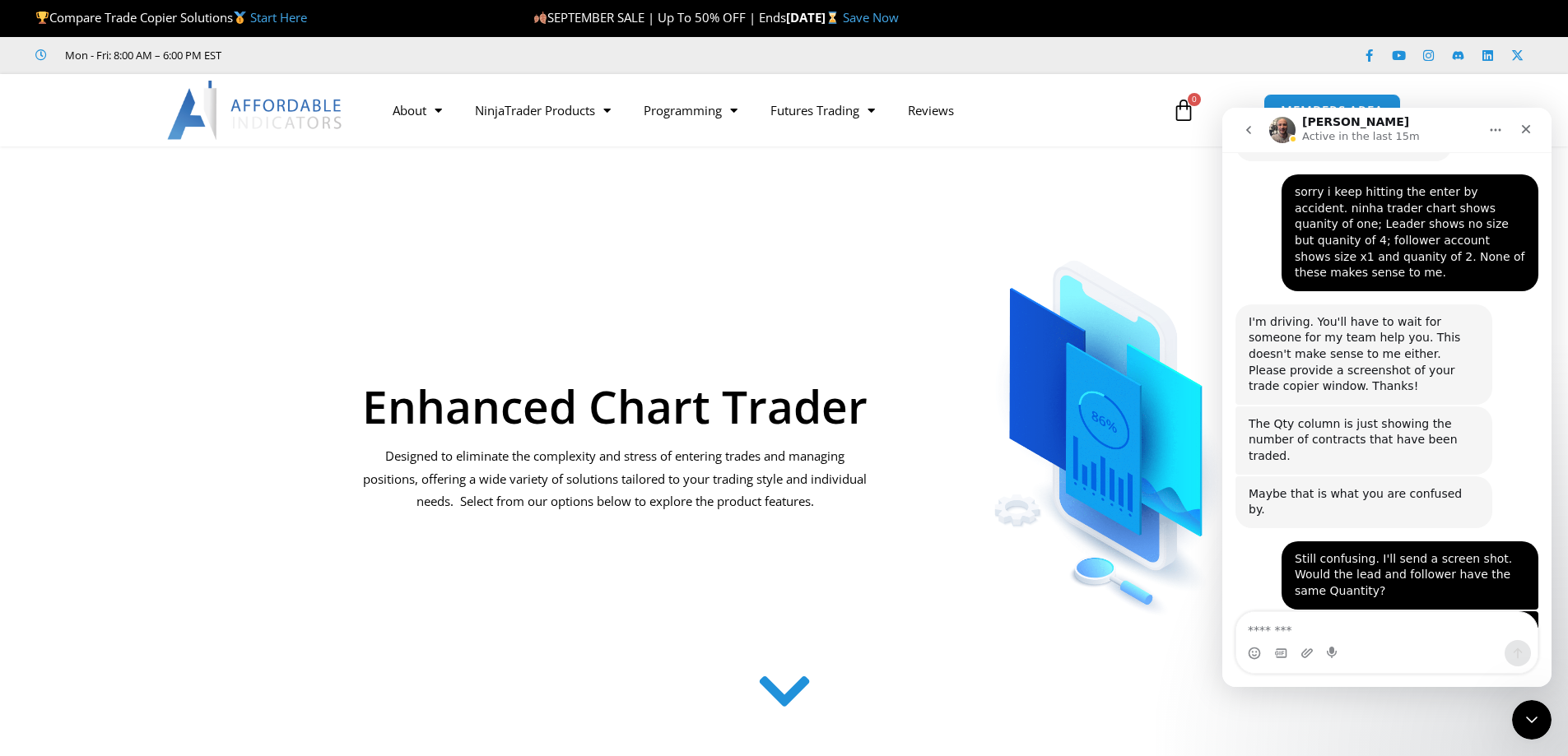
click at [695, 226] on div "Enhanced Chart Trader Designed to eliminate the complexity and stress of enteri…" at bounding box center [615, 412] width 524 height 417
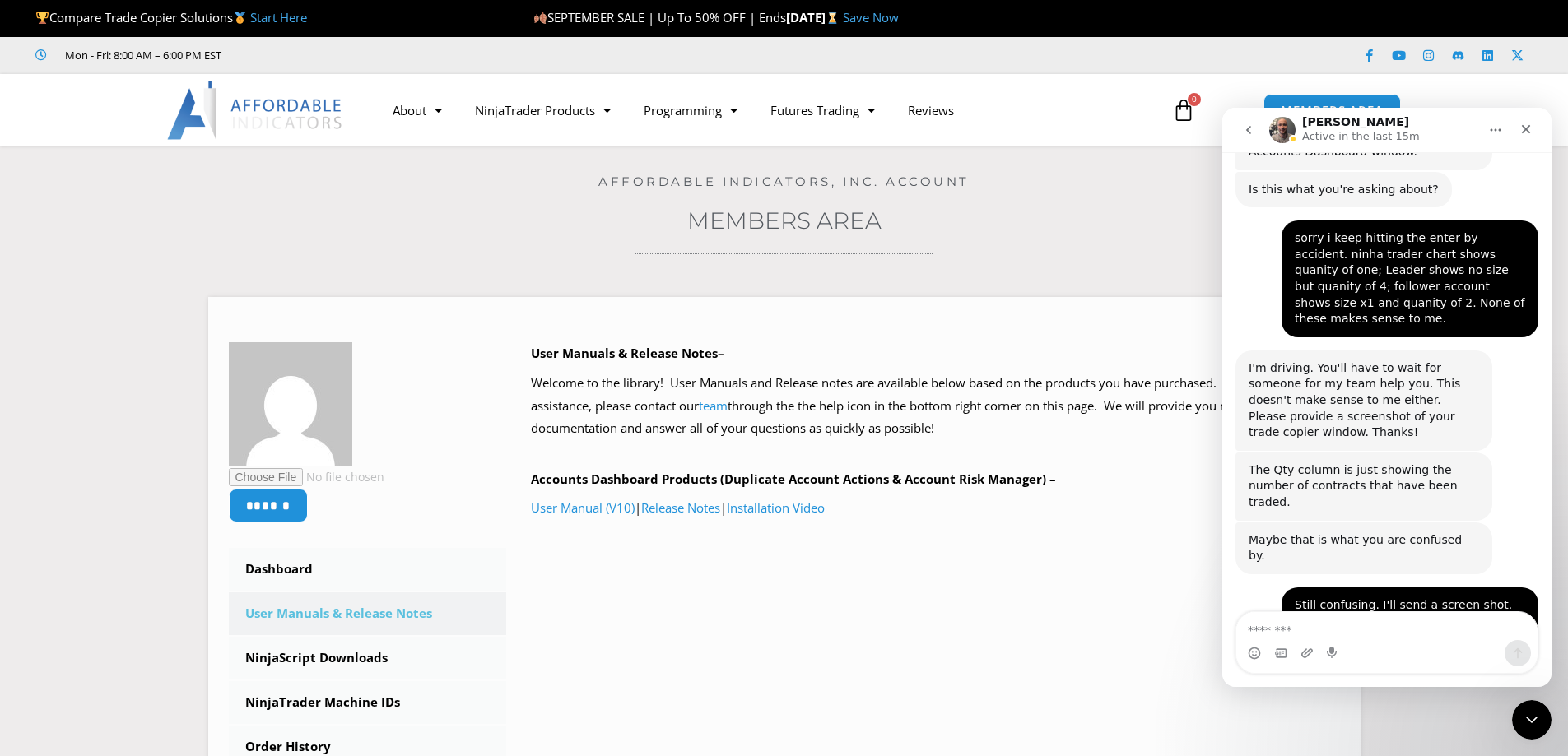
scroll to position [2484, 0]
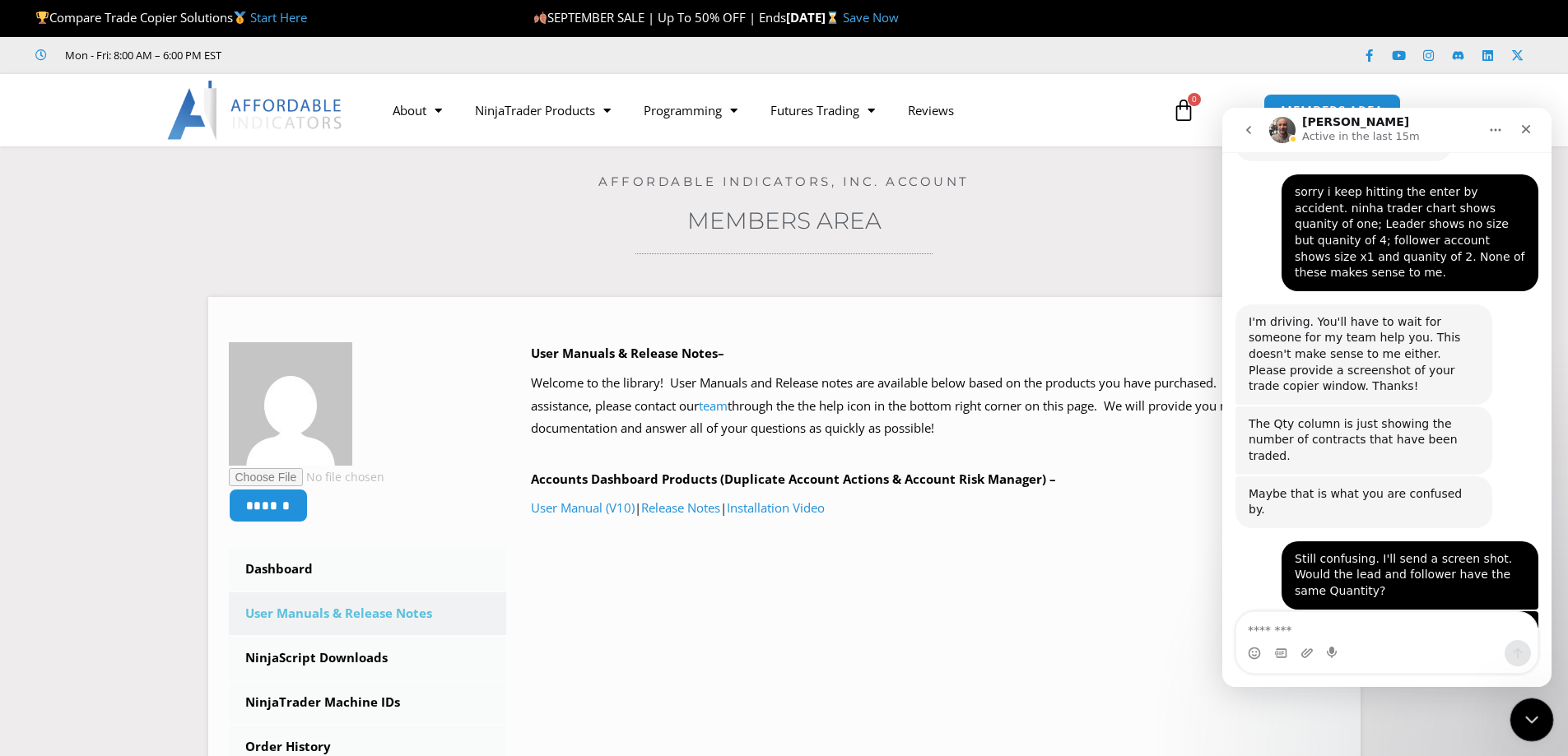
click at [1521, 713] on icon "Close Intercom Messenger" at bounding box center [1529, 717] width 20 height 20
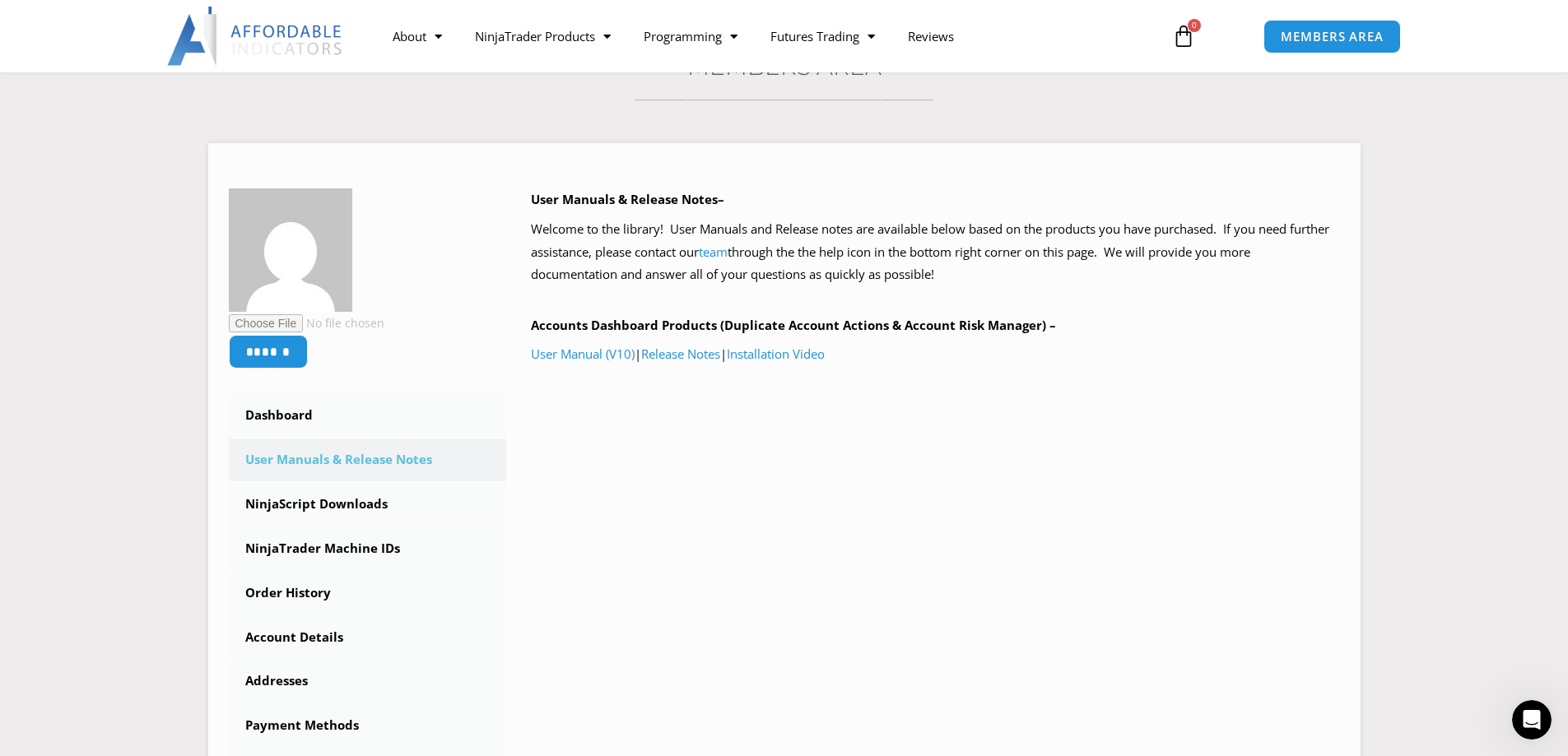
scroll to position [5, 0]
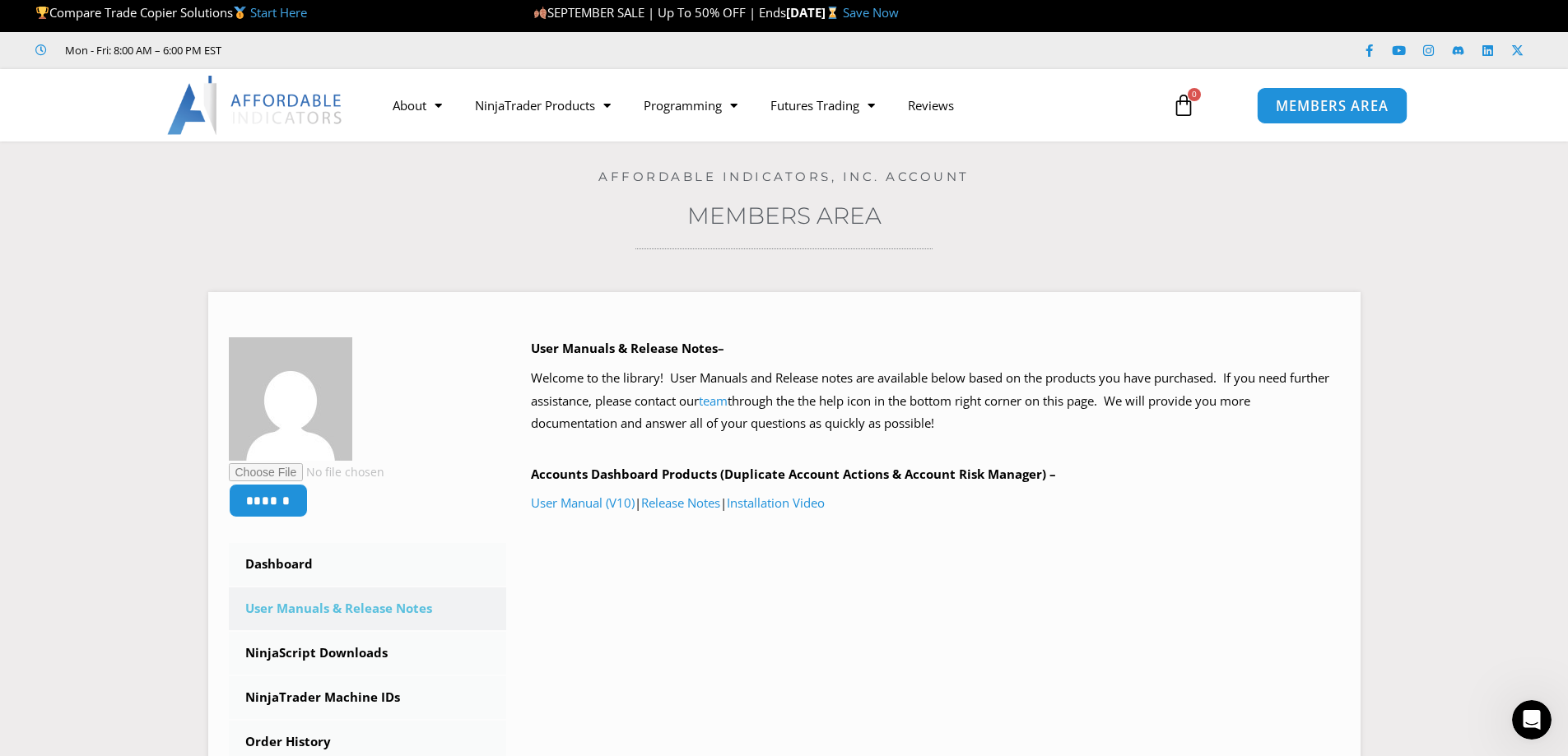
click at [1313, 109] on span "MEMBERS AREA" at bounding box center [1332, 105] width 113 height 14
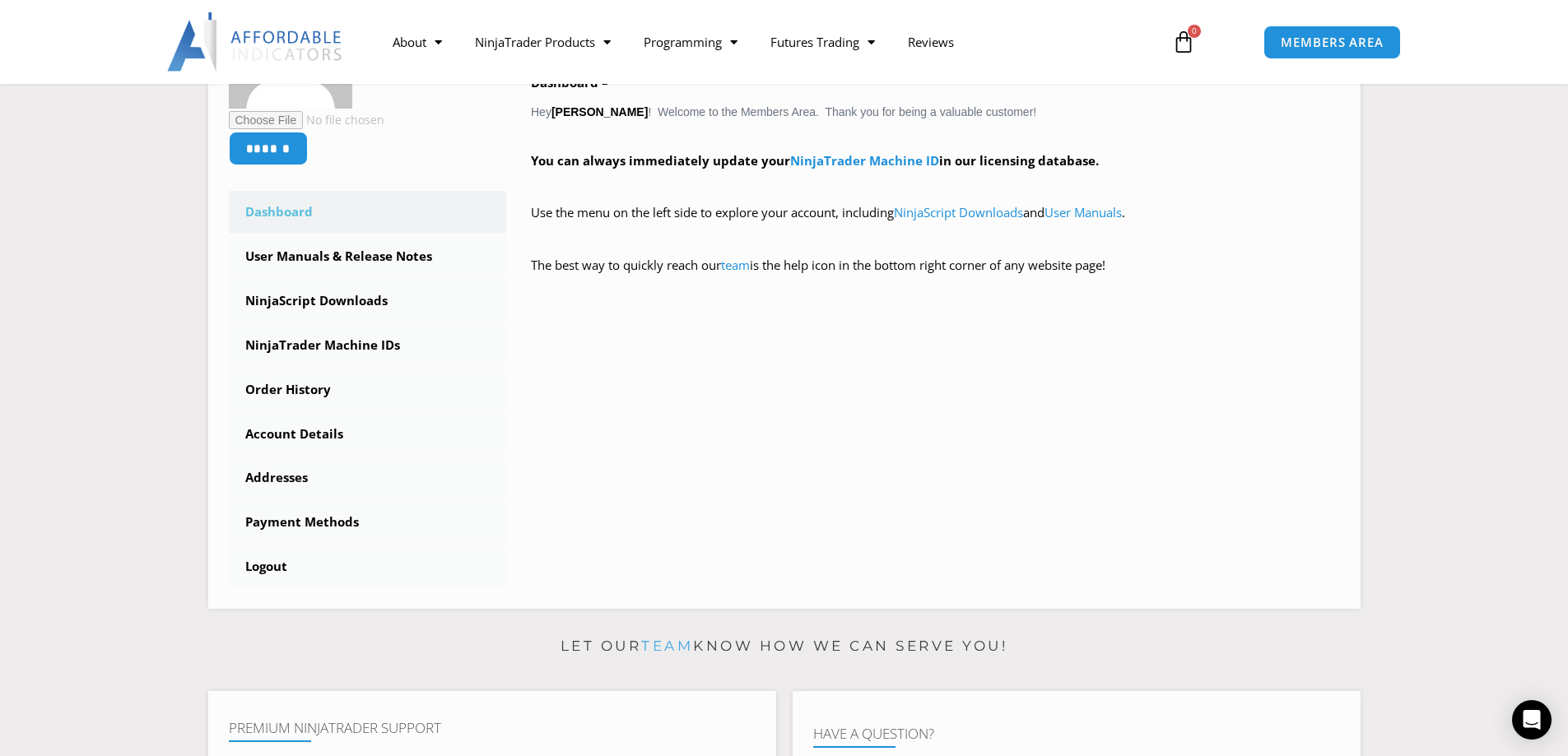
scroll to position [387, 0]
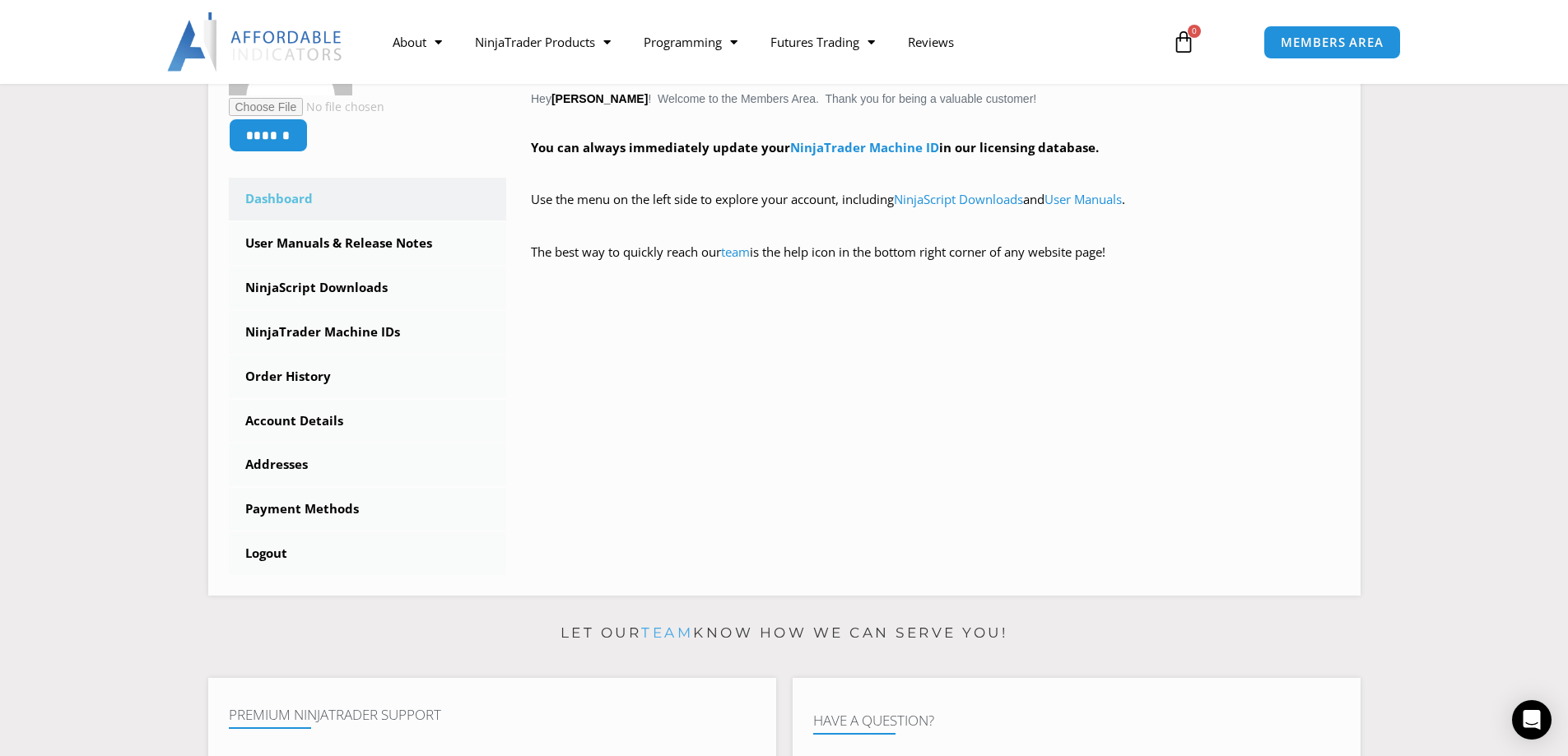
drag, startPoint x: 1566, startPoint y: 273, endPoint x: 1577, endPoint y: 310, distance: 38.6
click at [1567, 310] on html "Skip to content Compare Trade Copier Solutions Start Here SEPTEMBER SALE | Up T…" at bounding box center [784, 726] width 1568 height 2224
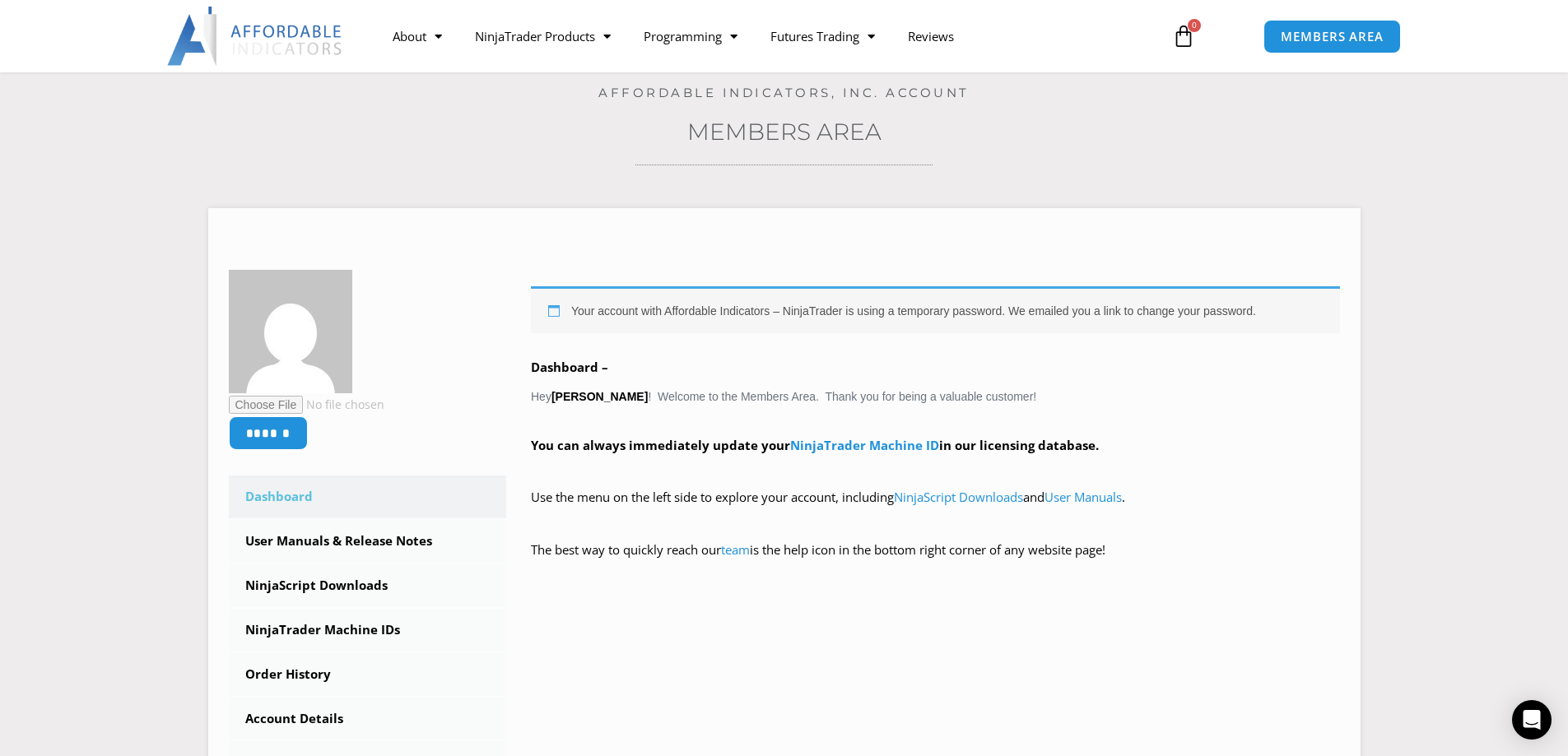
scroll to position [79, 0]
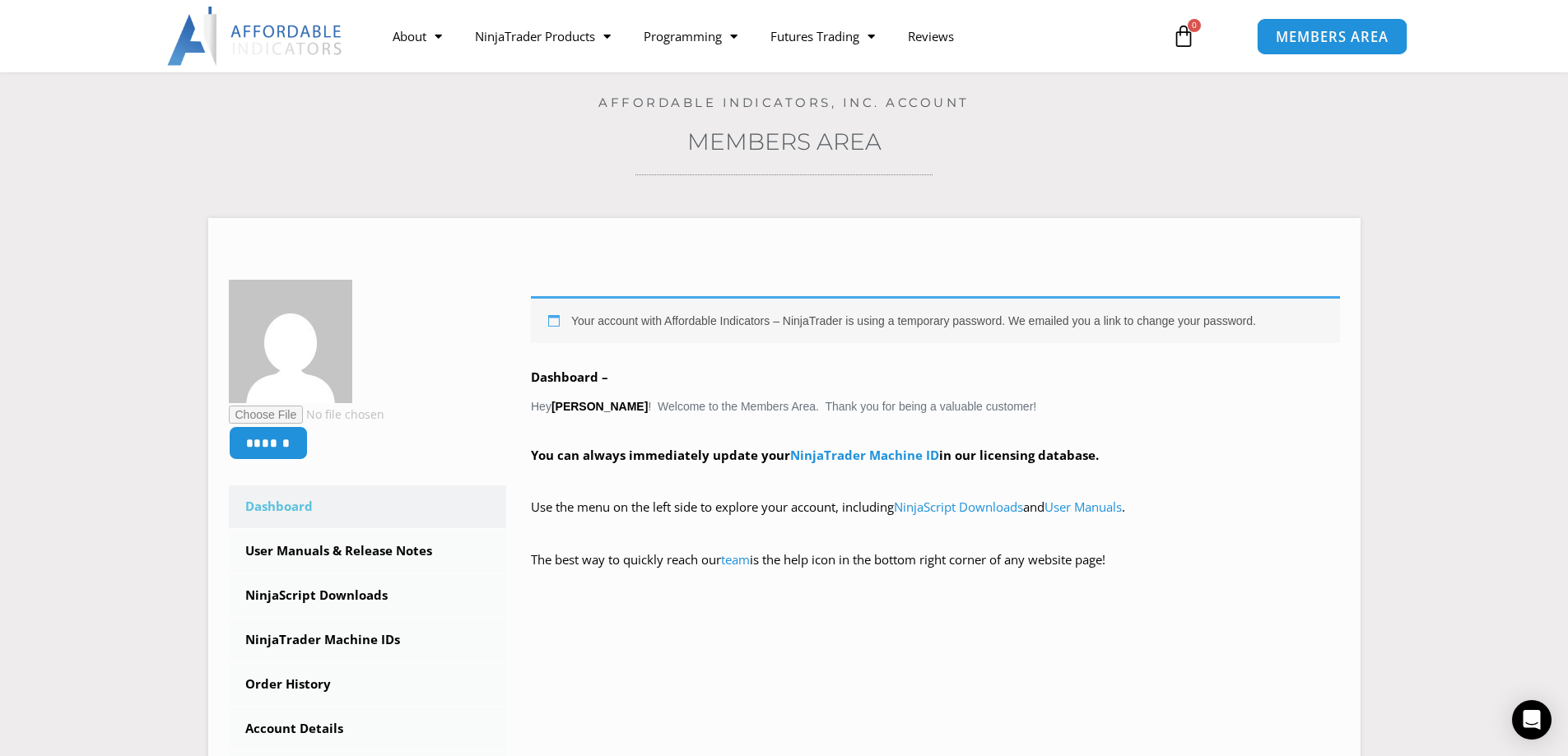
click at [1349, 42] on span "MEMBERS AREA" at bounding box center [1332, 36] width 113 height 14
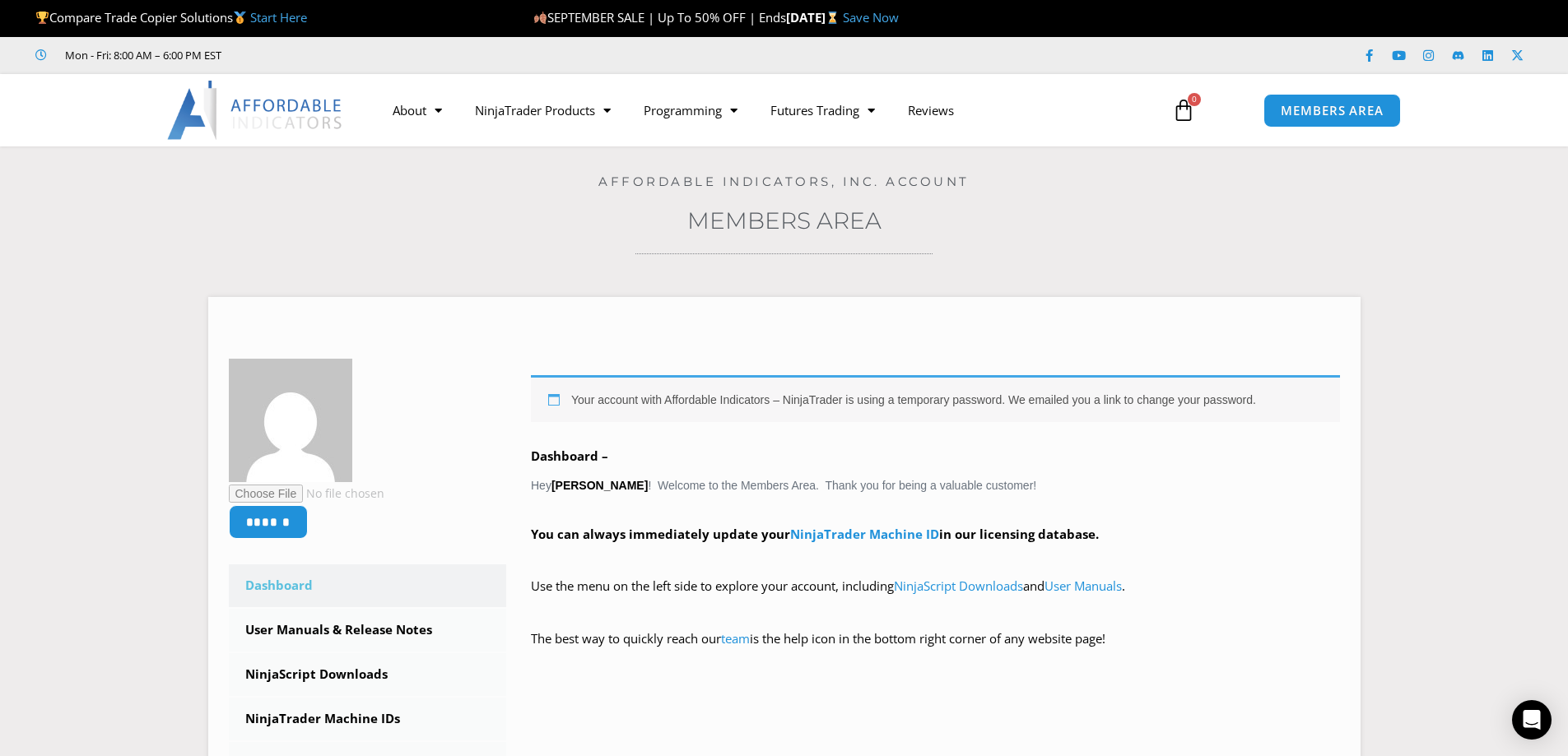
click at [1270, 183] on h4 "Affordable Indicators, Inc. Account" at bounding box center [784, 182] width 1485 height 15
click at [1520, 58] on icon at bounding box center [1517, 55] width 12 height 12
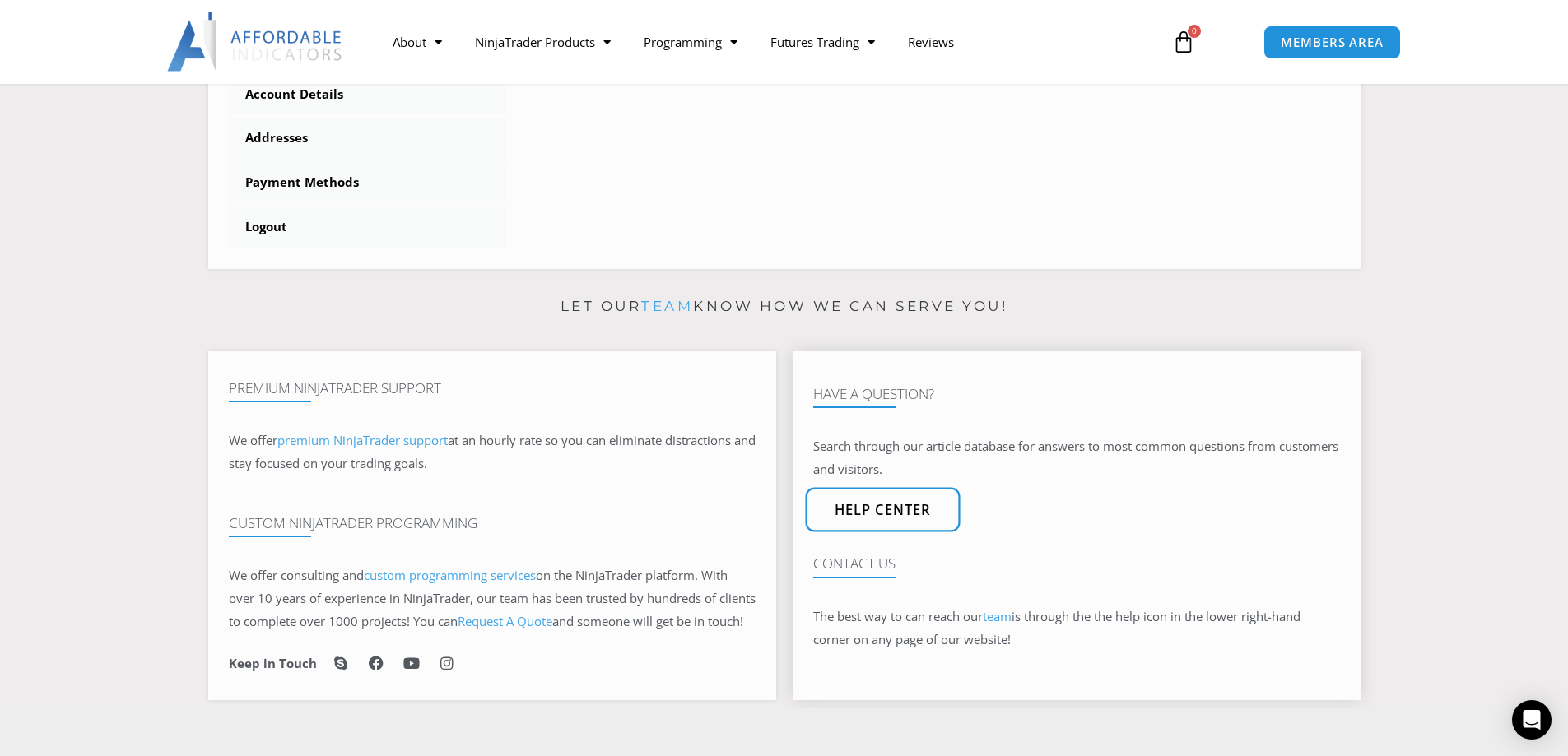
click at [884, 518] on span "Help center" at bounding box center [882, 510] width 97 height 14
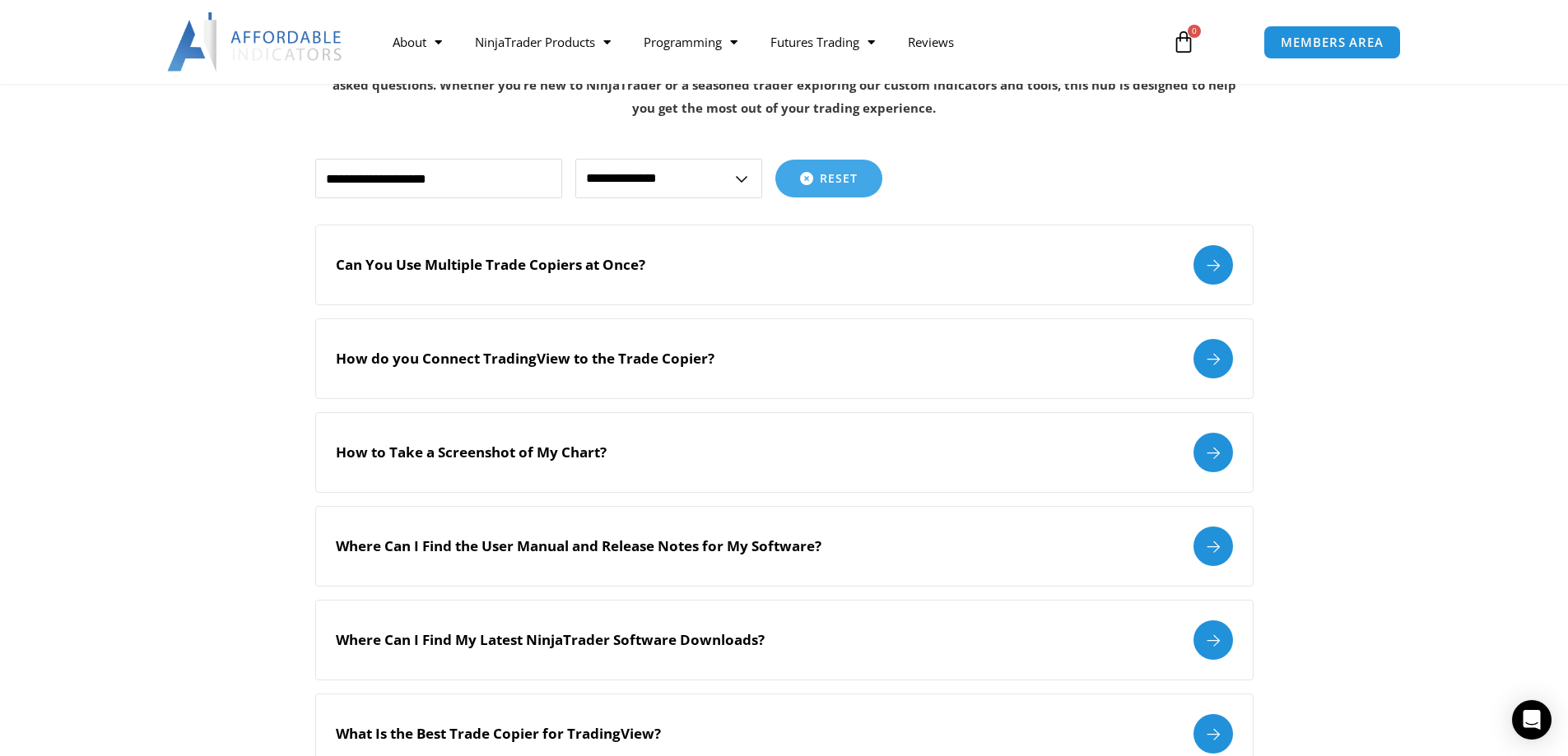
scroll to position [291, 0]
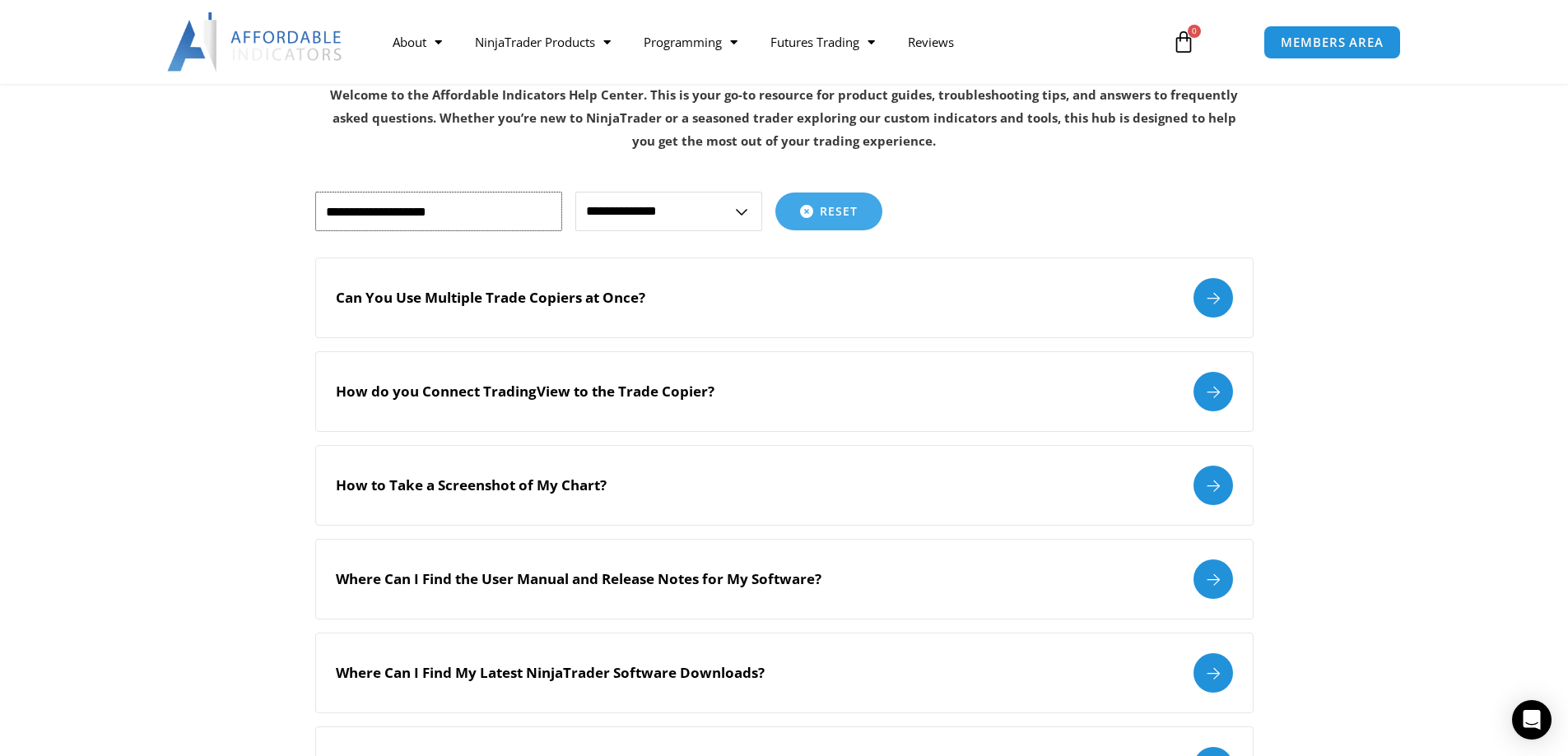
click at [410, 208] on input "text" at bounding box center [439, 212] width 247 height 40
click at [735, 208] on select "**********" at bounding box center [669, 212] width 187 height 40
select select "**********"
click at [576, 192] on select "**********" at bounding box center [669, 212] width 187 height 40
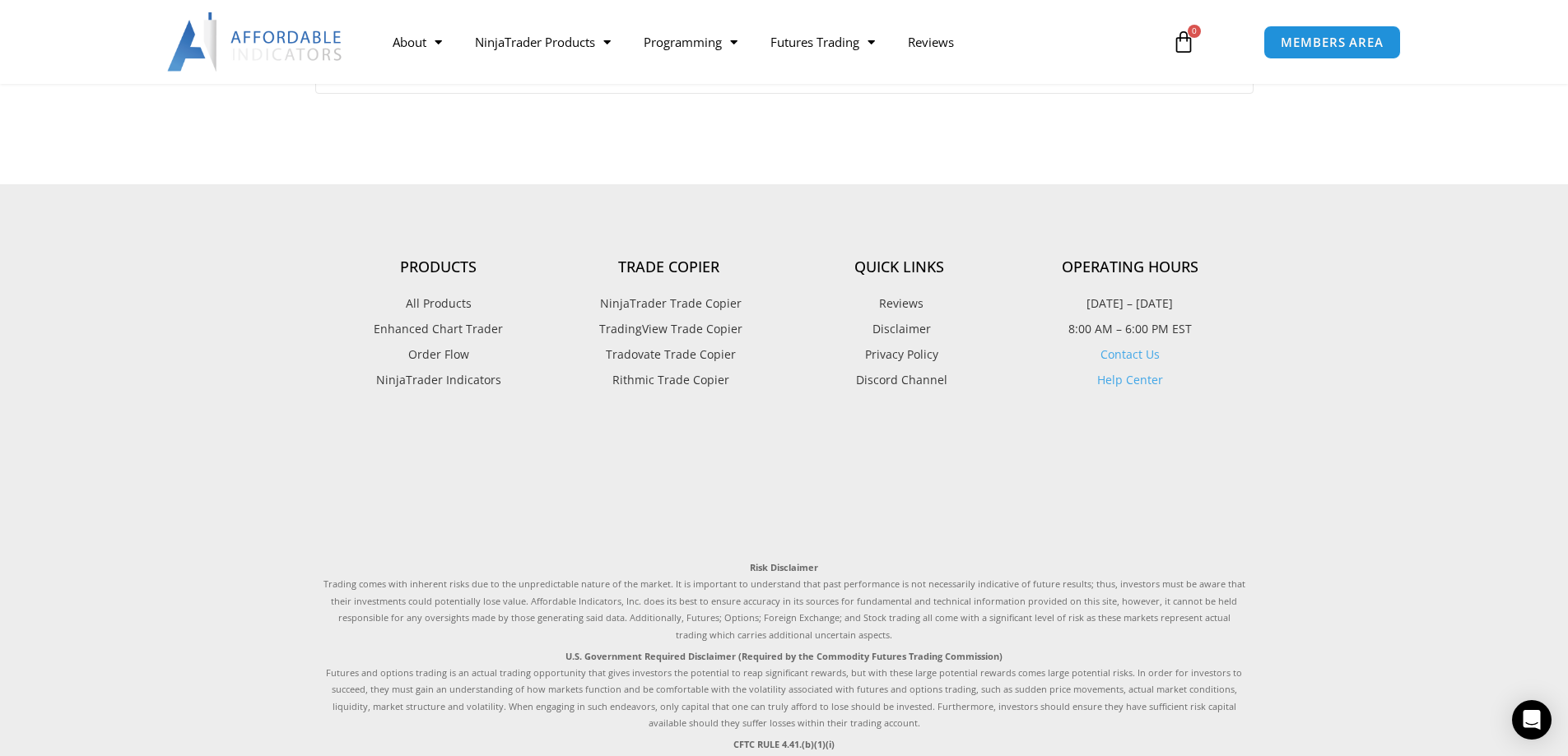
scroll to position [1235, 0]
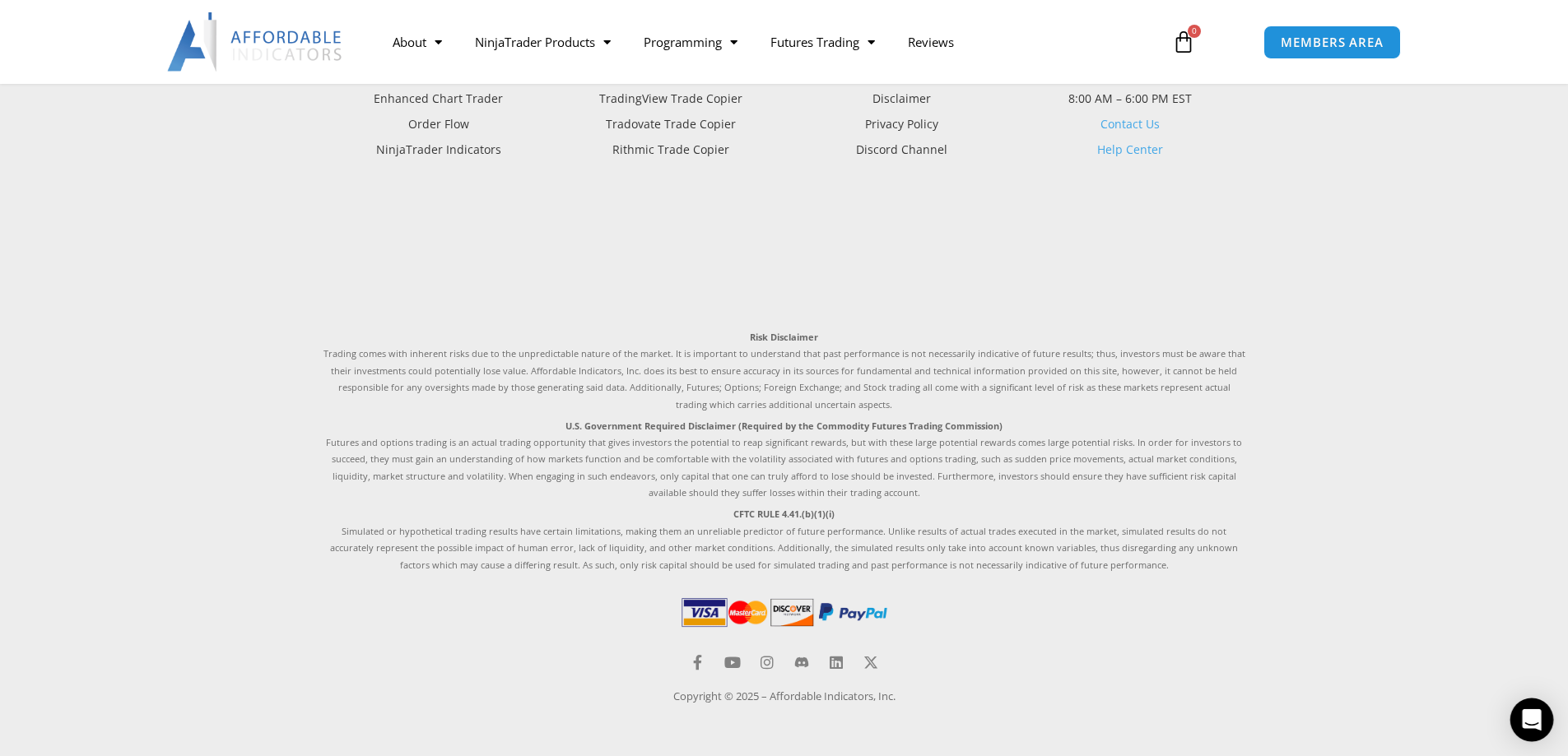
click at [1546, 728] on div "Open Intercom Messenger" at bounding box center [1532, 721] width 44 height 44
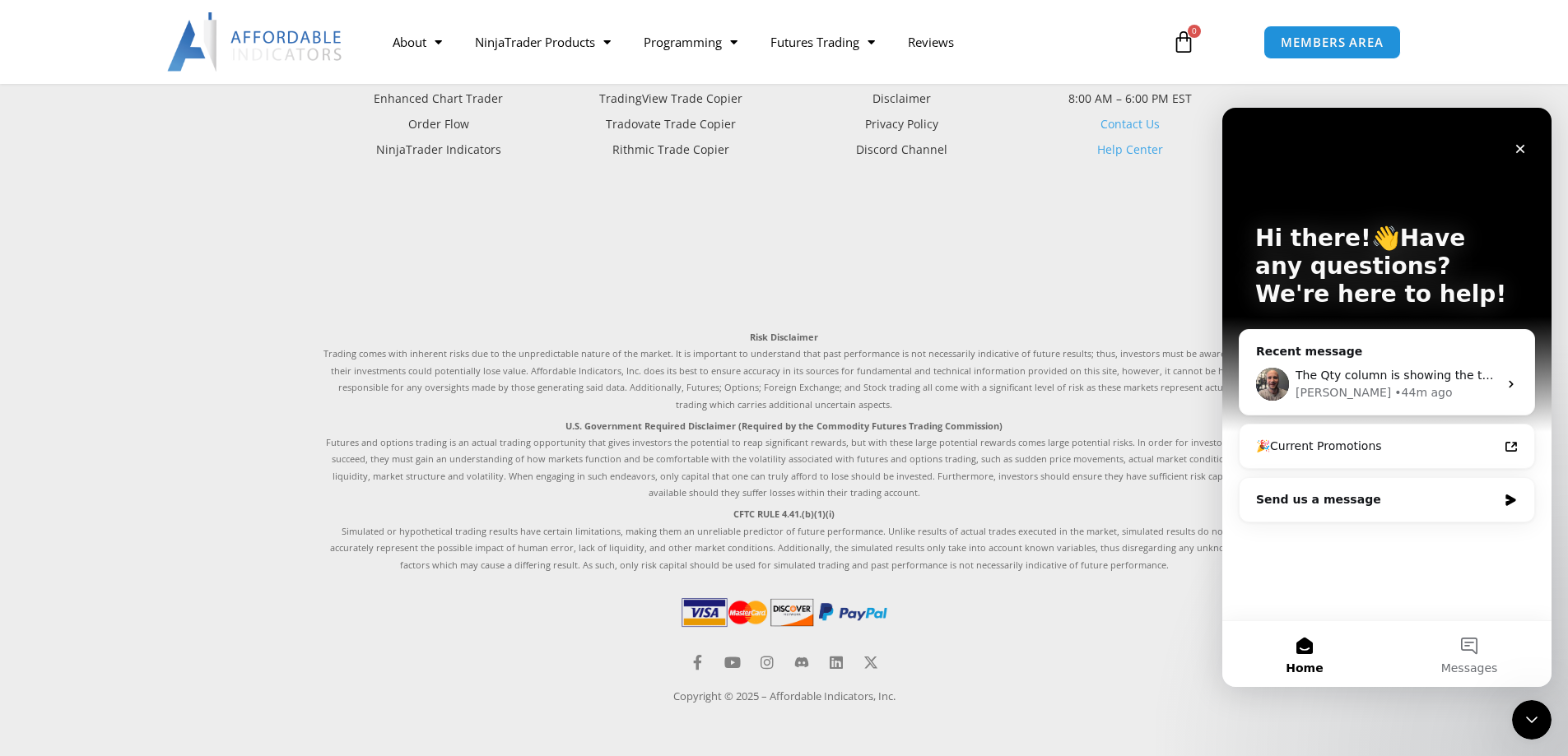
scroll to position [0, 0]
click at [1518, 153] on icon "Close" at bounding box center [1521, 149] width 13 height 13
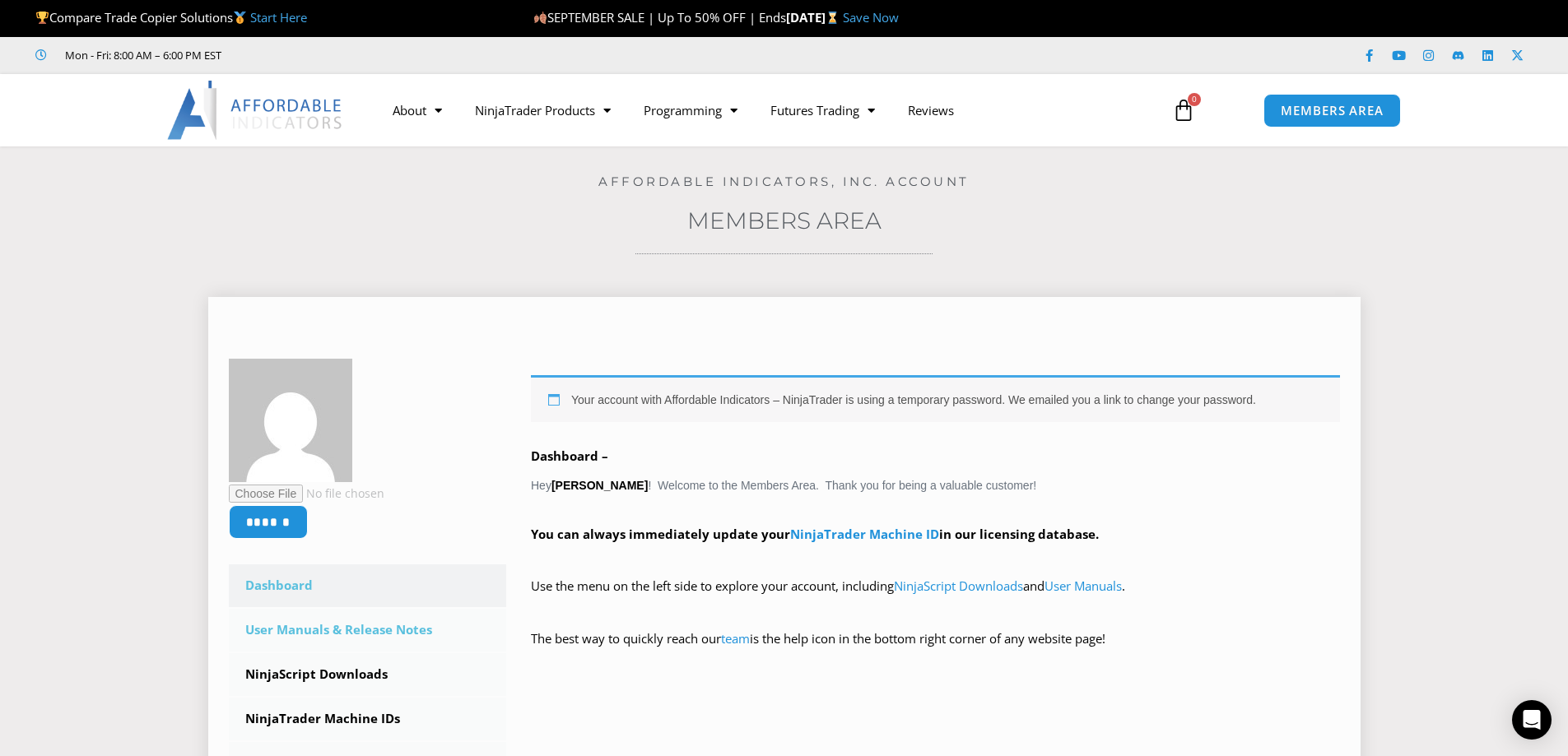
click at [368, 628] on link "User Manuals & Release Notes" at bounding box center [368, 630] width 278 height 43
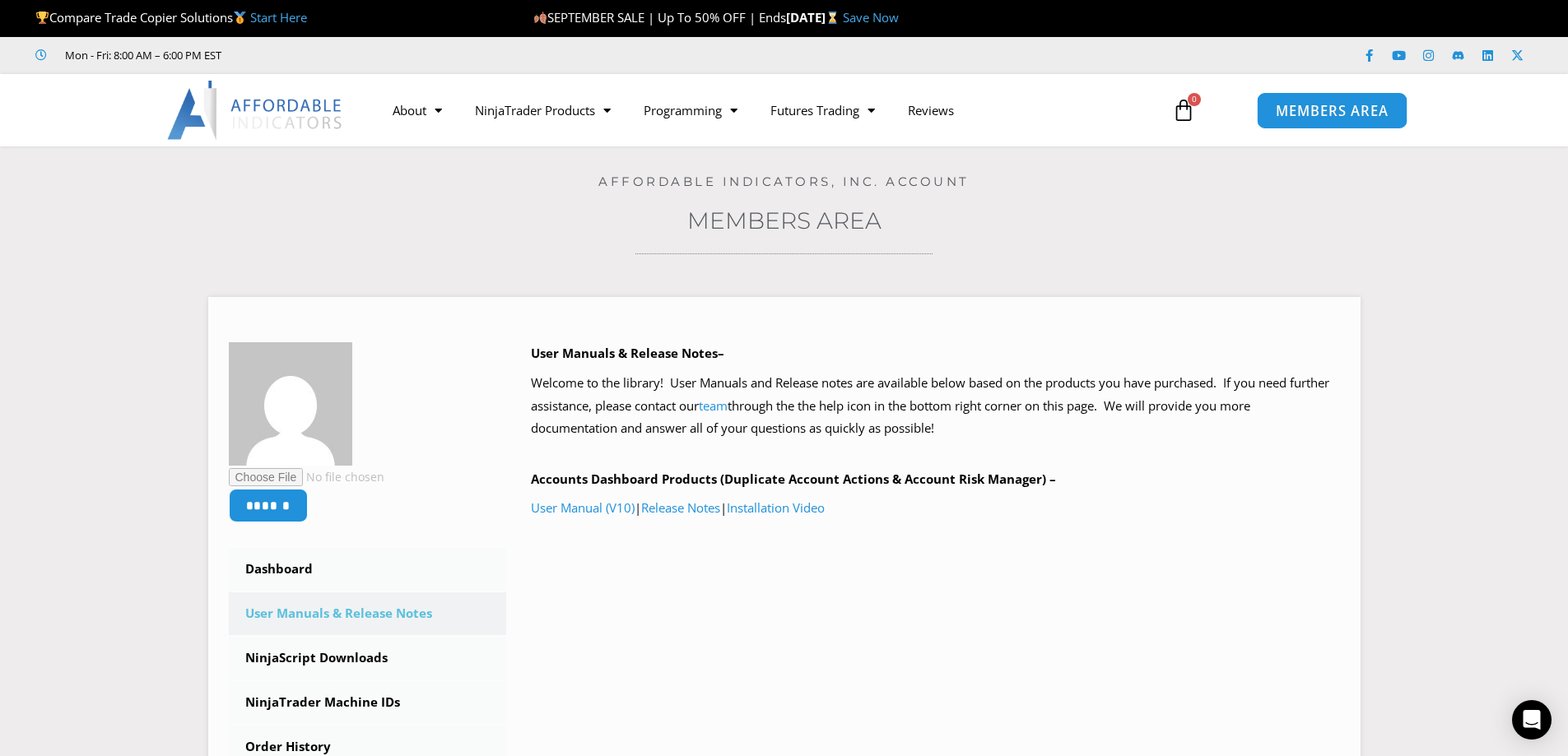
click at [1350, 113] on span "MEMBERS AREA" at bounding box center [1332, 110] width 113 height 14
